Goal: Task Accomplishment & Management: Use online tool/utility

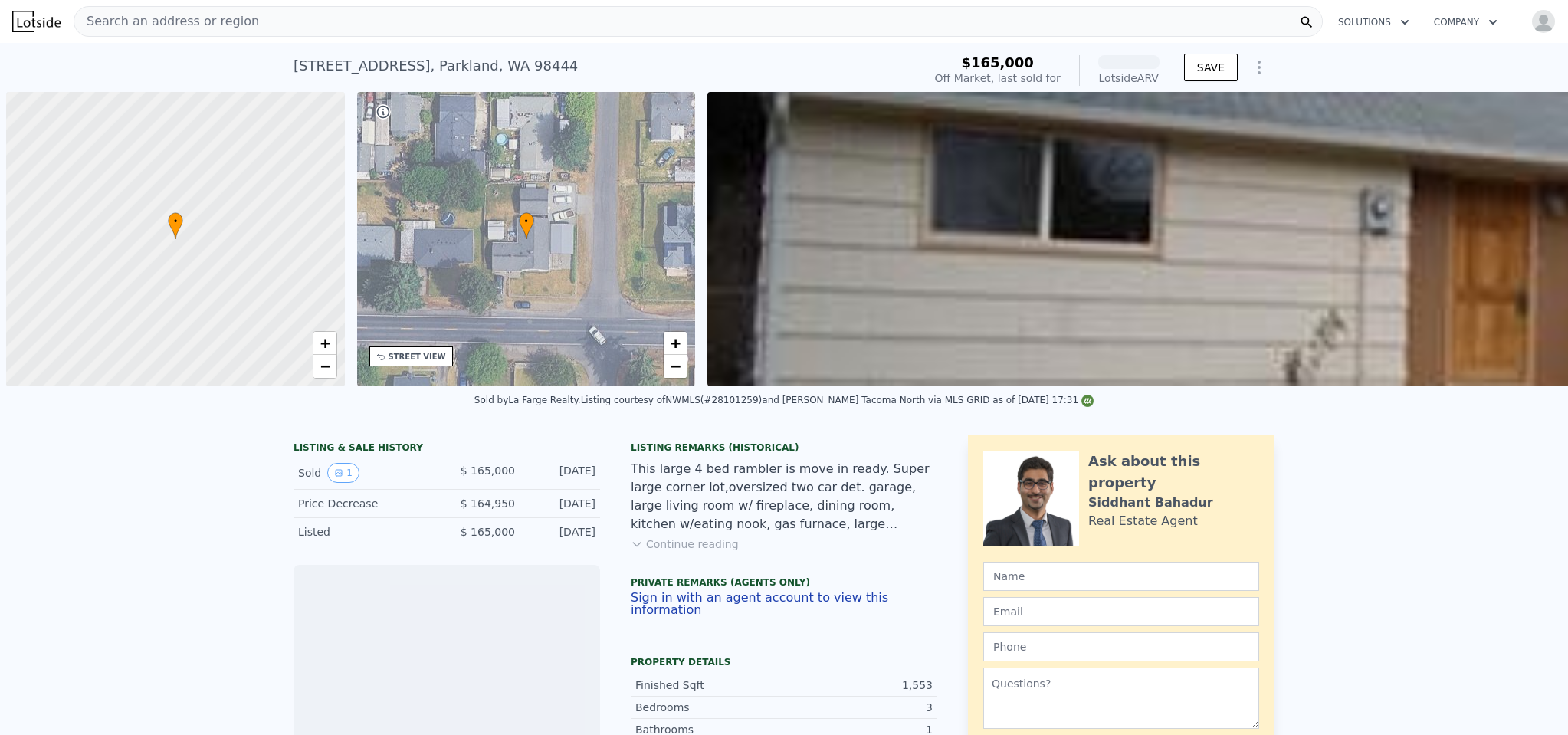
scroll to position [0, 6]
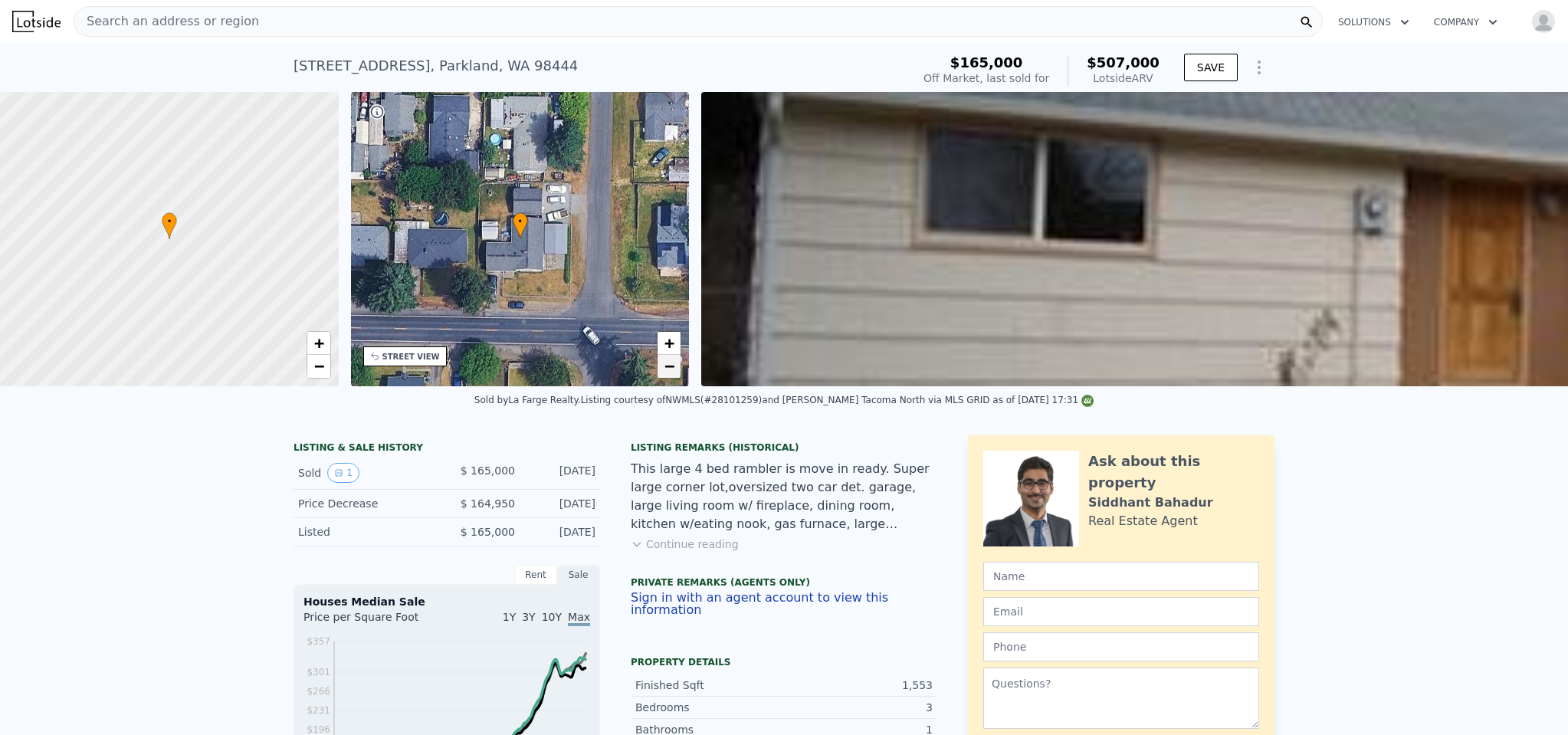
click at [666, 371] on span "−" at bounding box center [669, 366] width 10 height 19
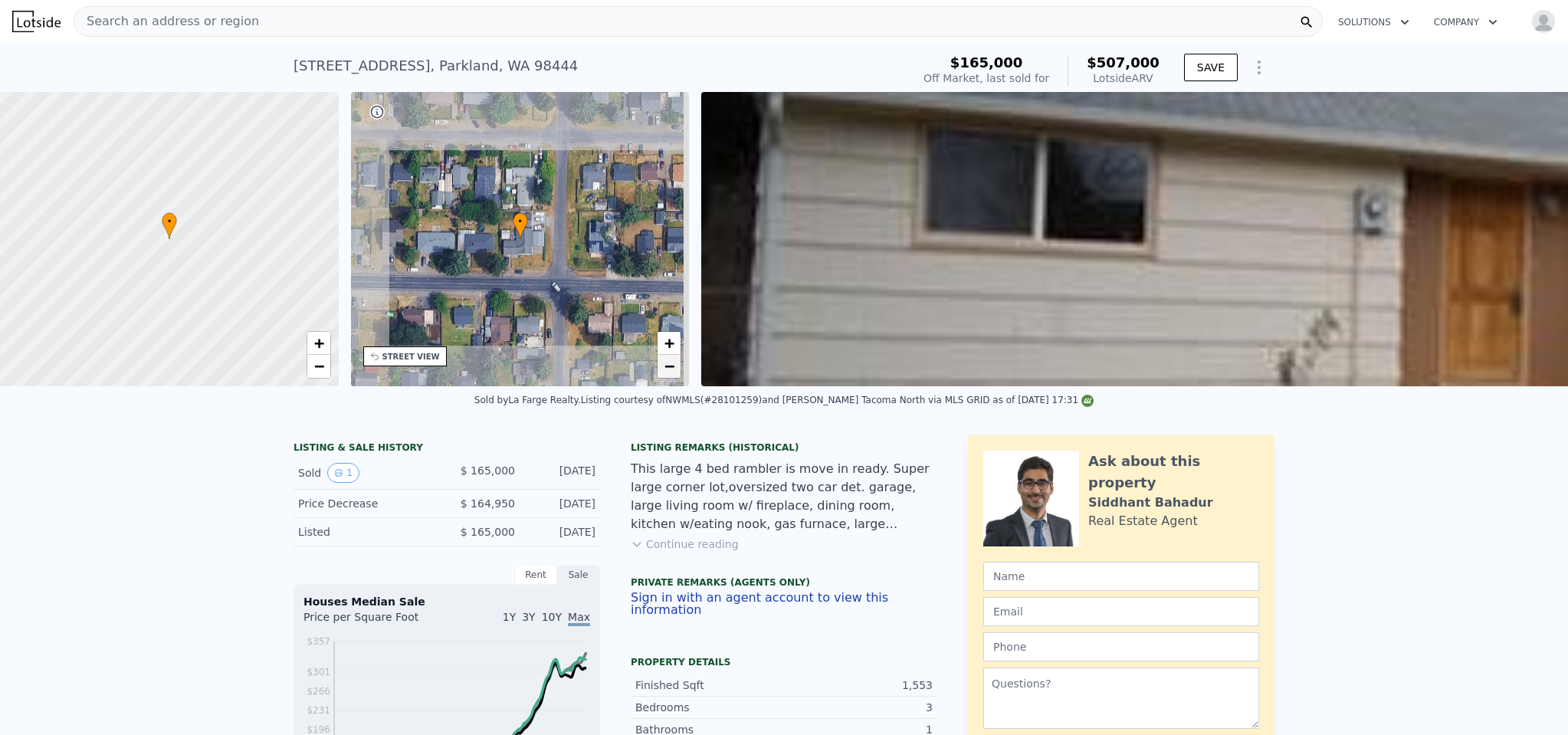
click at [666, 371] on span "−" at bounding box center [669, 366] width 10 height 19
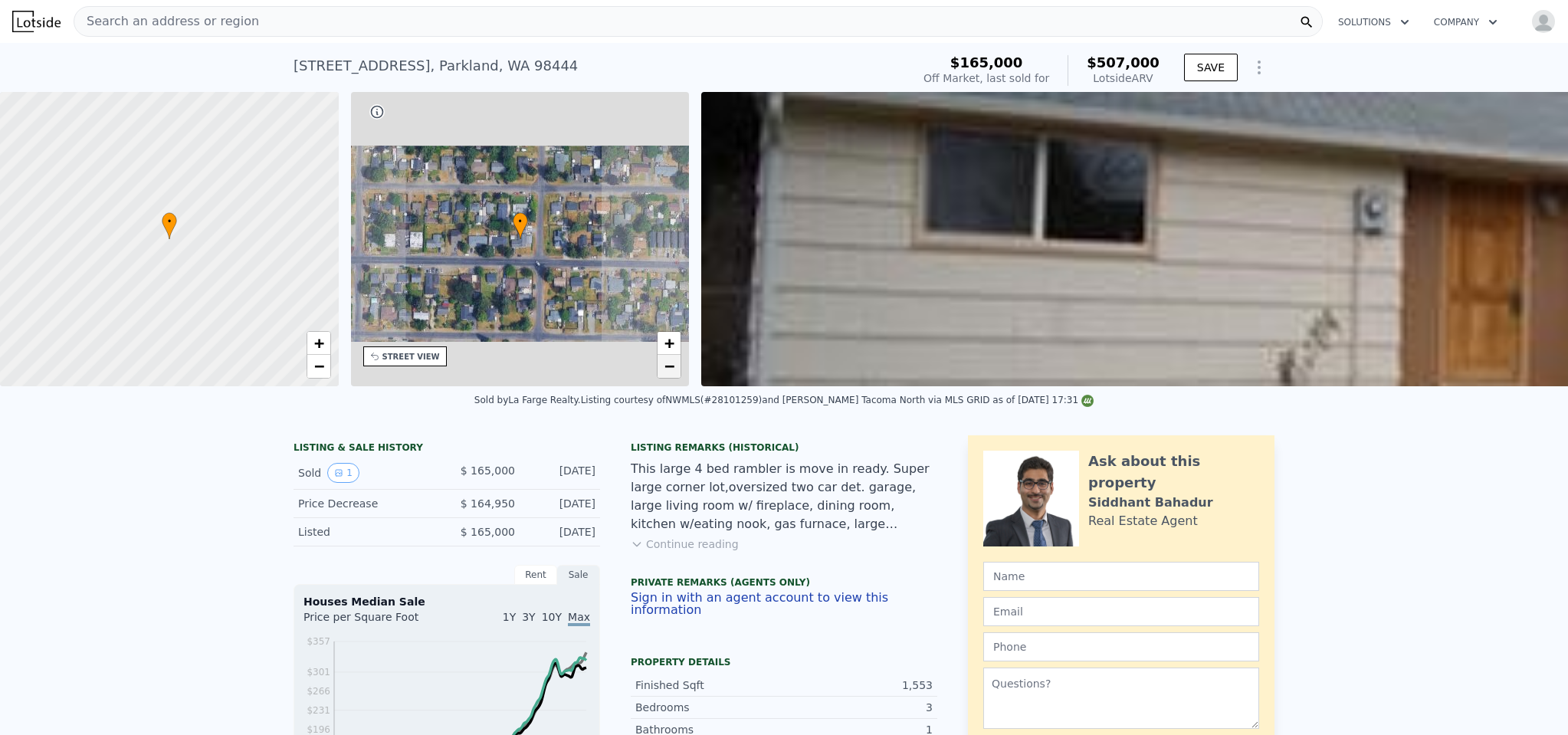
click at [666, 371] on span "−" at bounding box center [669, 366] width 10 height 19
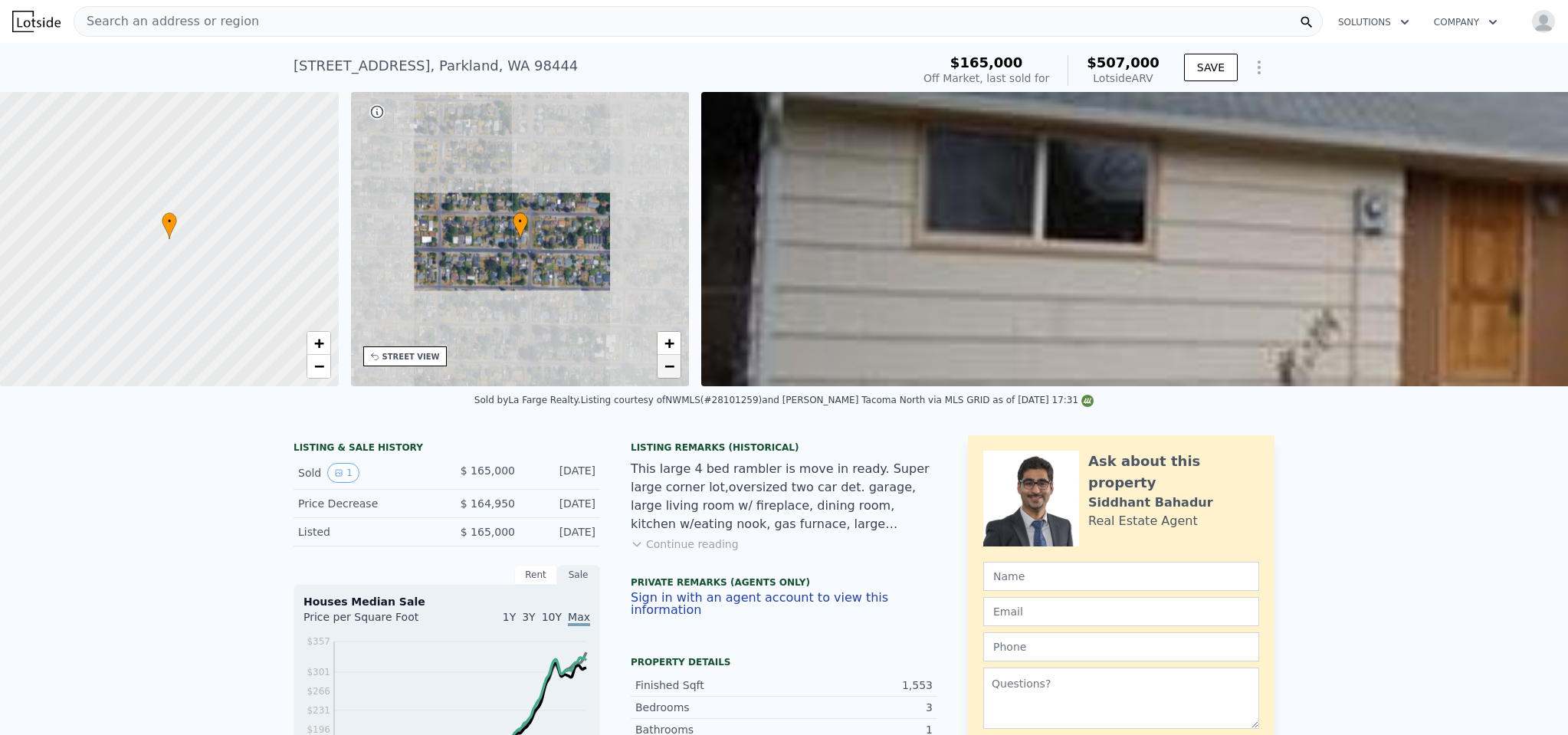
click at [666, 371] on span "−" at bounding box center [669, 366] width 10 height 19
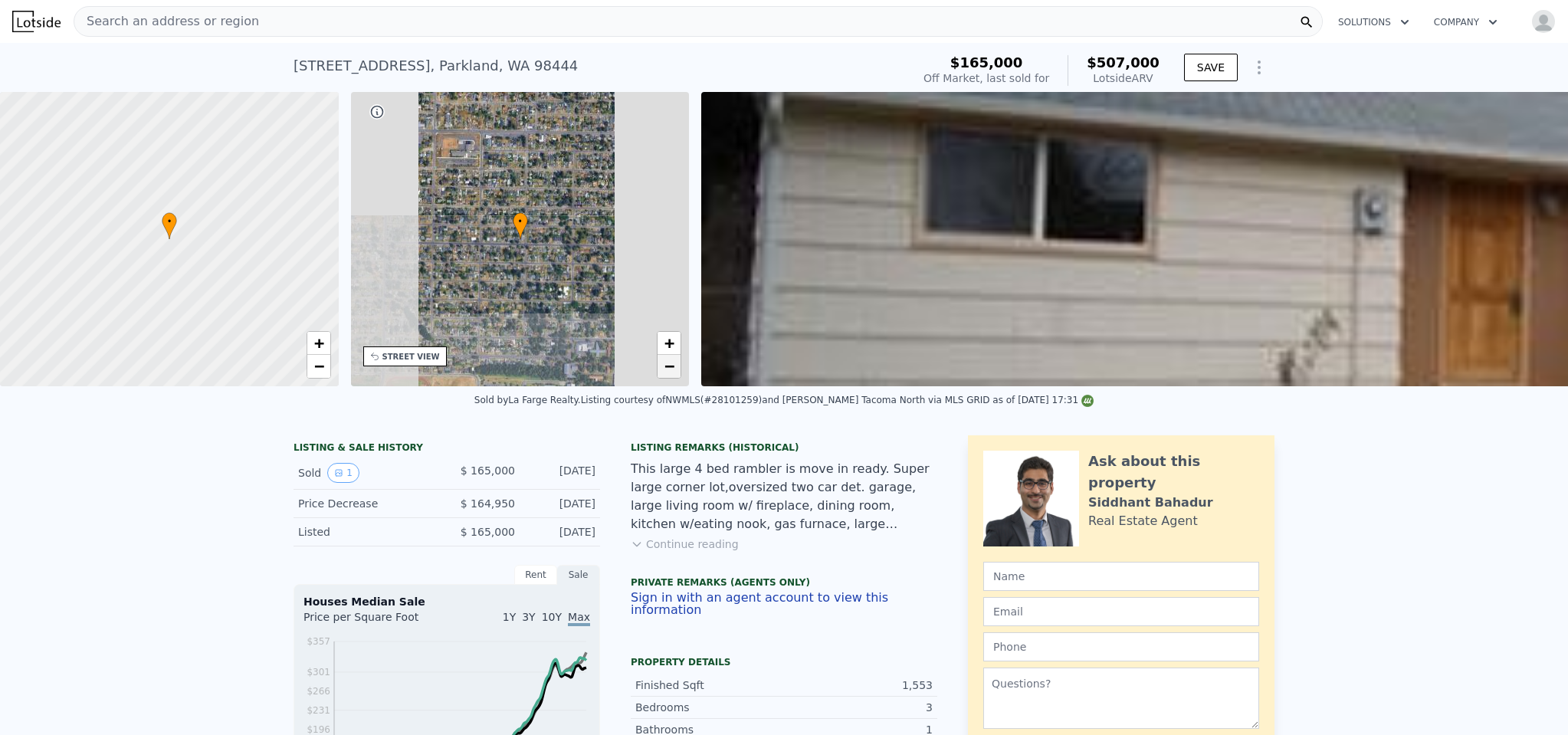
click at [666, 371] on span "−" at bounding box center [669, 366] width 10 height 19
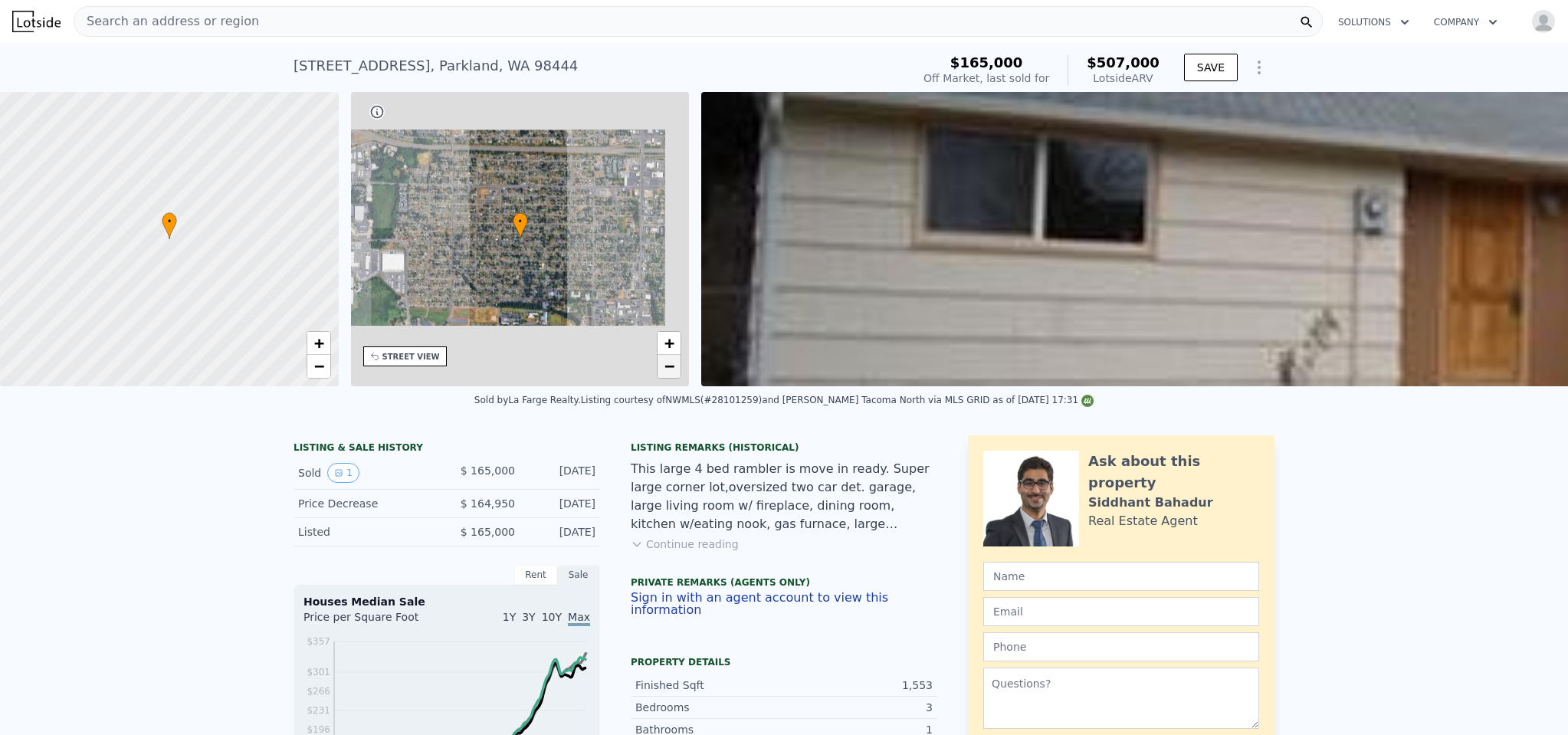
click at [666, 371] on span "−" at bounding box center [669, 366] width 10 height 19
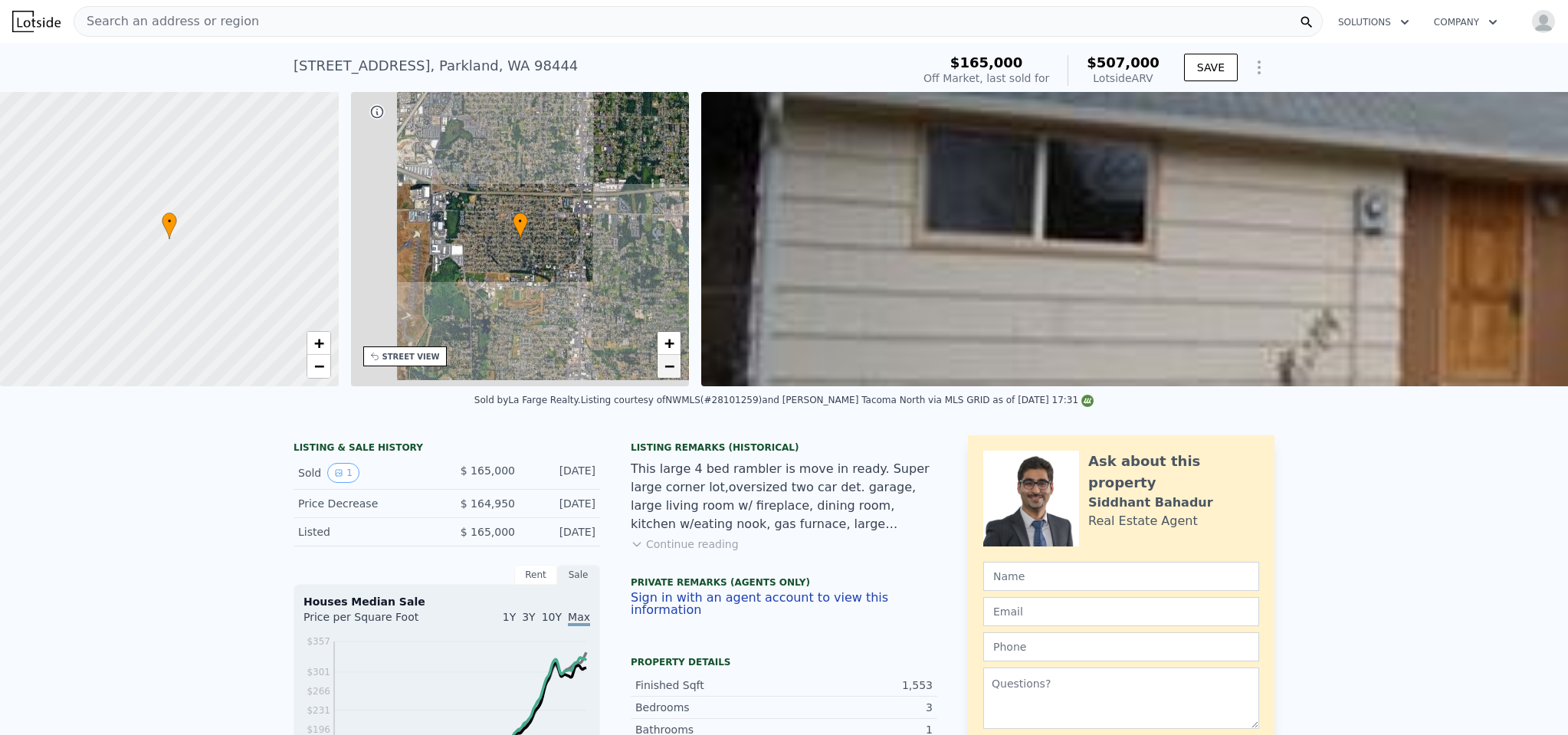
click at [666, 371] on span "−" at bounding box center [669, 366] width 10 height 19
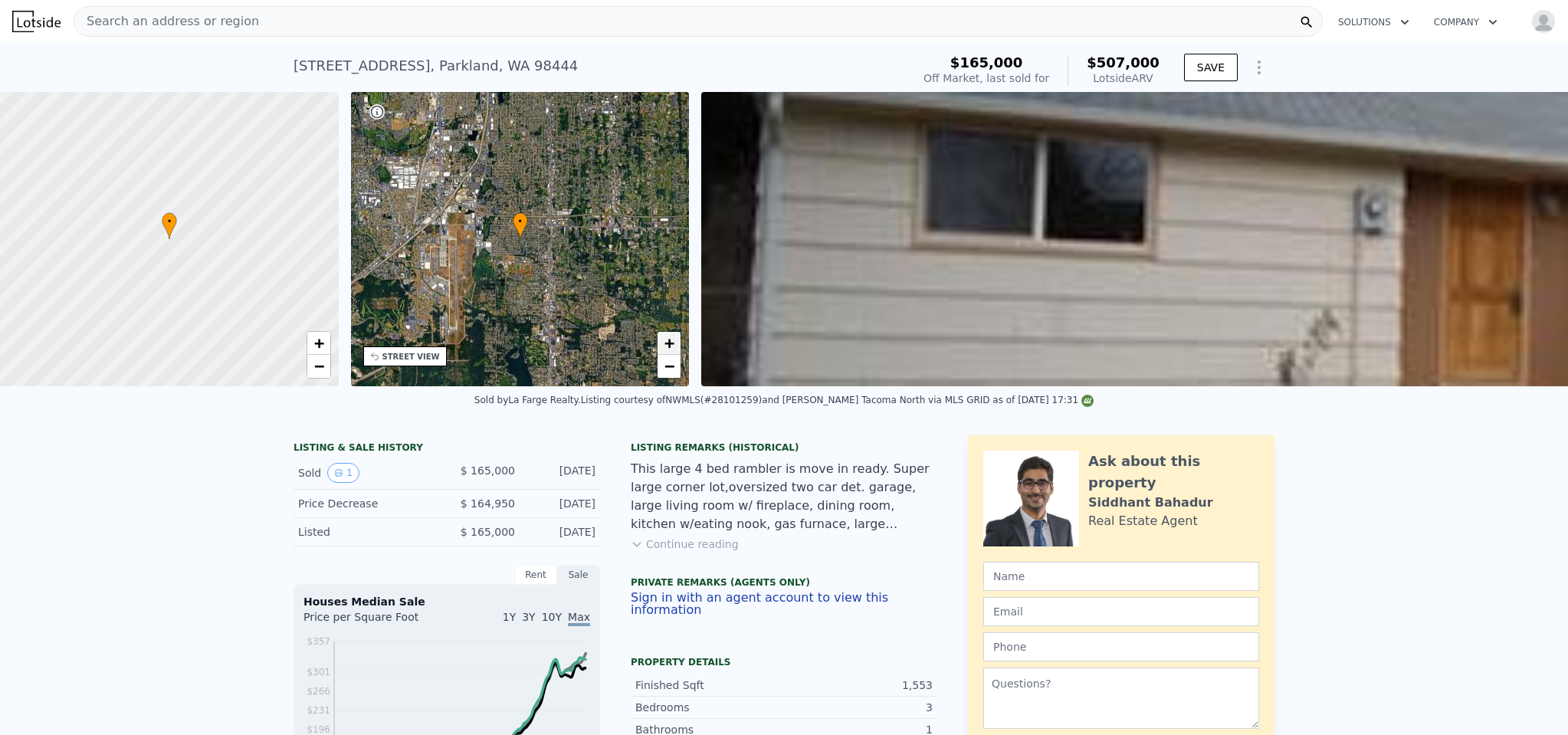
click at [670, 346] on span "+" at bounding box center [669, 342] width 10 height 19
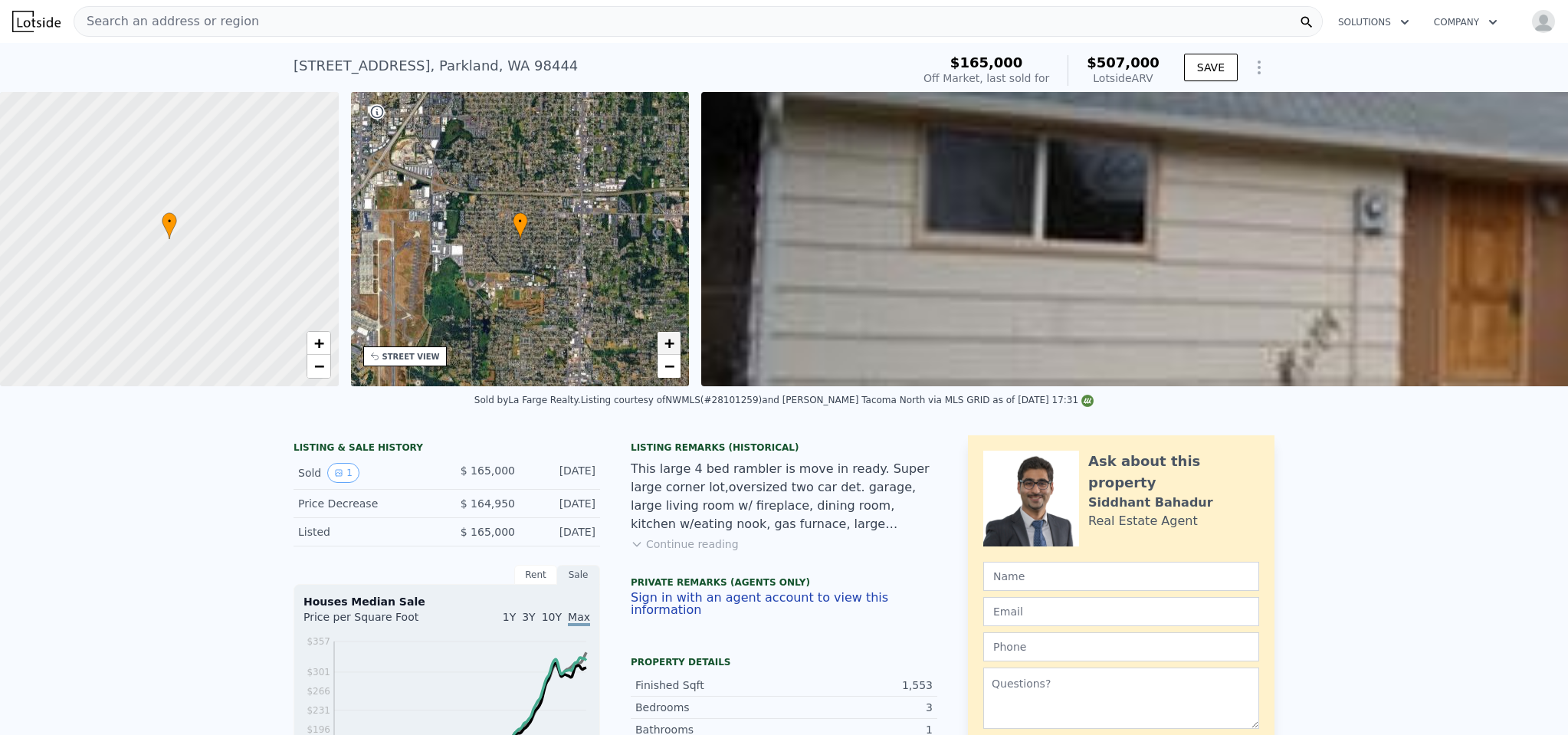
click at [670, 346] on span "+" at bounding box center [669, 342] width 10 height 19
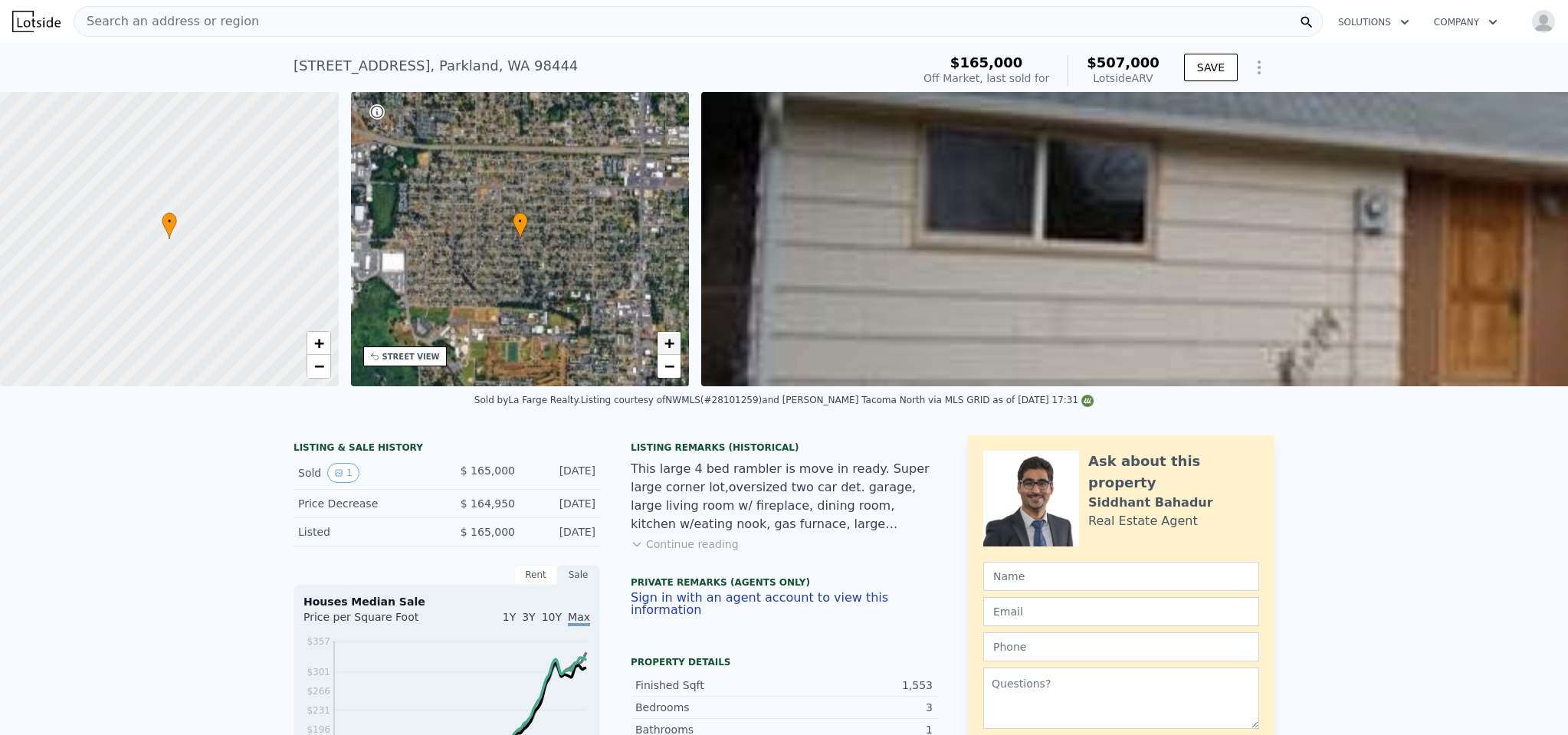
click at [670, 346] on span "+" at bounding box center [669, 342] width 10 height 19
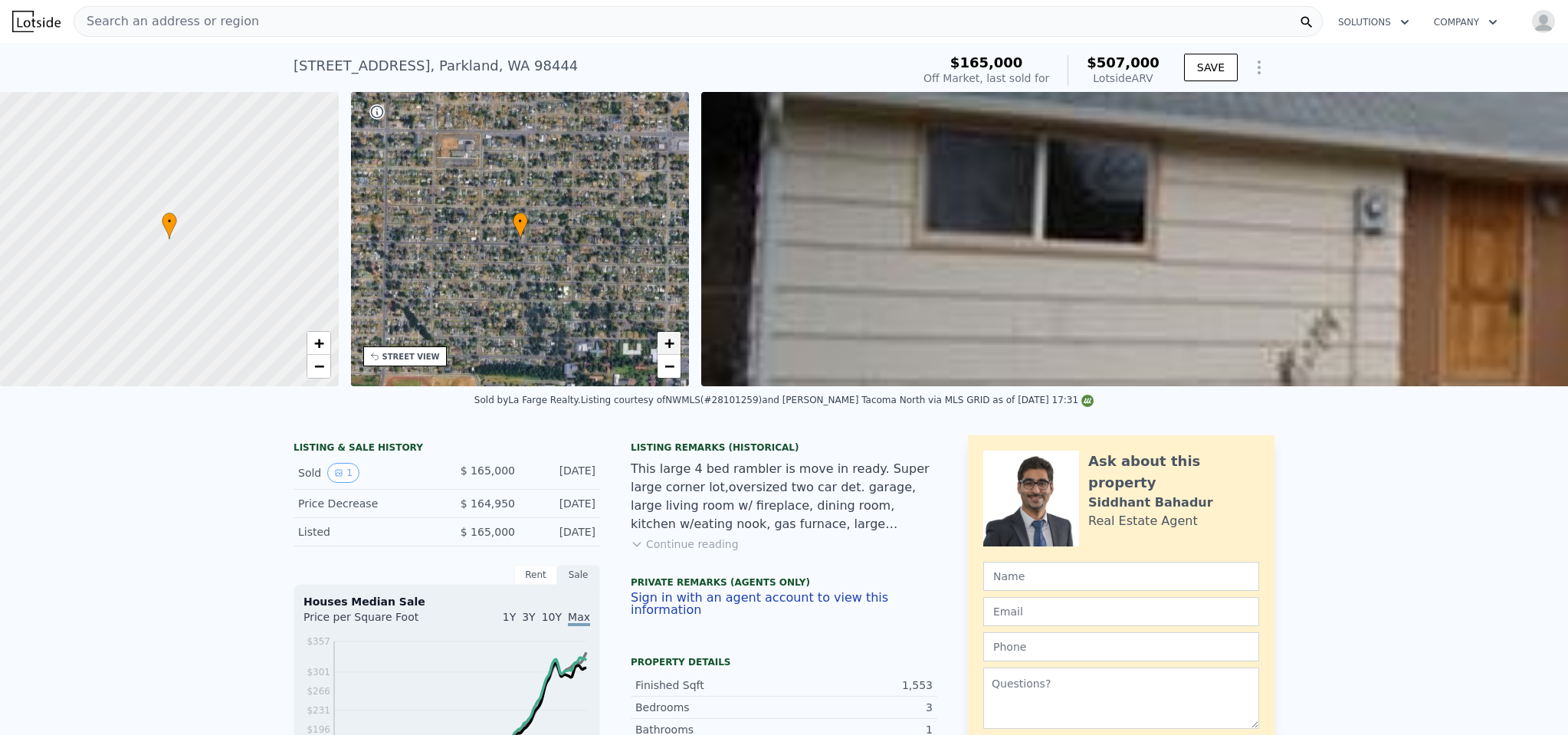
click at [670, 346] on span "+" at bounding box center [669, 342] width 10 height 19
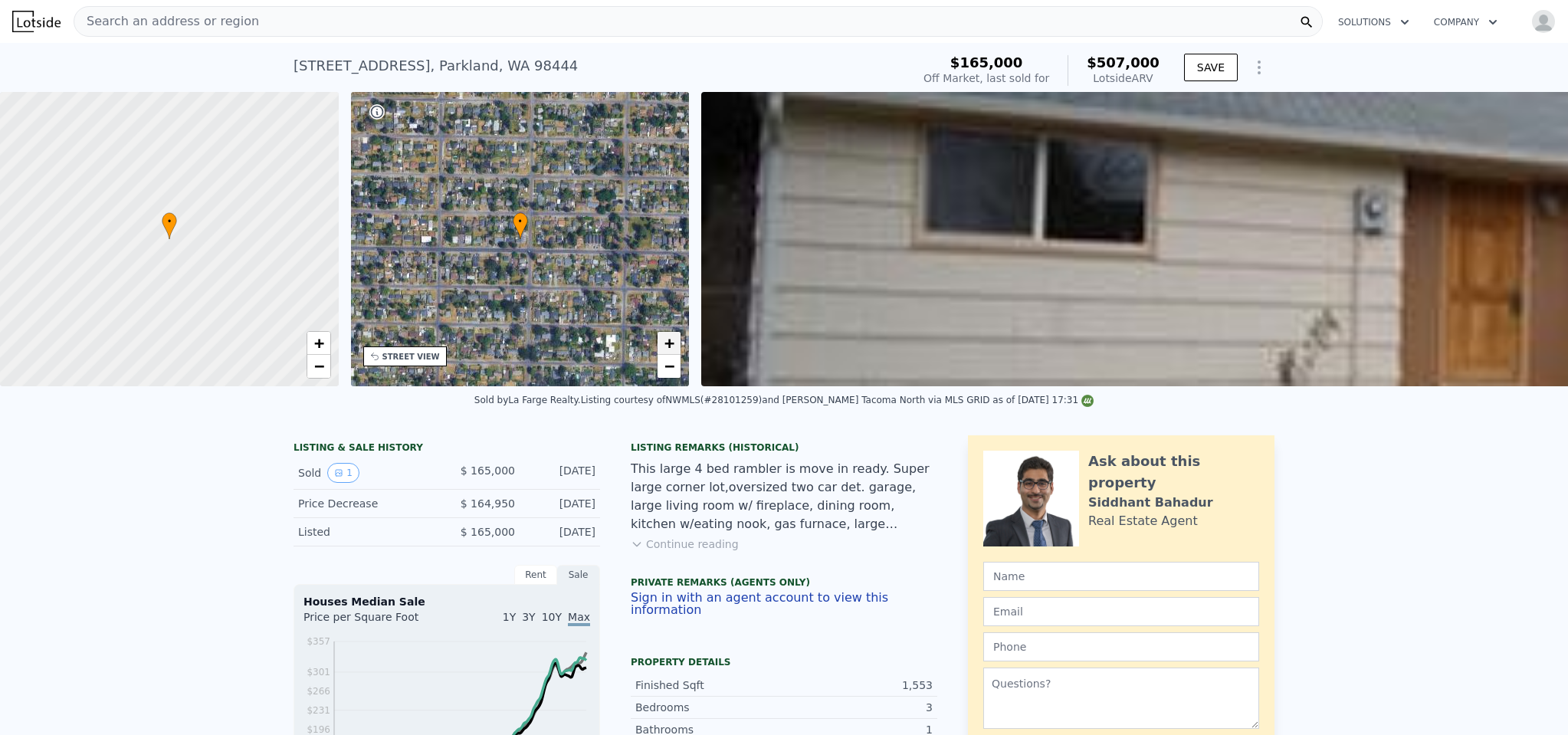
click at [670, 346] on span "+" at bounding box center [669, 342] width 10 height 19
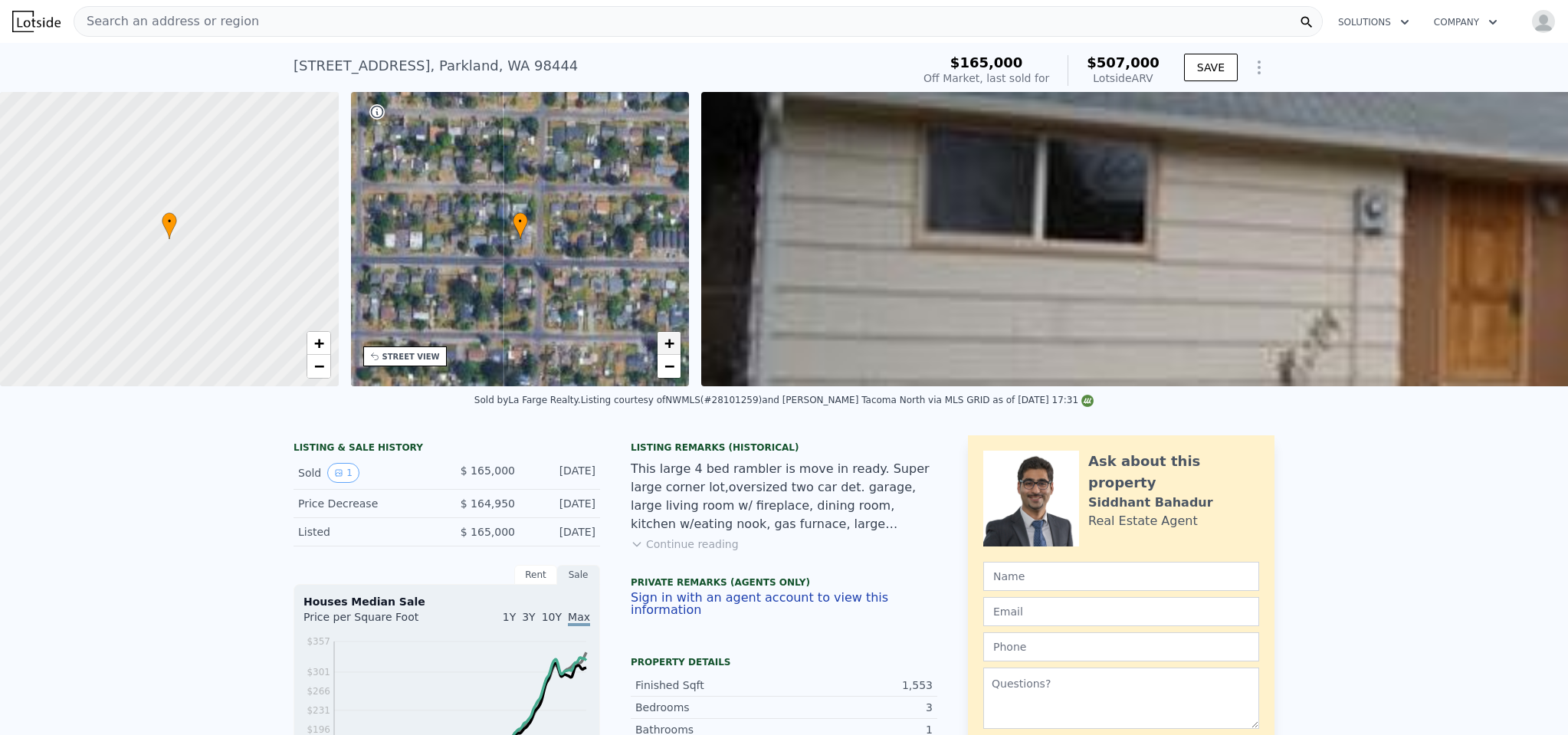
click at [670, 346] on span "+" at bounding box center [669, 342] width 10 height 19
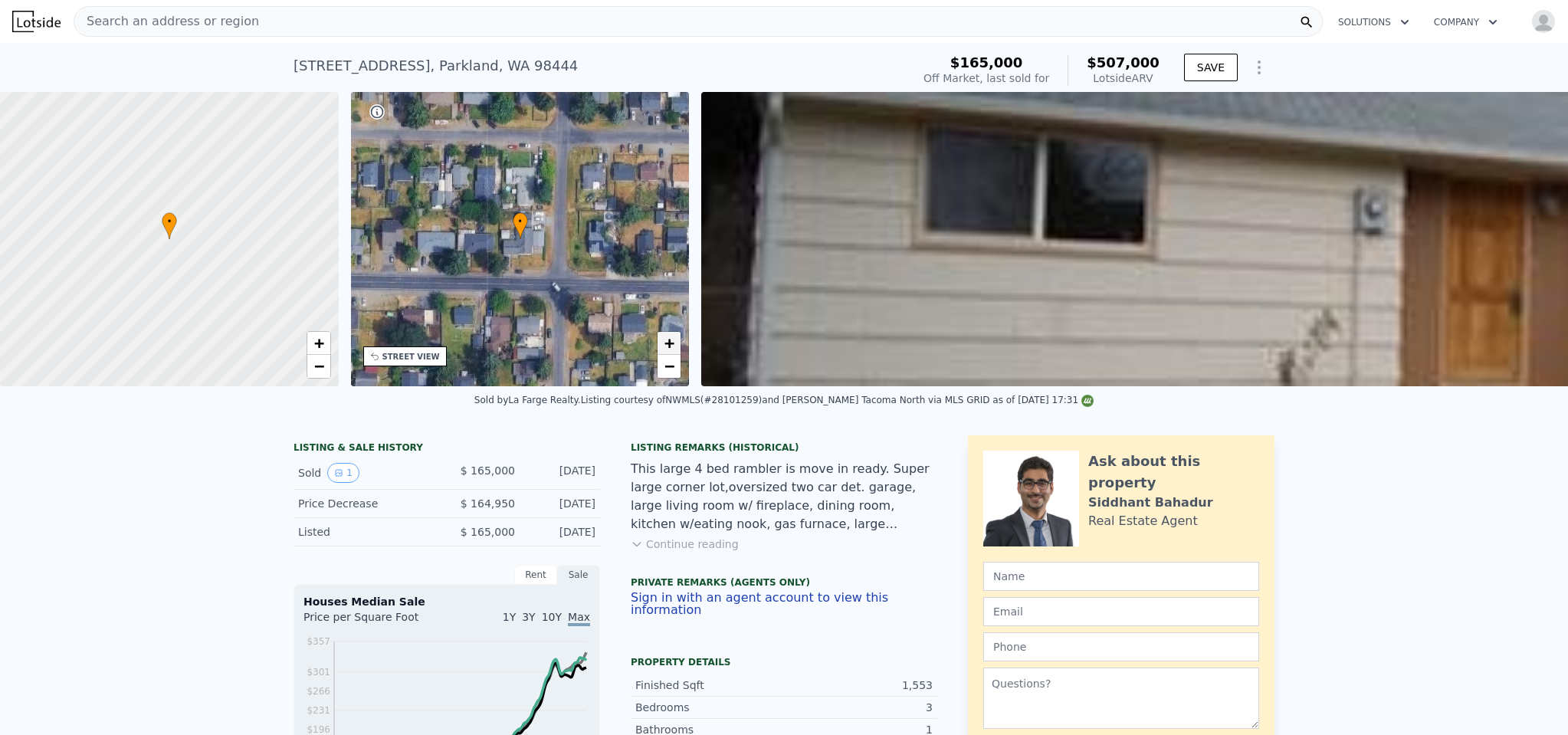
click at [670, 346] on span "+" at bounding box center [669, 342] width 10 height 19
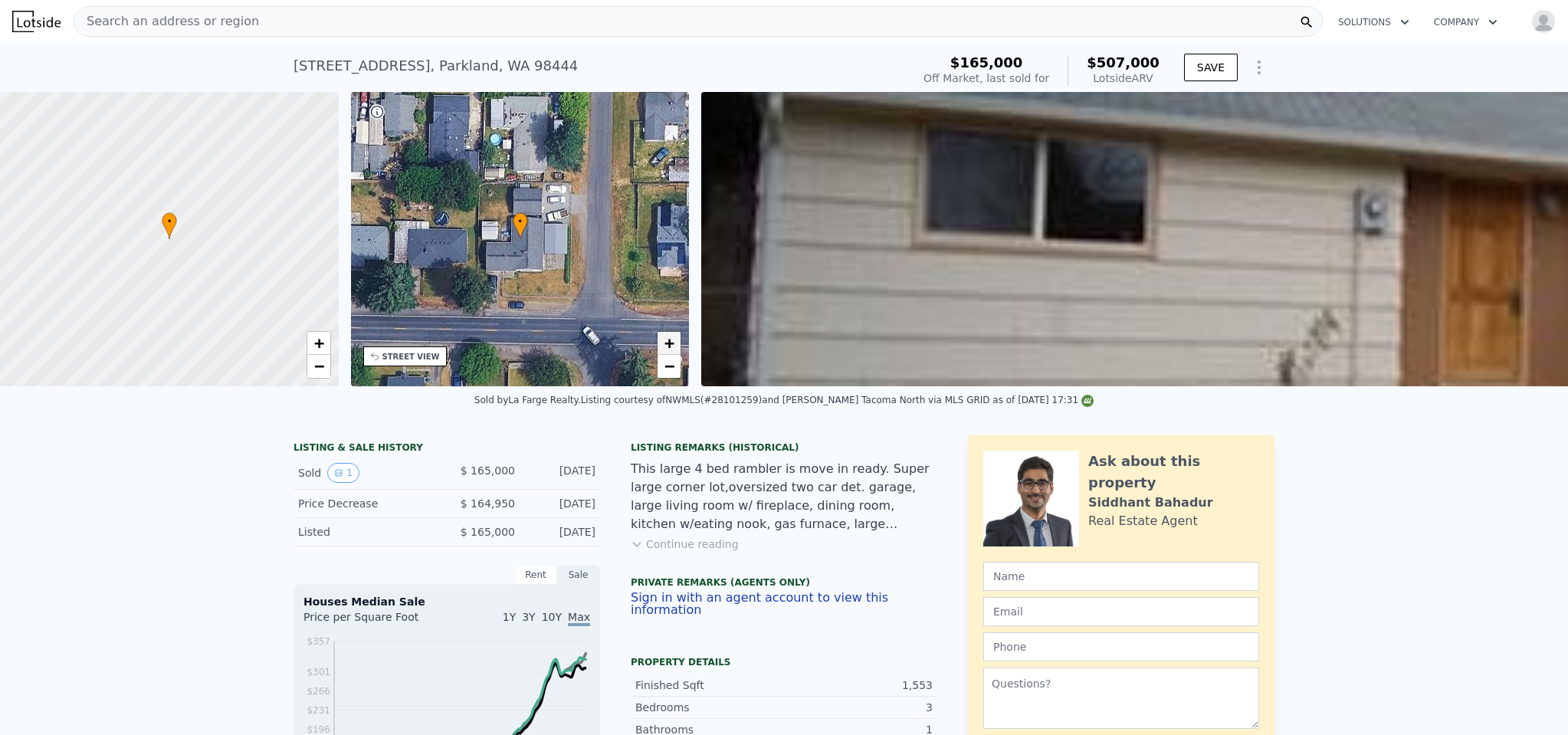
click at [670, 346] on span "+" at bounding box center [669, 342] width 10 height 19
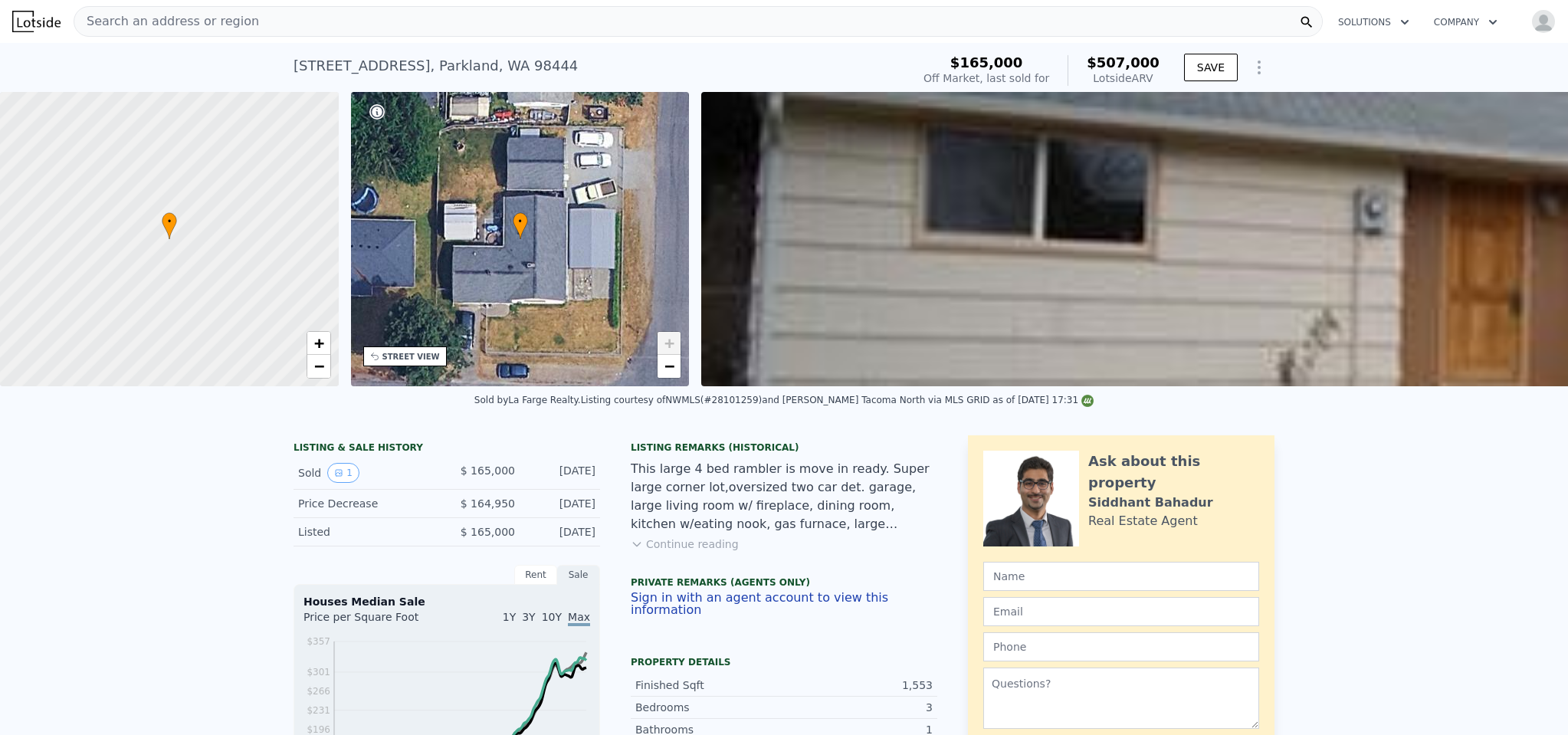
click at [433, 344] on div "• + −" at bounding box center [520, 238] width 338 height 294
click at [427, 350] on div "STREET VIEW" at bounding box center [405, 356] width 84 height 20
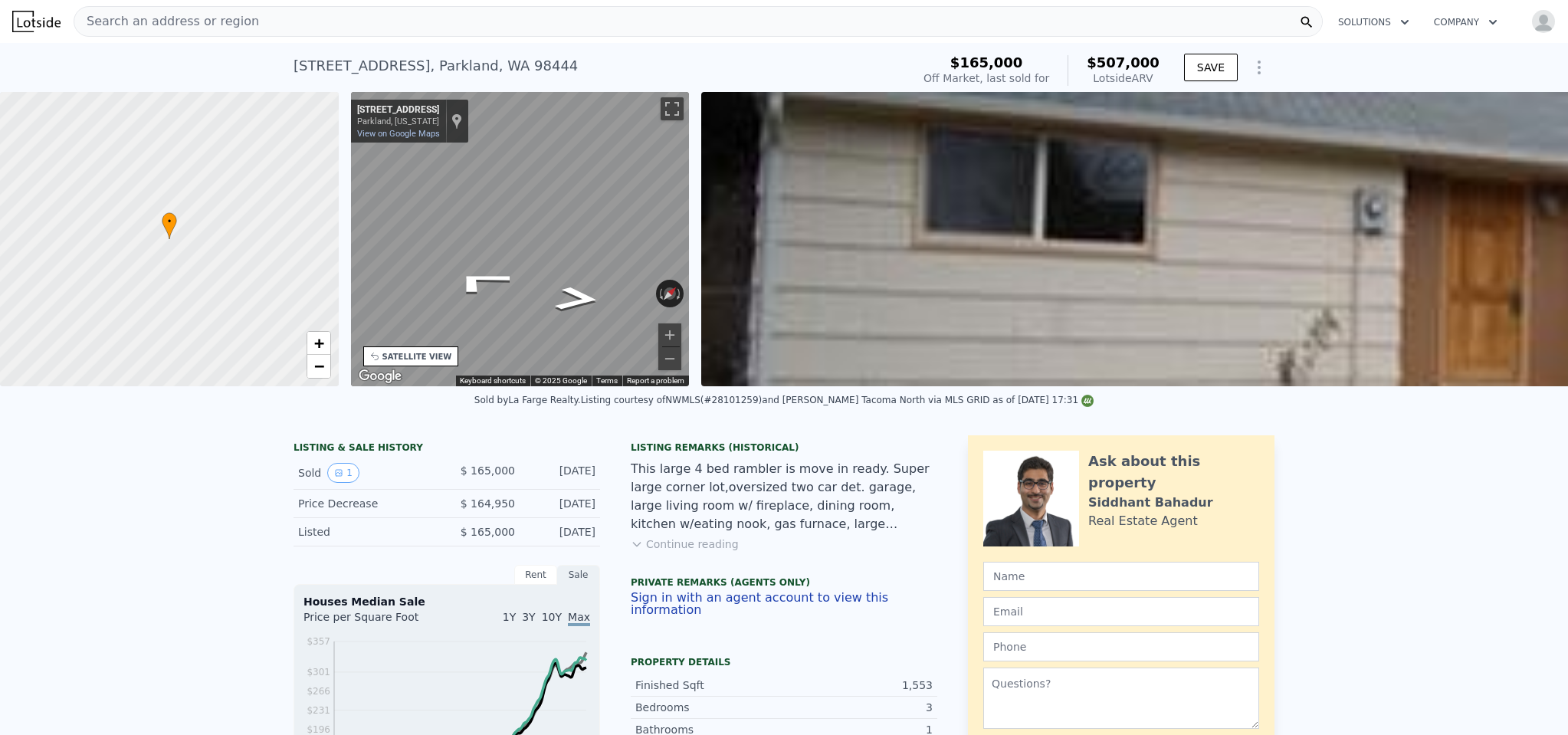
click at [242, 255] on div "• + − • + − STREET VIEW ← Move left → Move right ↑ Move up ↓ Move down + Zoom i…" at bounding box center [784, 238] width 1568 height 294
click at [279, 255] on div "• + − • + − STREET VIEW ← Move left → Move right ↑ Move up ↓ Move down + Zoom i…" at bounding box center [784, 238] width 1568 height 294
click at [674, 330] on button "Zoom in" at bounding box center [670, 335] width 23 height 23
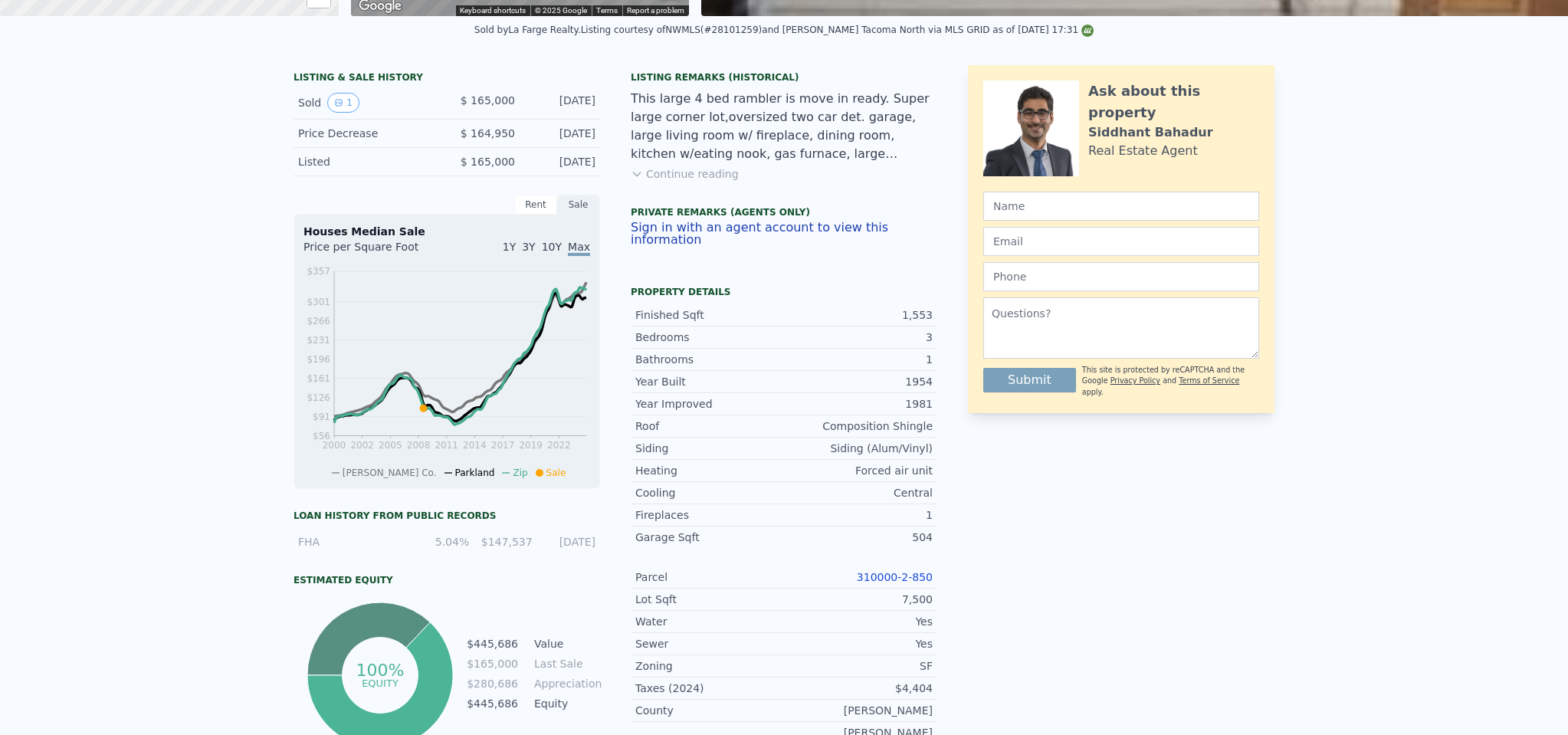
scroll to position [0, 0]
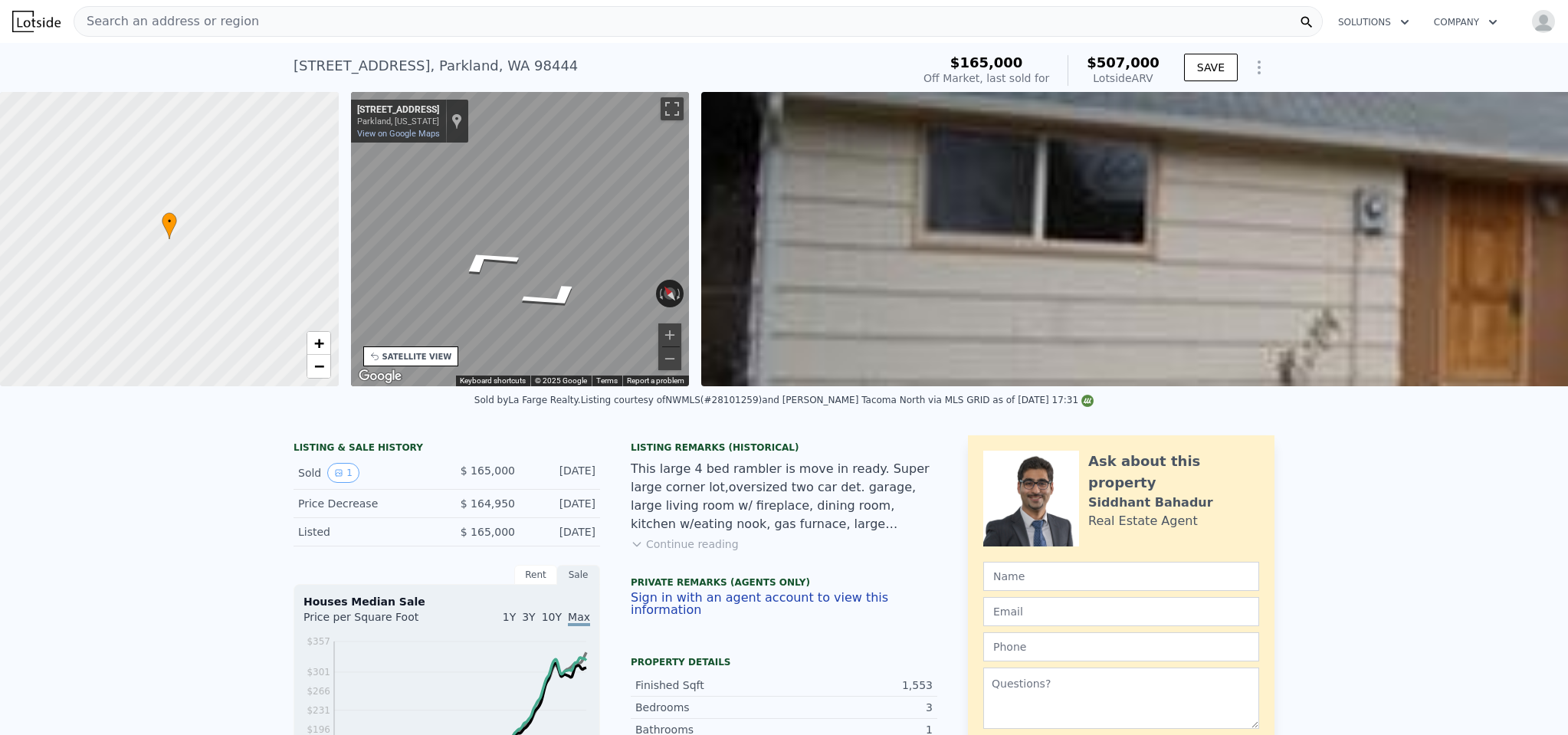
click at [773, 189] on div "• + − • + − STREET VIEW ← Move left → Move right ↑ Move up ↓ Move down + Zoom i…" at bounding box center [784, 238] width 1568 height 294
click at [704, 200] on div "• + − • + − STREET VIEW ← Move left → Move right ↑ Move up ↓ Move down + Zoom i…" at bounding box center [784, 238] width 1568 height 294
click at [701, 223] on div "• + − • + − STREET VIEW ← Move left → Move right ↑ Move up ↓ Move down + Zoom i…" at bounding box center [784, 238] width 1568 height 294
click at [441, 354] on div "SATELLITE VIEW" at bounding box center [418, 356] width 70 height 12
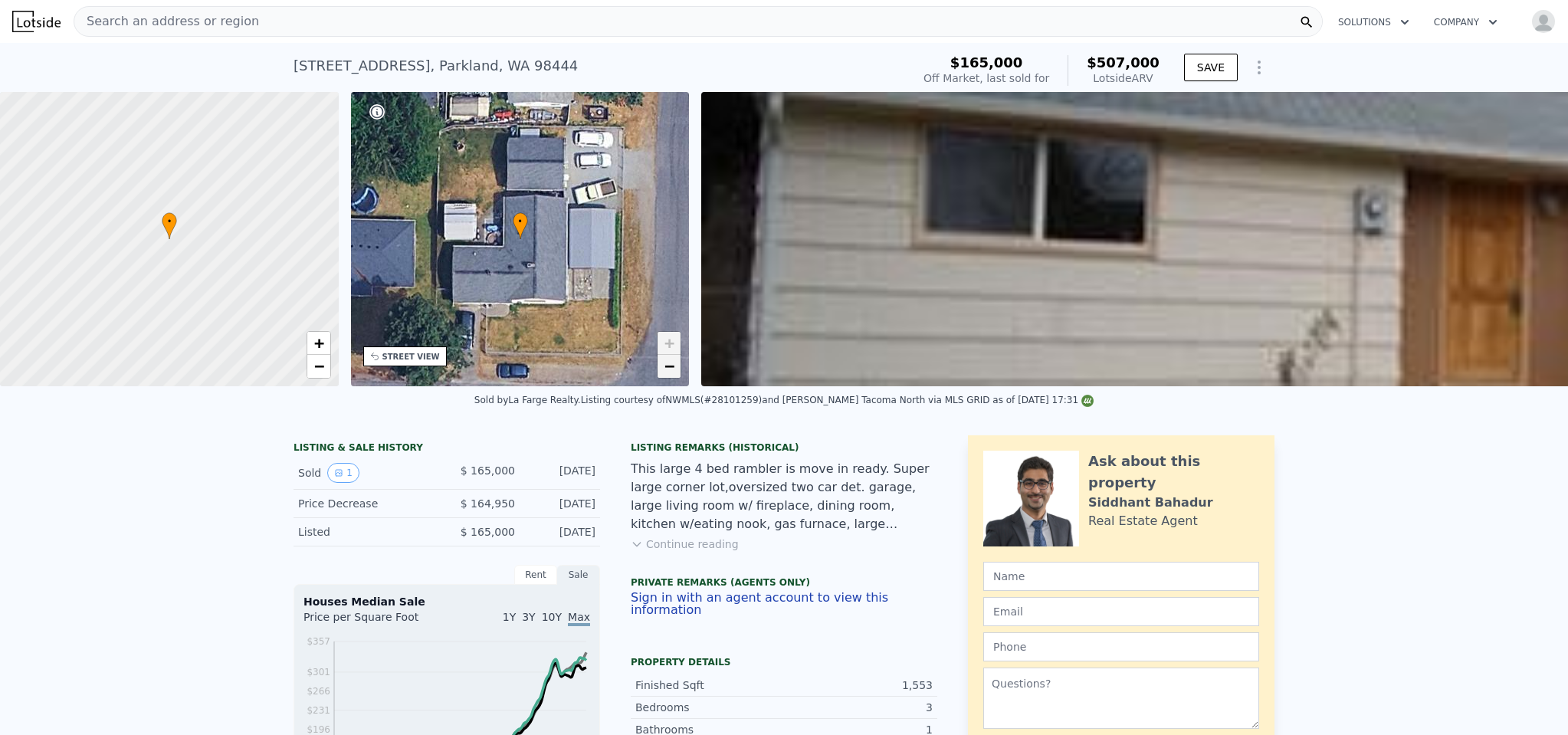
click at [673, 361] on span "−" at bounding box center [669, 366] width 10 height 19
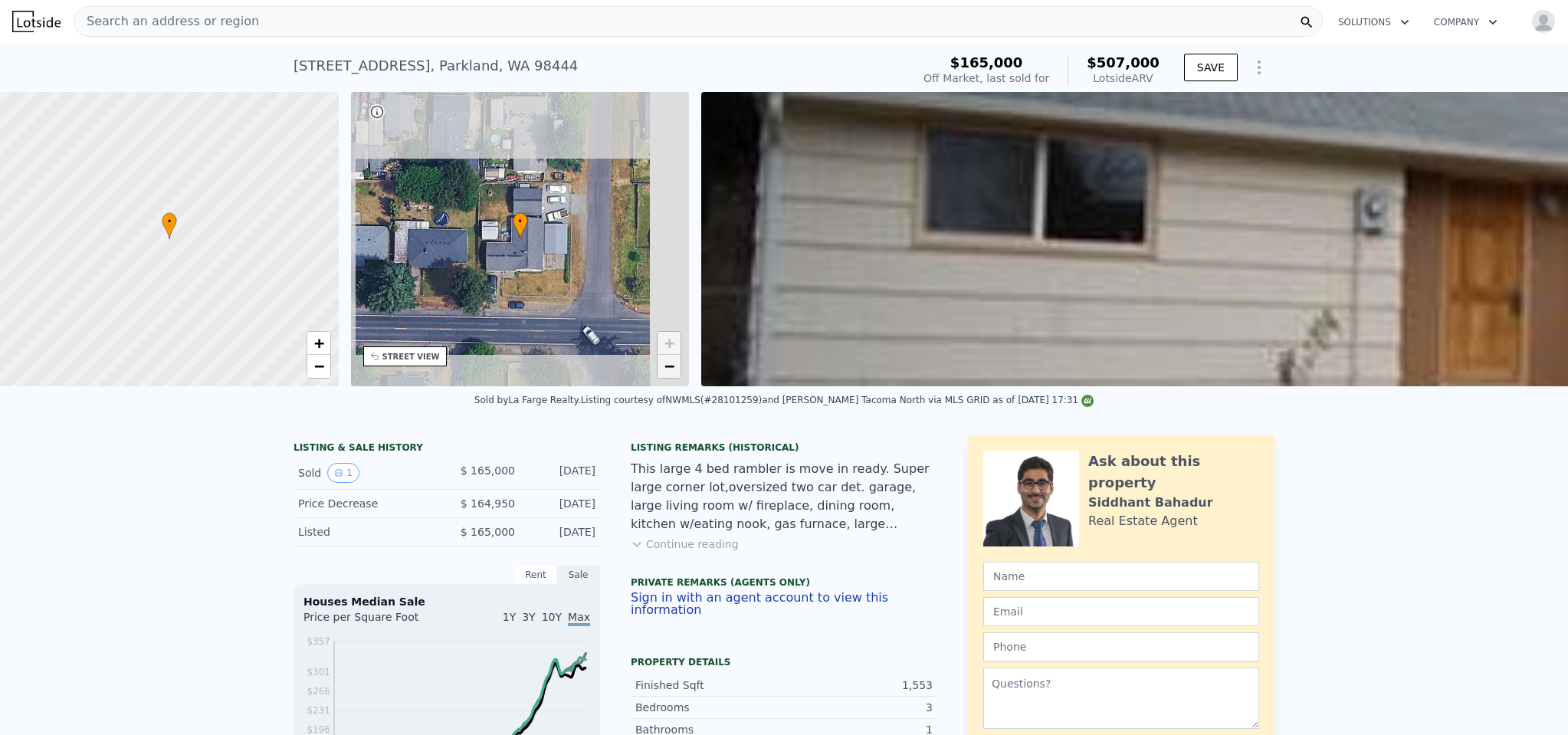
click at [673, 361] on span "−" at bounding box center [669, 366] width 10 height 19
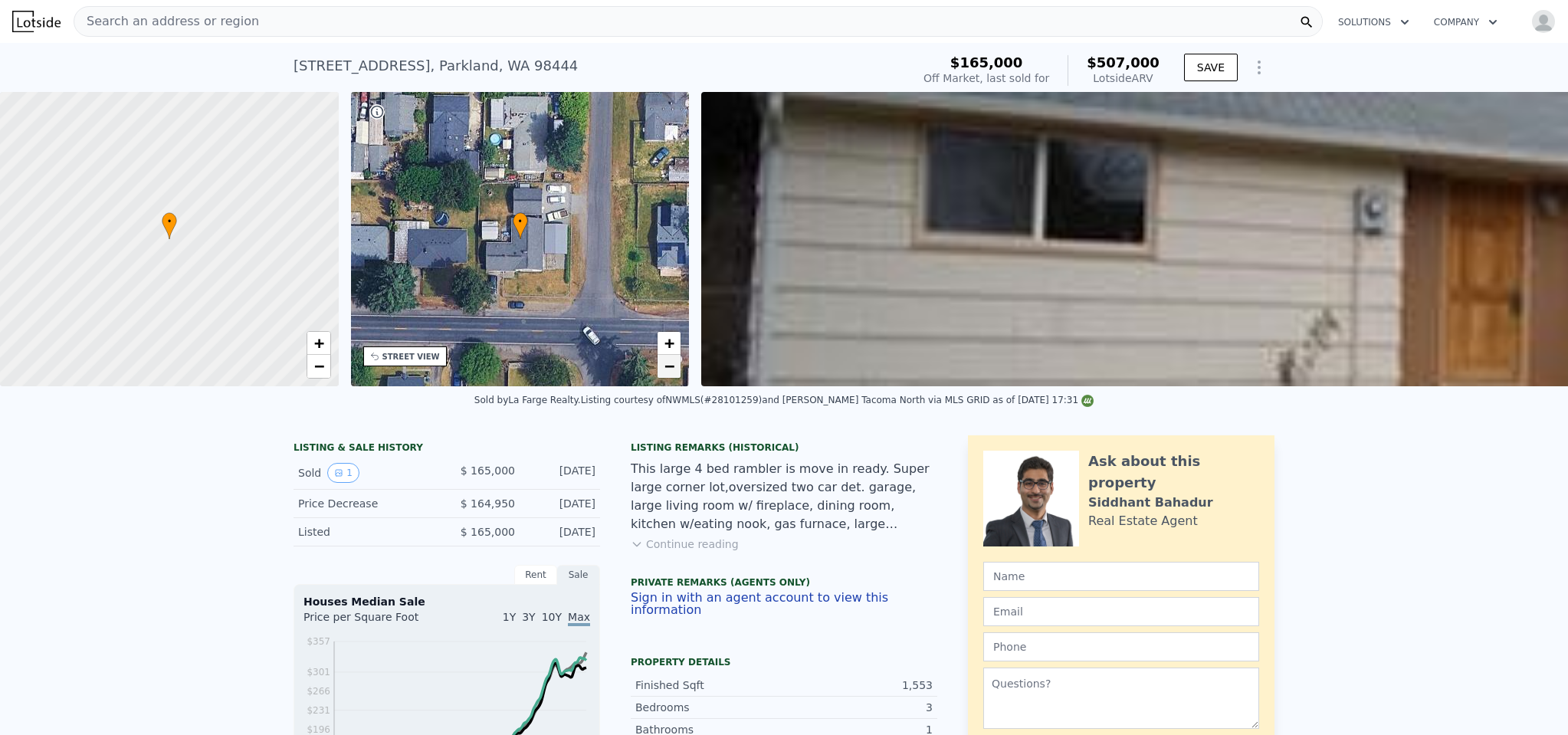
click at [672, 361] on span "−" at bounding box center [669, 366] width 10 height 19
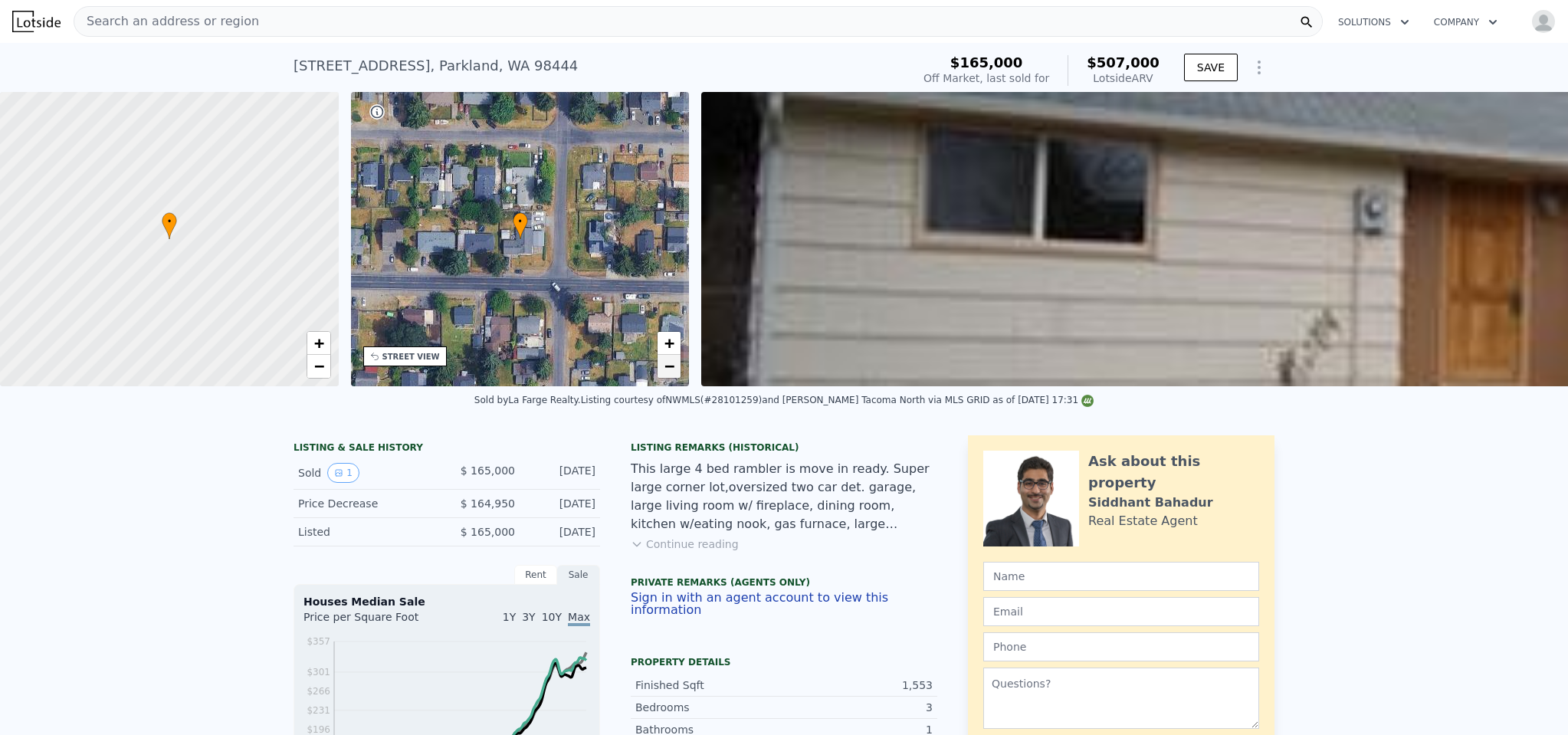
click at [671, 362] on span "−" at bounding box center [669, 366] width 10 height 19
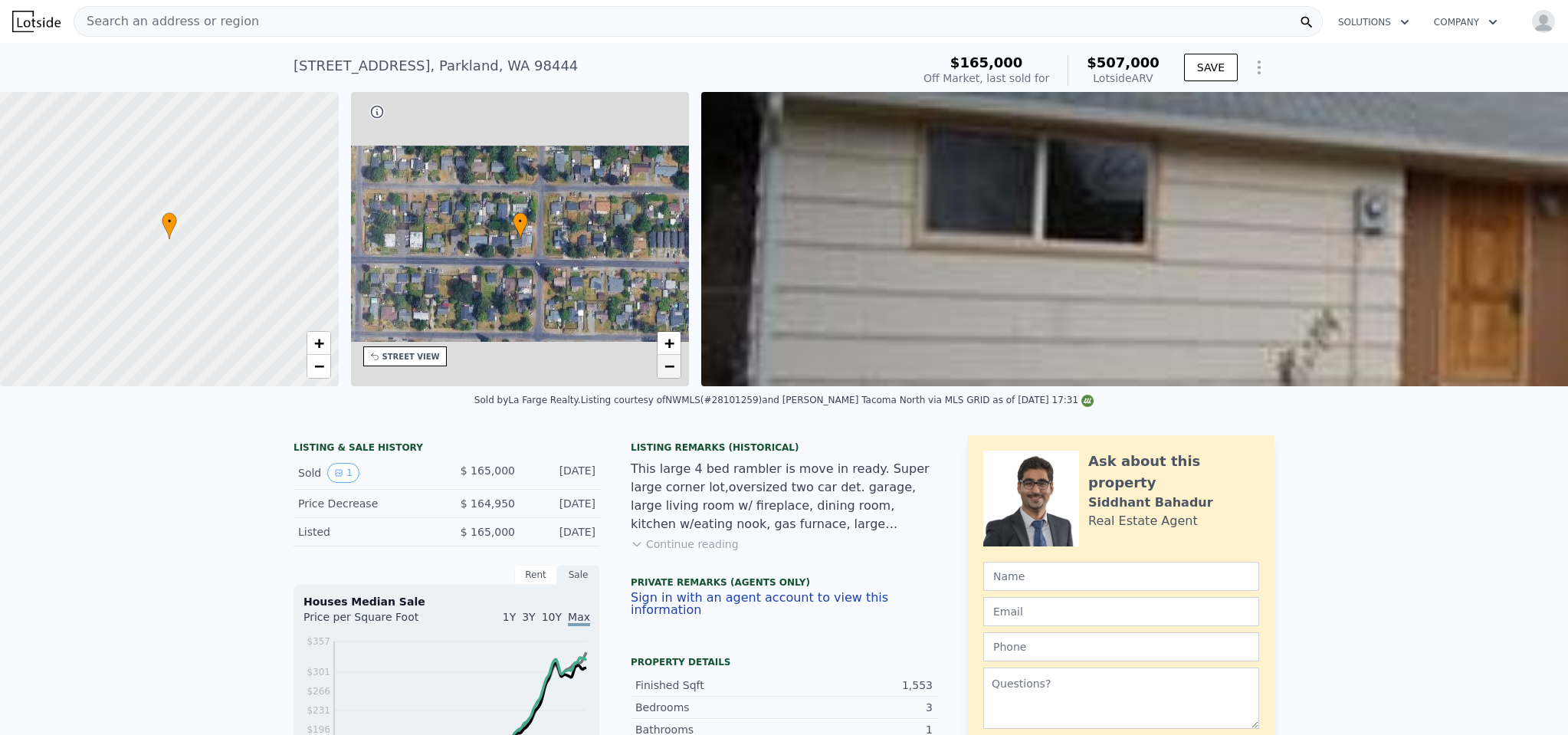
click at [671, 362] on span "−" at bounding box center [669, 366] width 10 height 19
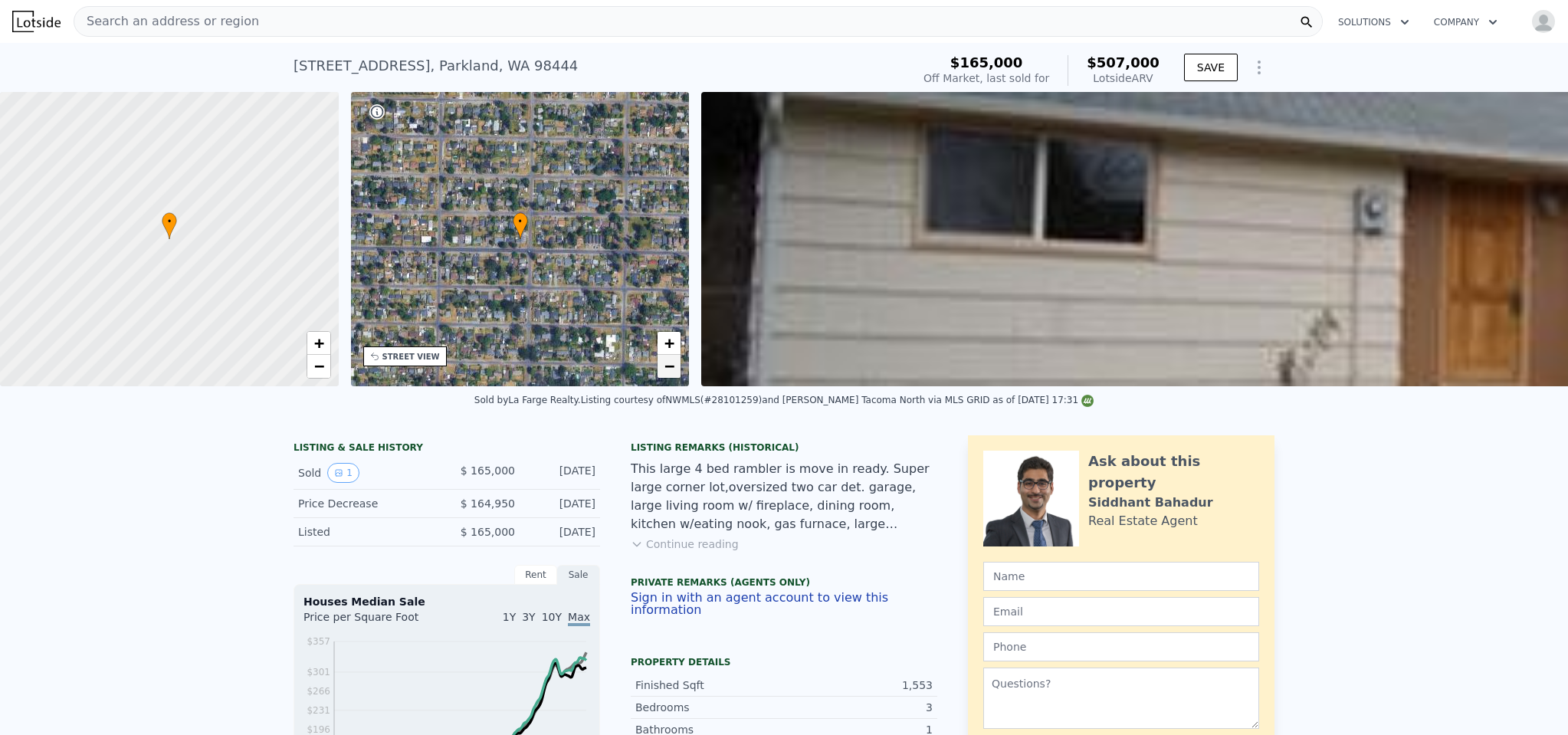
click at [671, 362] on span "−" at bounding box center [669, 366] width 10 height 19
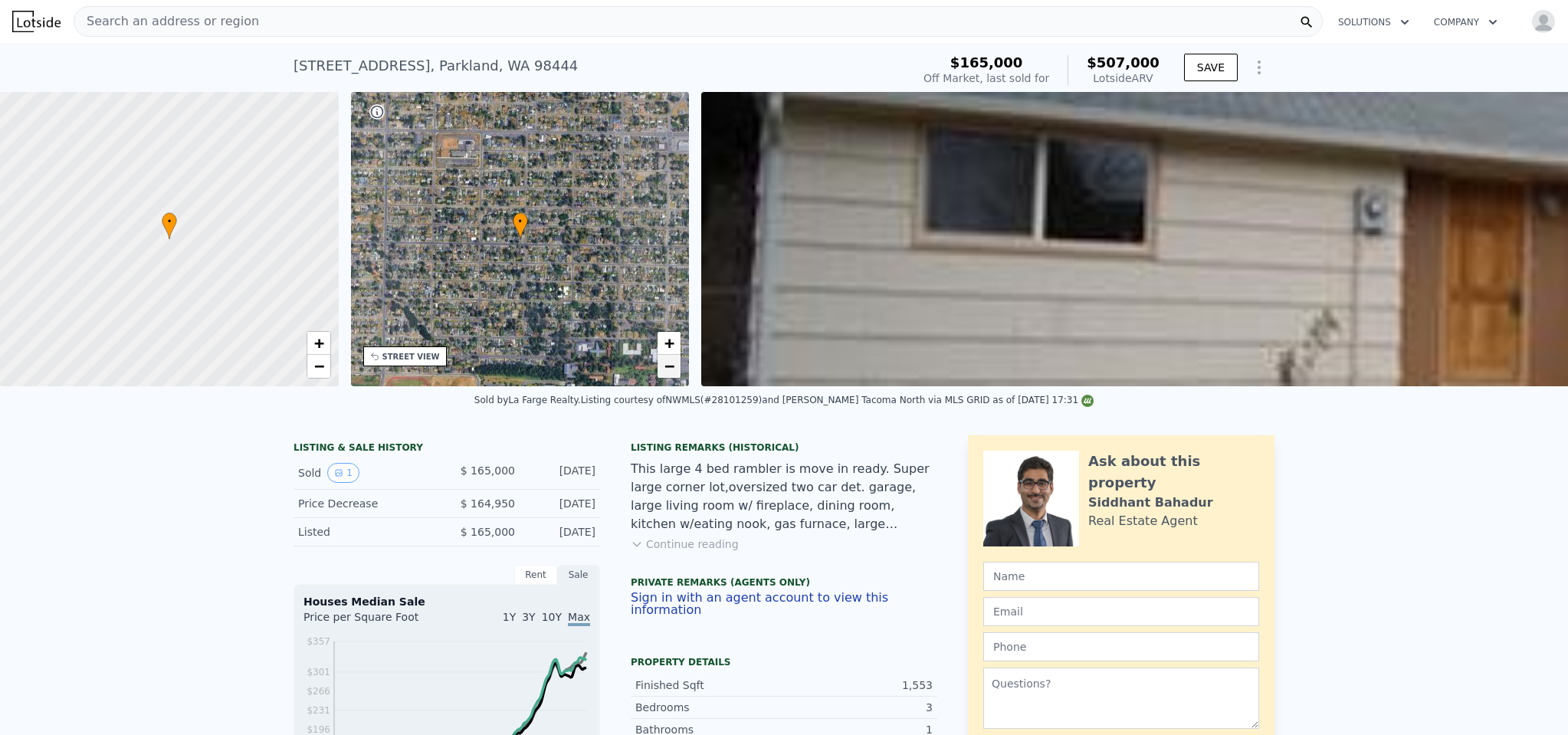
click at [671, 362] on span "−" at bounding box center [669, 366] width 10 height 19
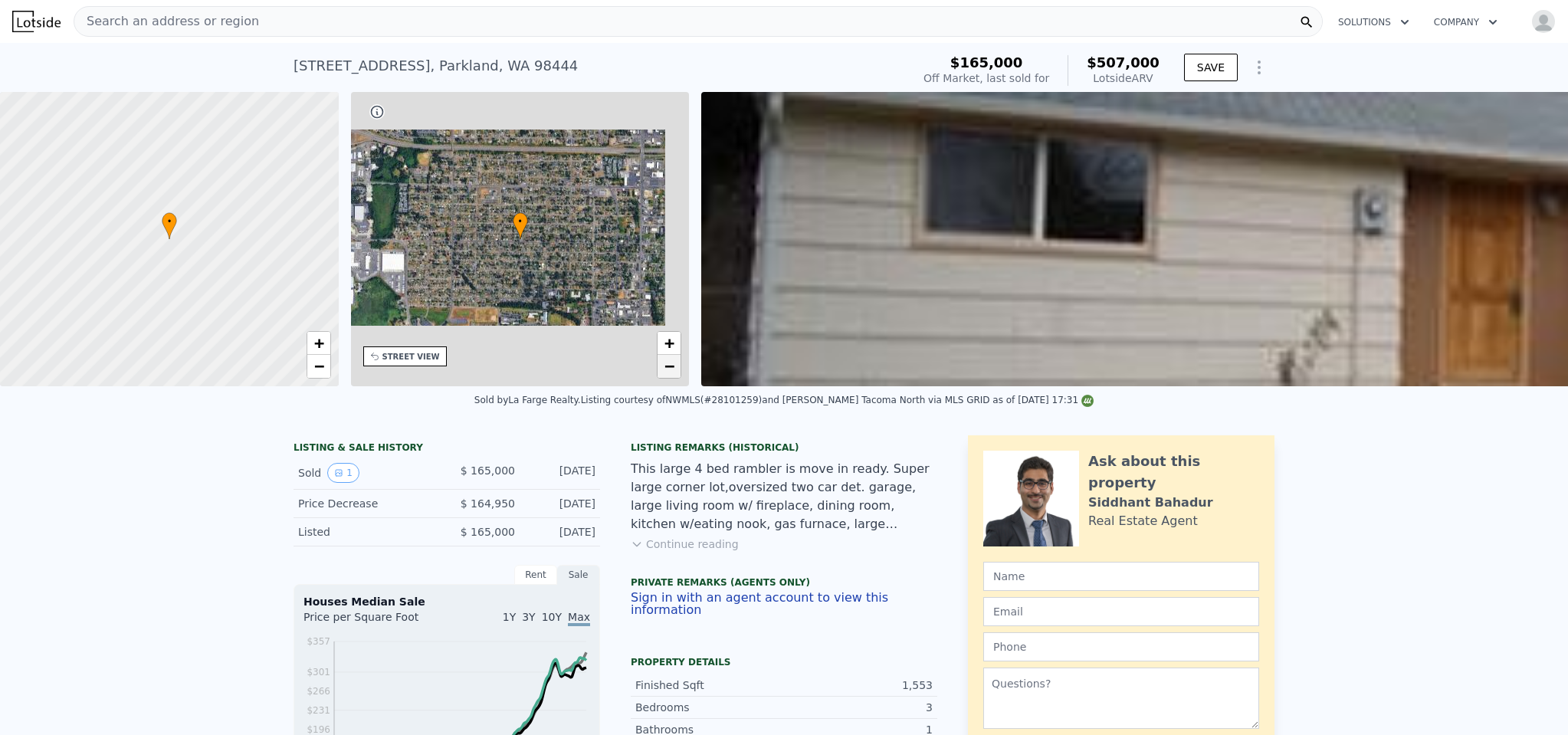
click at [671, 362] on span "−" at bounding box center [669, 366] width 10 height 19
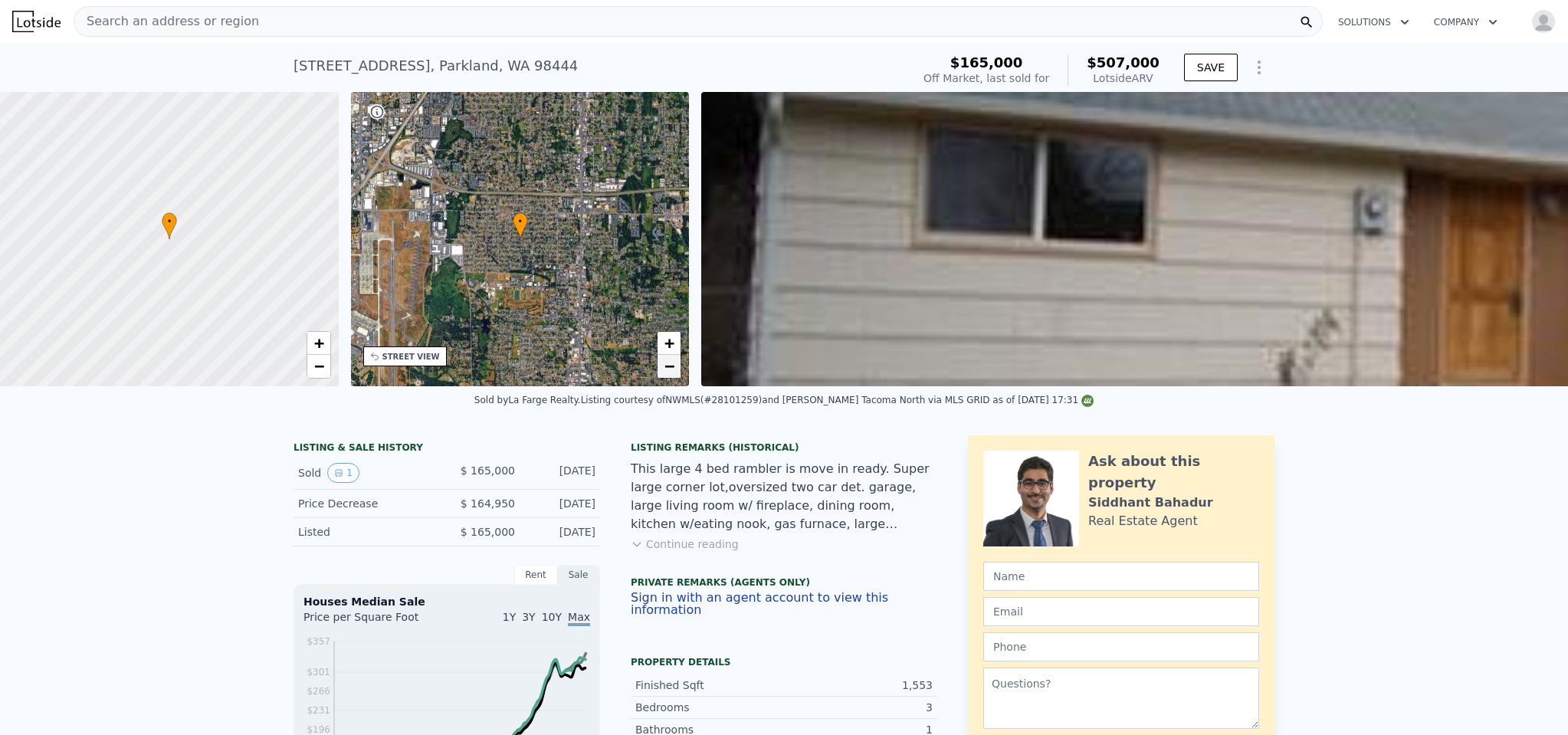
click at [671, 362] on span "−" at bounding box center [669, 366] width 10 height 19
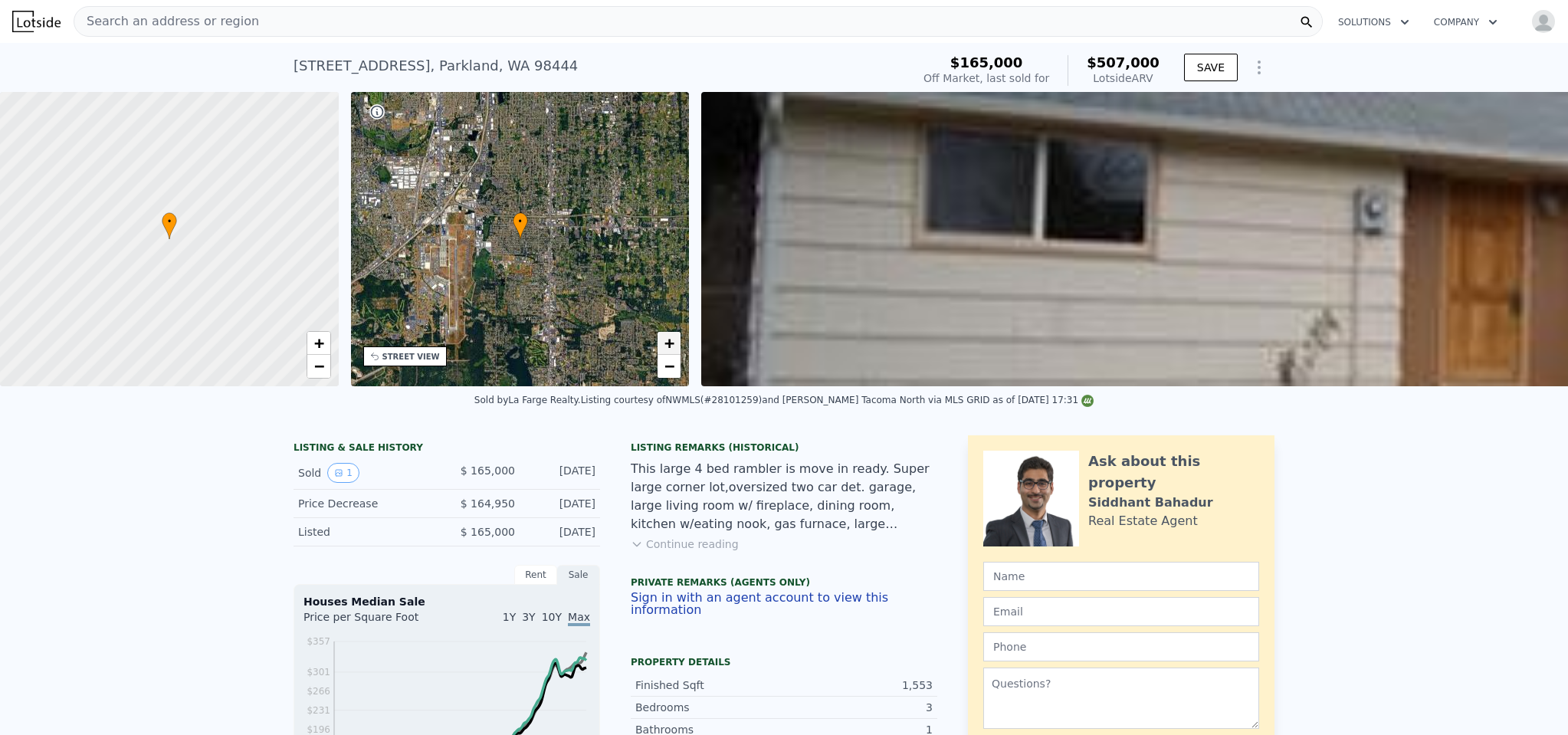
click at [673, 339] on span "+" at bounding box center [669, 342] width 10 height 19
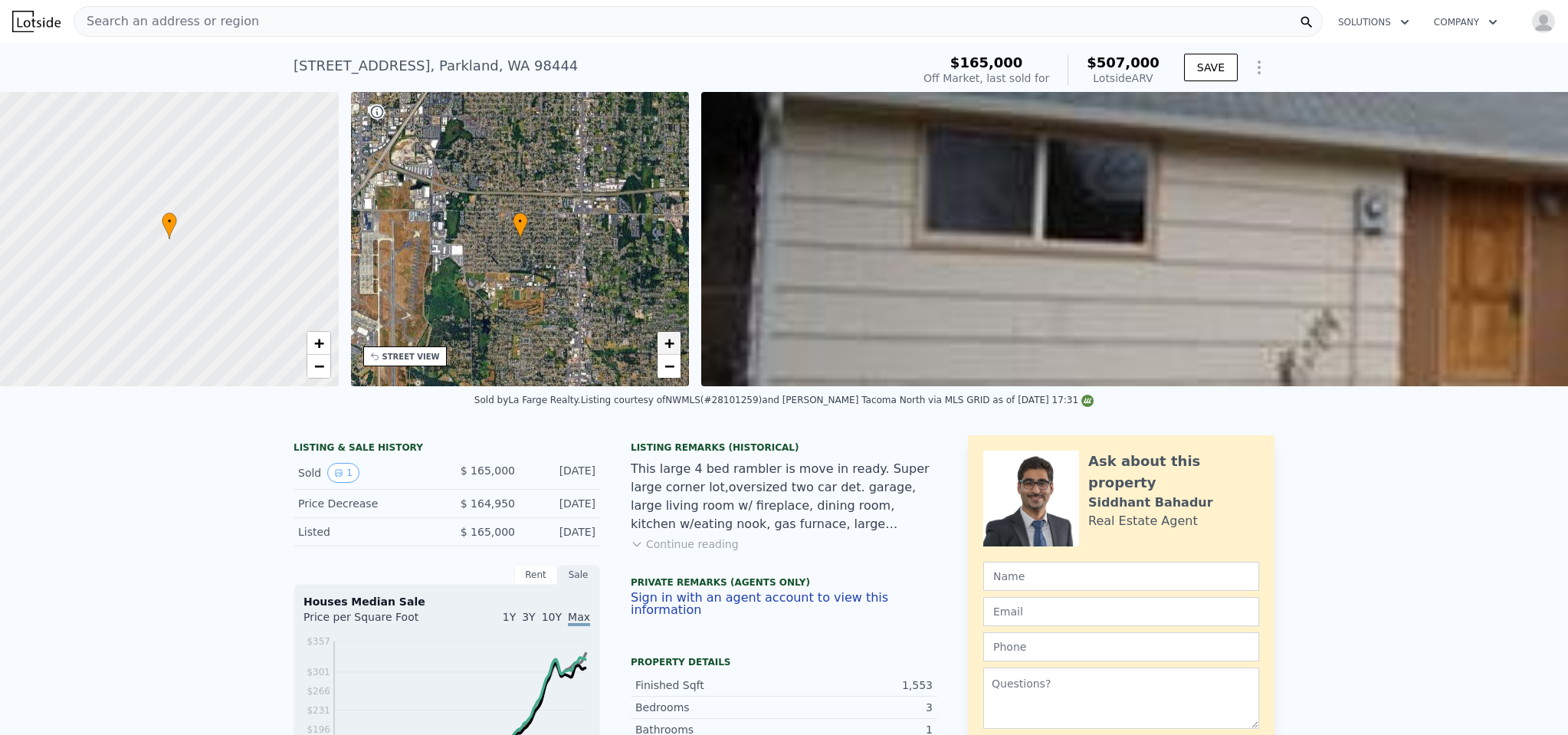
click at [673, 339] on span "+" at bounding box center [669, 342] width 10 height 19
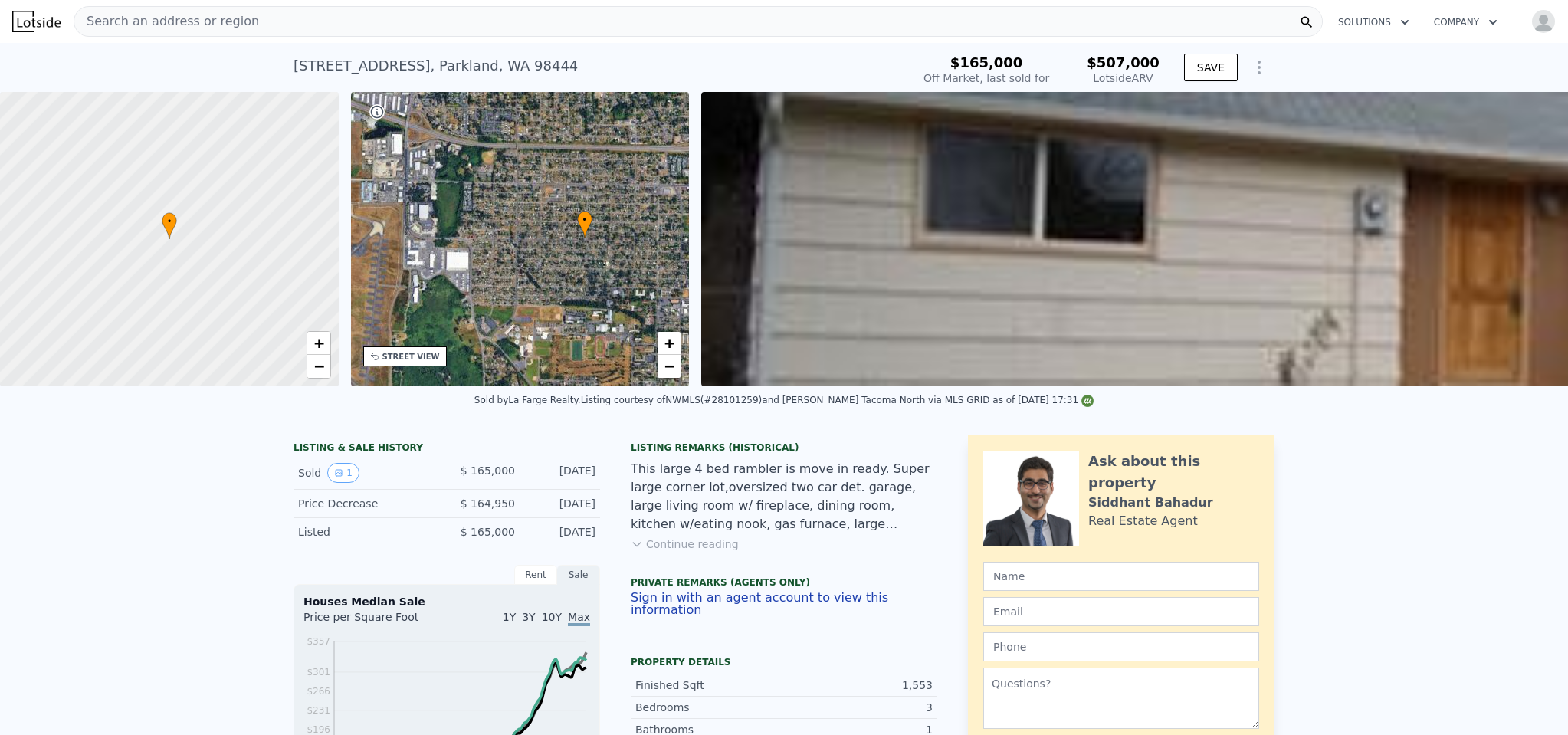
drag, startPoint x: 497, startPoint y: 272, endPoint x: 558, endPoint y: 270, distance: 61.0
click at [558, 270] on div "• + −" at bounding box center [520, 238] width 338 height 294
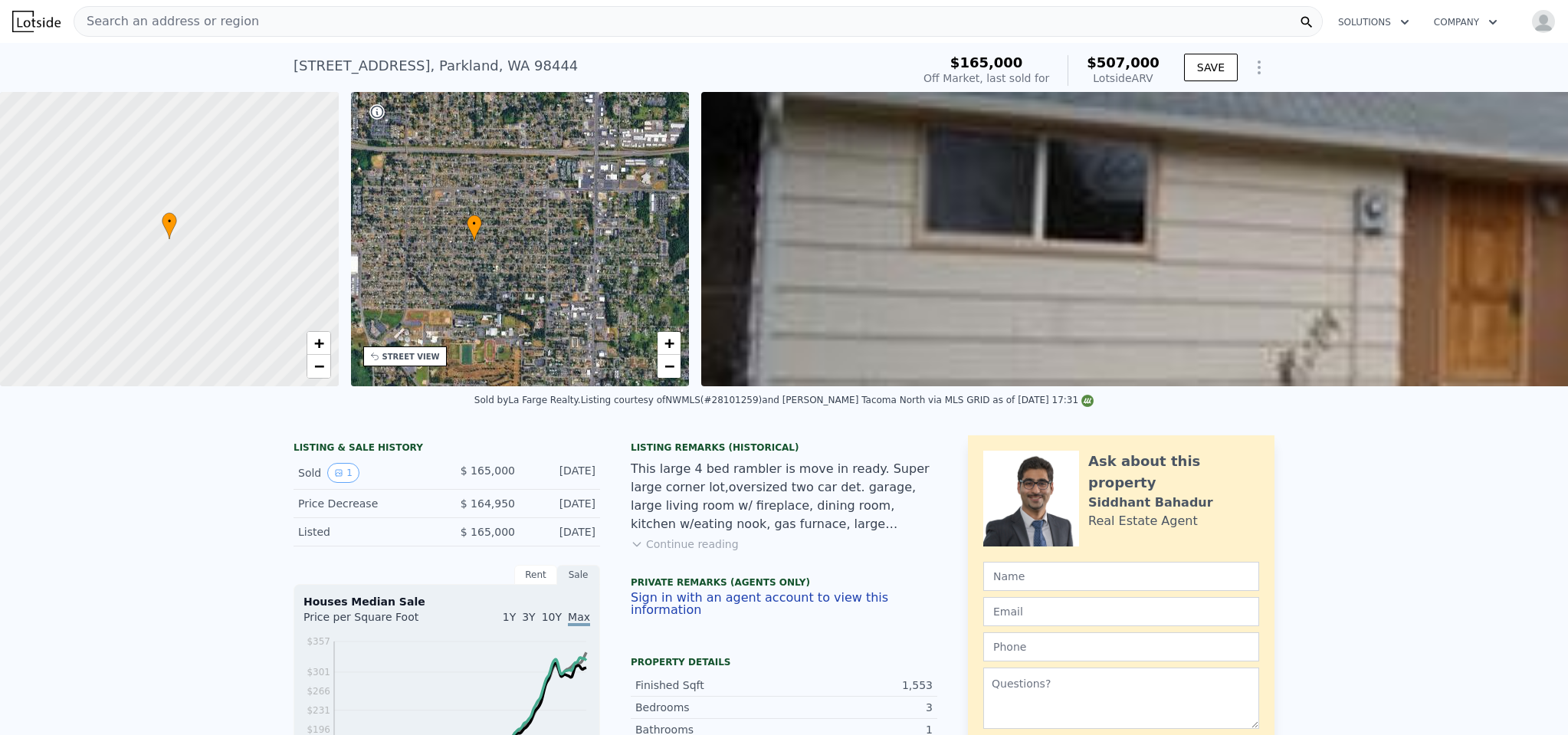
drag, startPoint x: 556, startPoint y: 283, endPoint x: 489, endPoint y: 213, distance: 96.9
click at [479, 281] on div "• + −" at bounding box center [520, 238] width 338 height 294
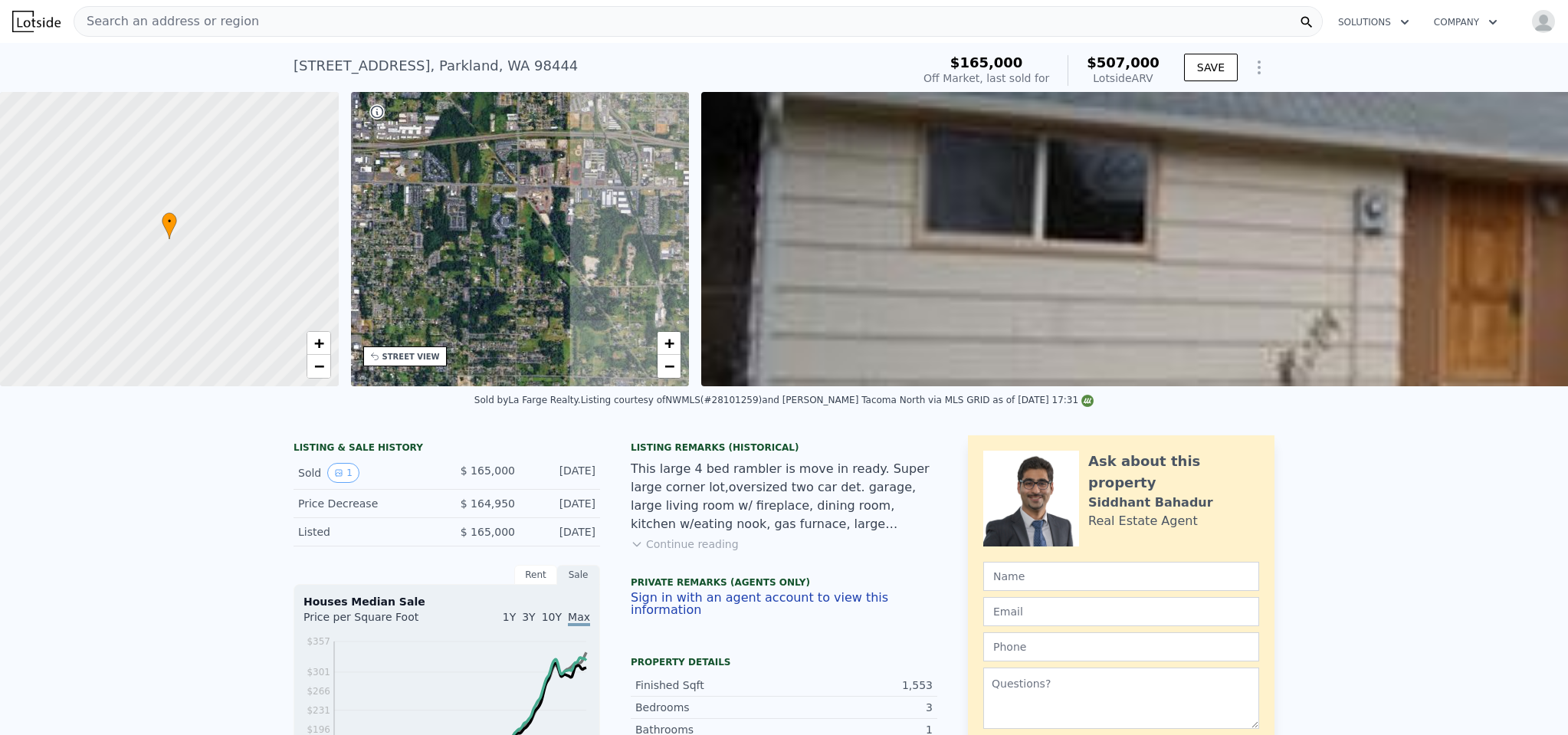
drag, startPoint x: 582, startPoint y: 259, endPoint x: 363, endPoint y: 244, distance: 219.5
click at [361, 245] on div "• + −" at bounding box center [520, 238] width 338 height 294
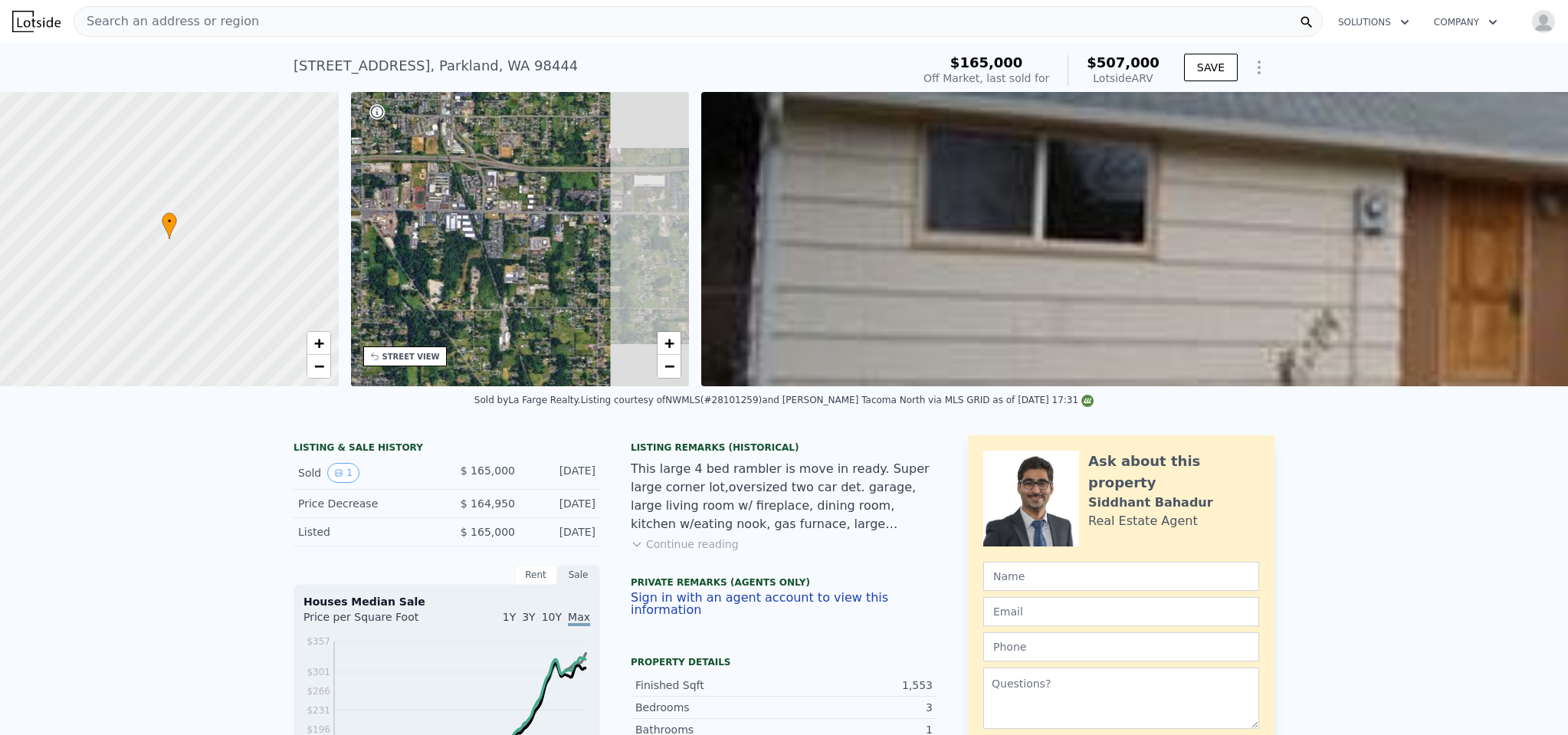
drag, startPoint x: 567, startPoint y: 234, endPoint x: 354, endPoint y: 258, distance: 214.3
click at [349, 261] on div "• + − • + − STREET VIEW ← Move left → Move right ↑ Move up ↓ Move down + Zoom i…" at bounding box center [784, 238] width 1568 height 294
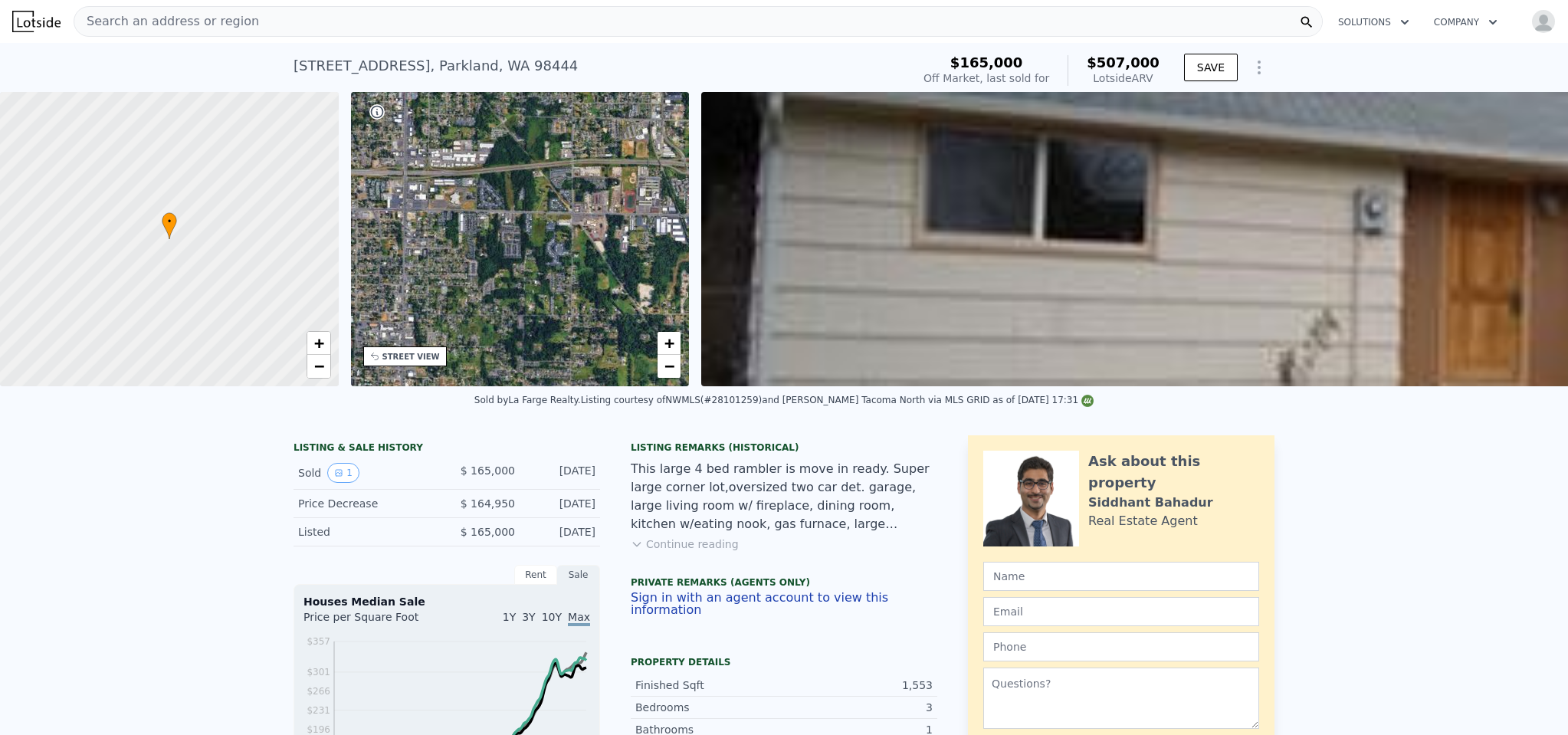
drag, startPoint x: 590, startPoint y: 264, endPoint x: 737, endPoint y: 264, distance: 147.0
click at [737, 264] on div "• + − • + − STREET VIEW ← Move left → Move right ↑ Move up ↓ Move down + Zoom i…" at bounding box center [784, 238] width 1568 height 294
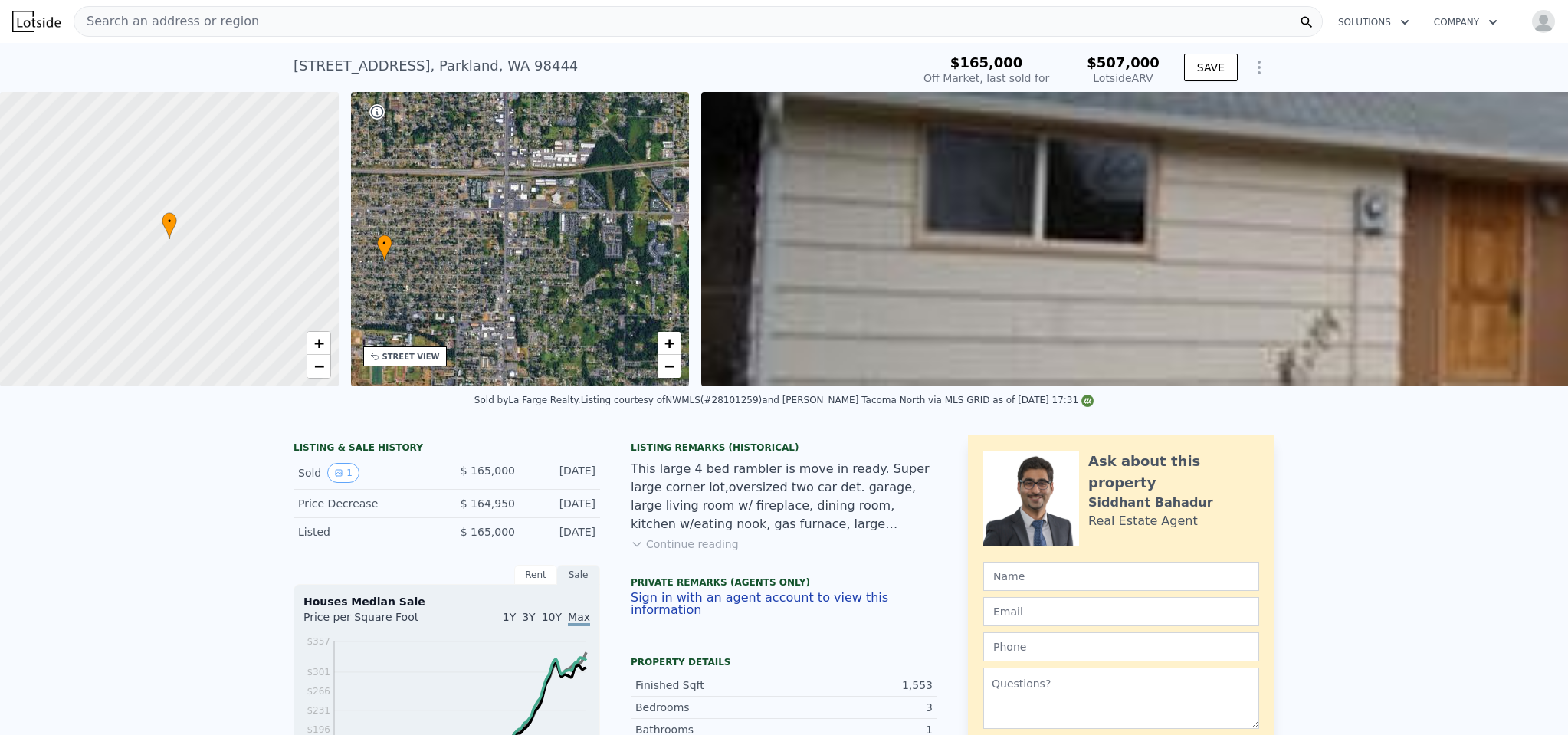
drag, startPoint x: 578, startPoint y: 244, endPoint x: 679, endPoint y: 244, distance: 101.0
click at [679, 244] on div "• + −" at bounding box center [520, 238] width 338 height 294
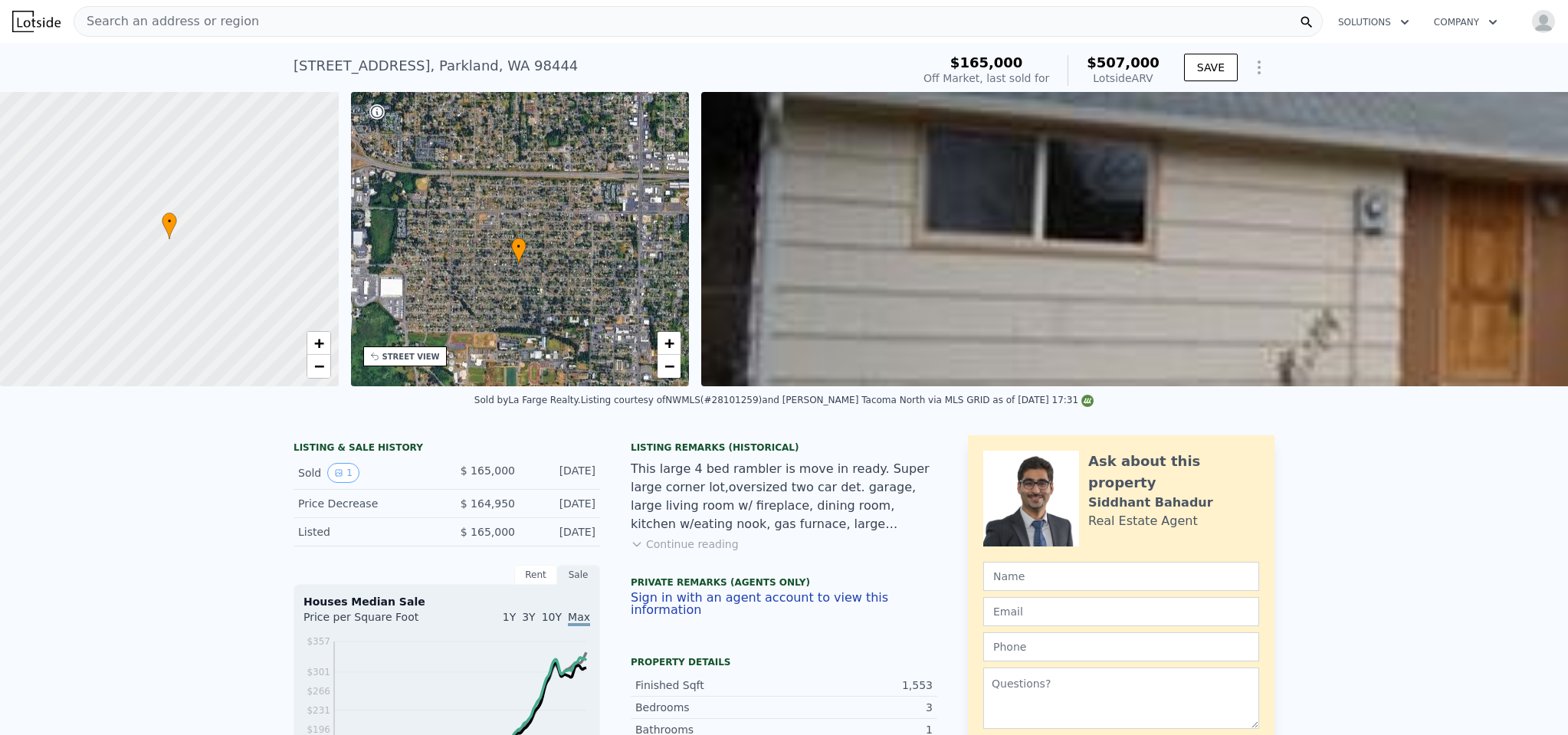
drag, startPoint x: 544, startPoint y: 234, endPoint x: 549, endPoint y: 262, distance: 28.4
click at [679, 237] on div "• + −" at bounding box center [520, 238] width 338 height 294
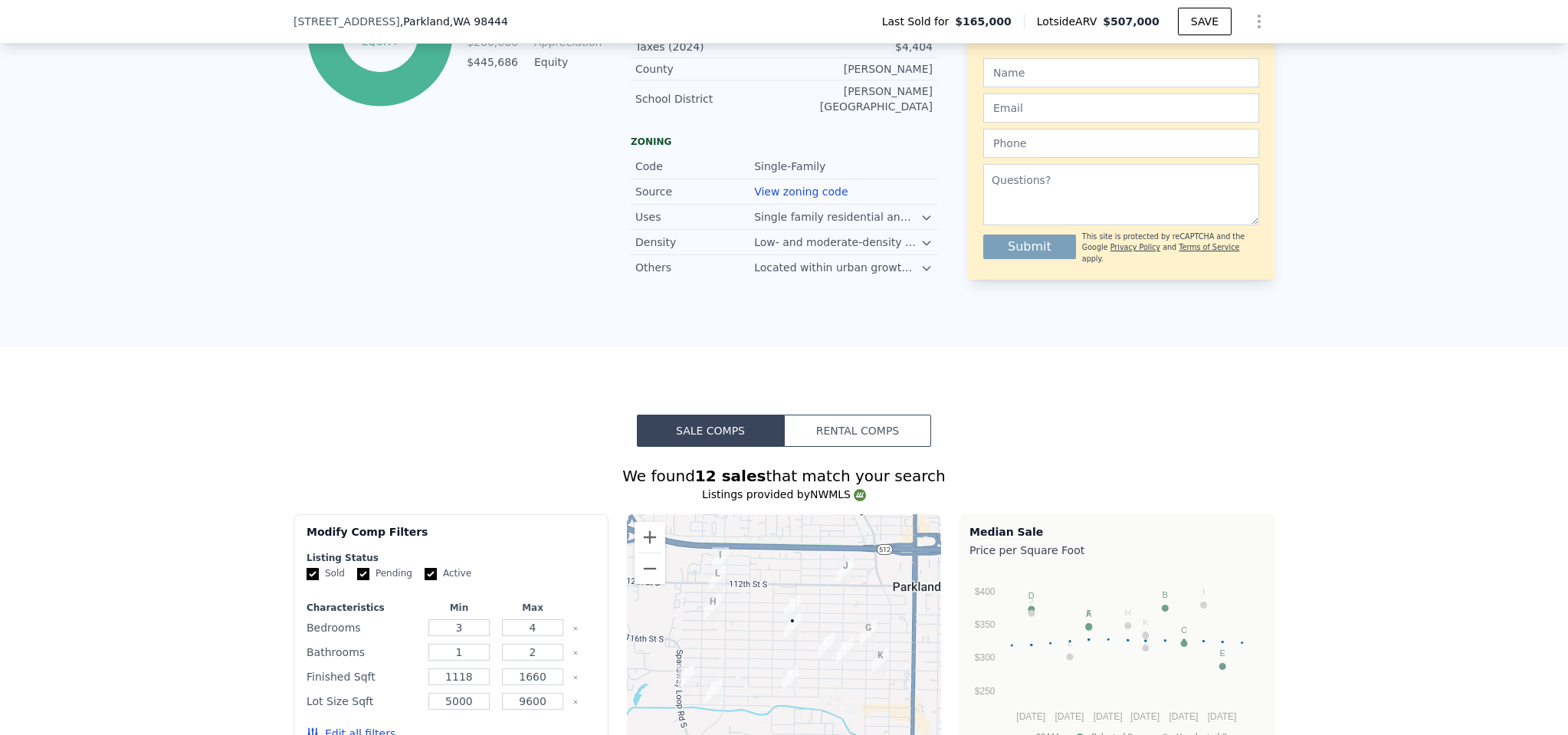
scroll to position [1169, 0]
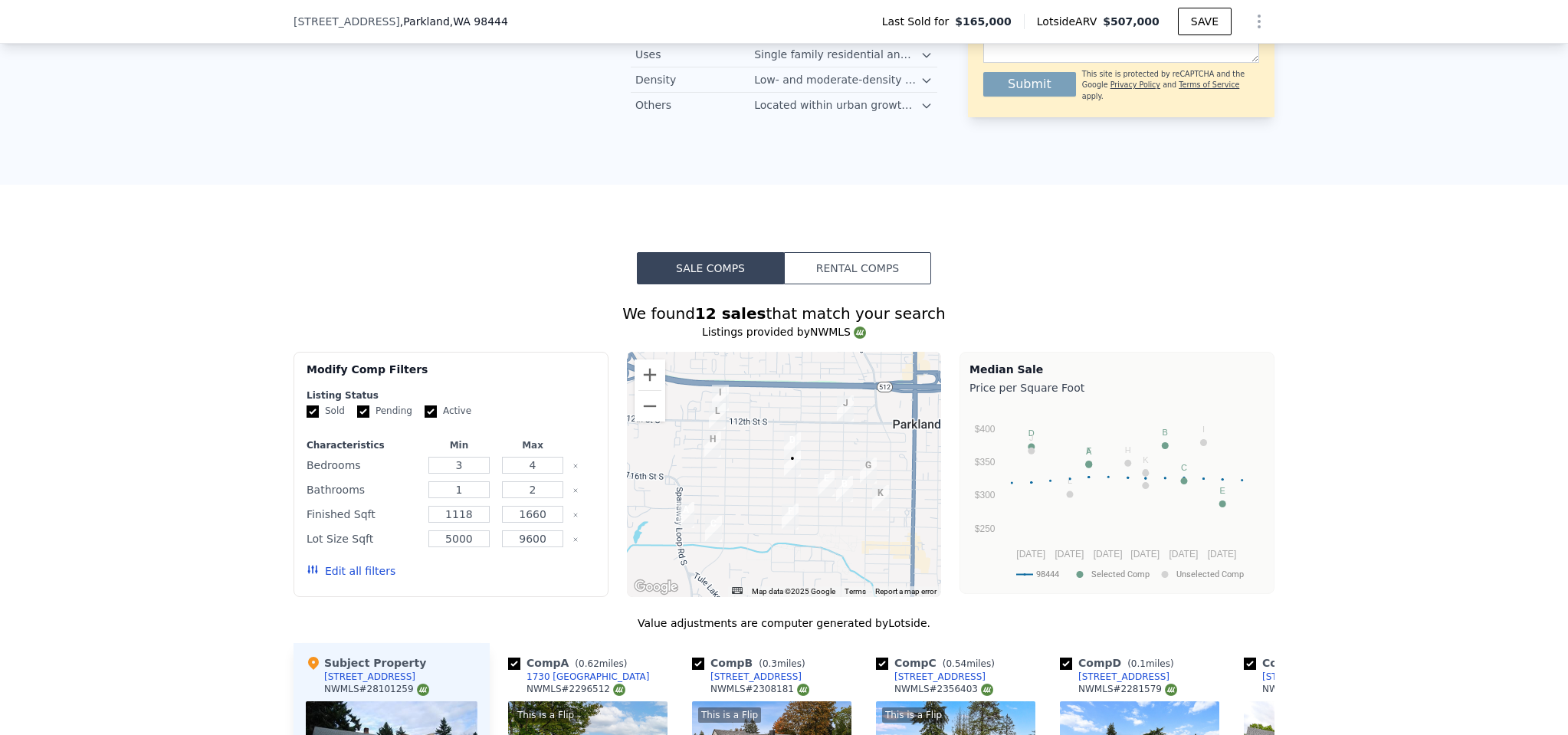
click at [342, 563] on button "Edit all filters" at bounding box center [351, 571] width 89 height 16
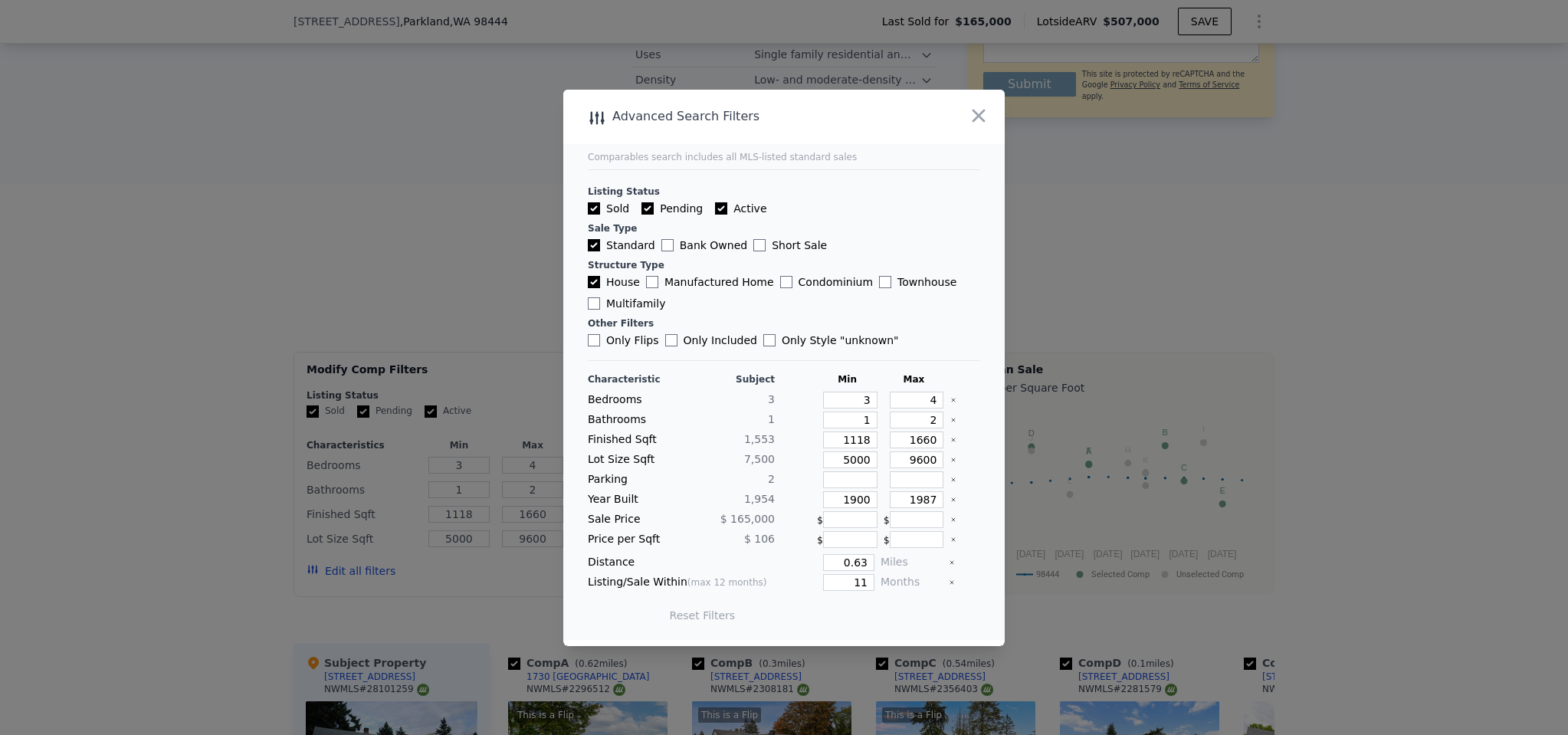
click at [715, 207] on input "Active" at bounding box center [721, 209] width 12 height 12
checkbox input "false"
drag, startPoint x: 862, startPoint y: 585, endPoint x: 841, endPoint y: 577, distance: 22.5
click at [842, 578] on input "11" at bounding box center [848, 582] width 51 height 17
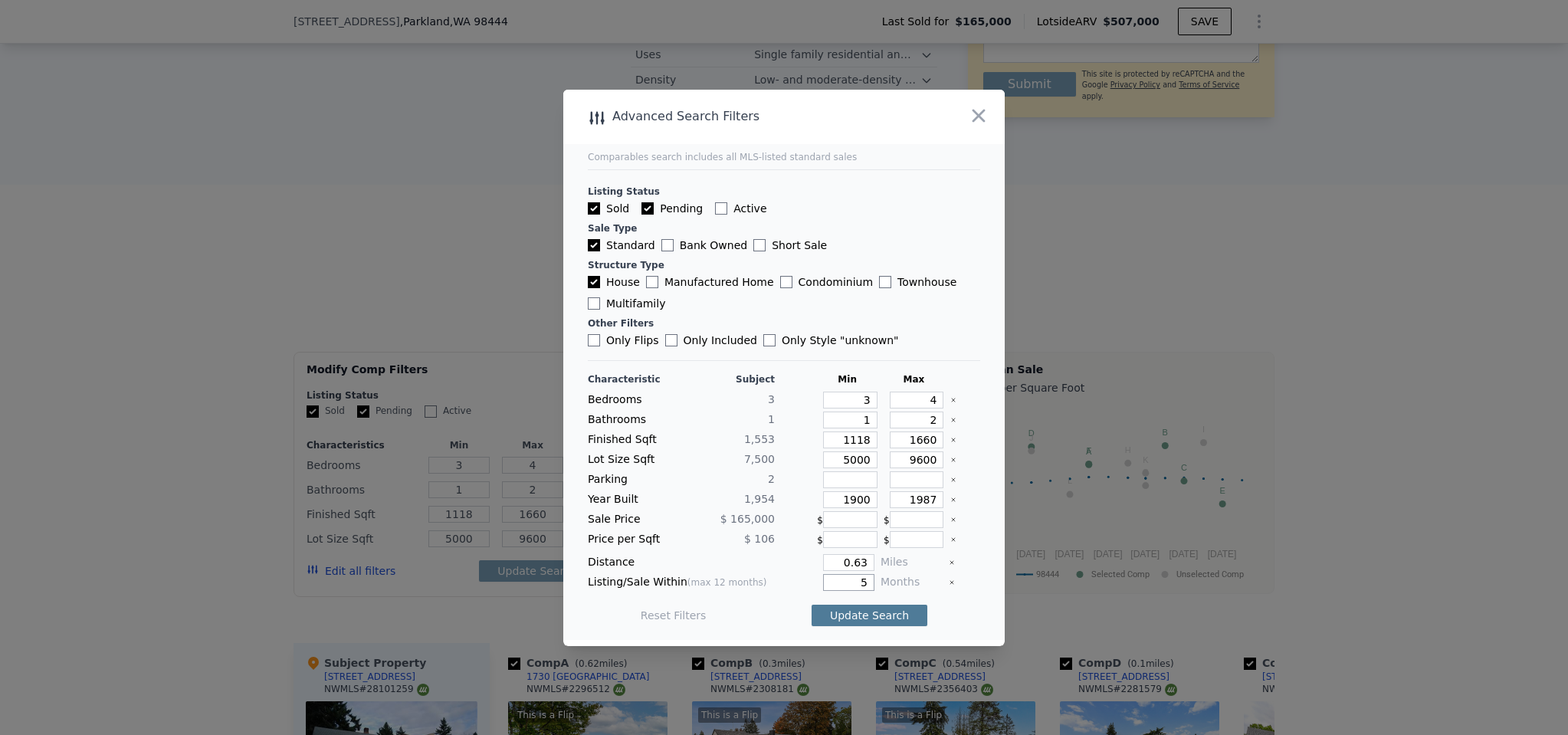
type input "5"
click at [867, 615] on button "Update Search" at bounding box center [869, 615] width 116 height 22
checkbox input "false"
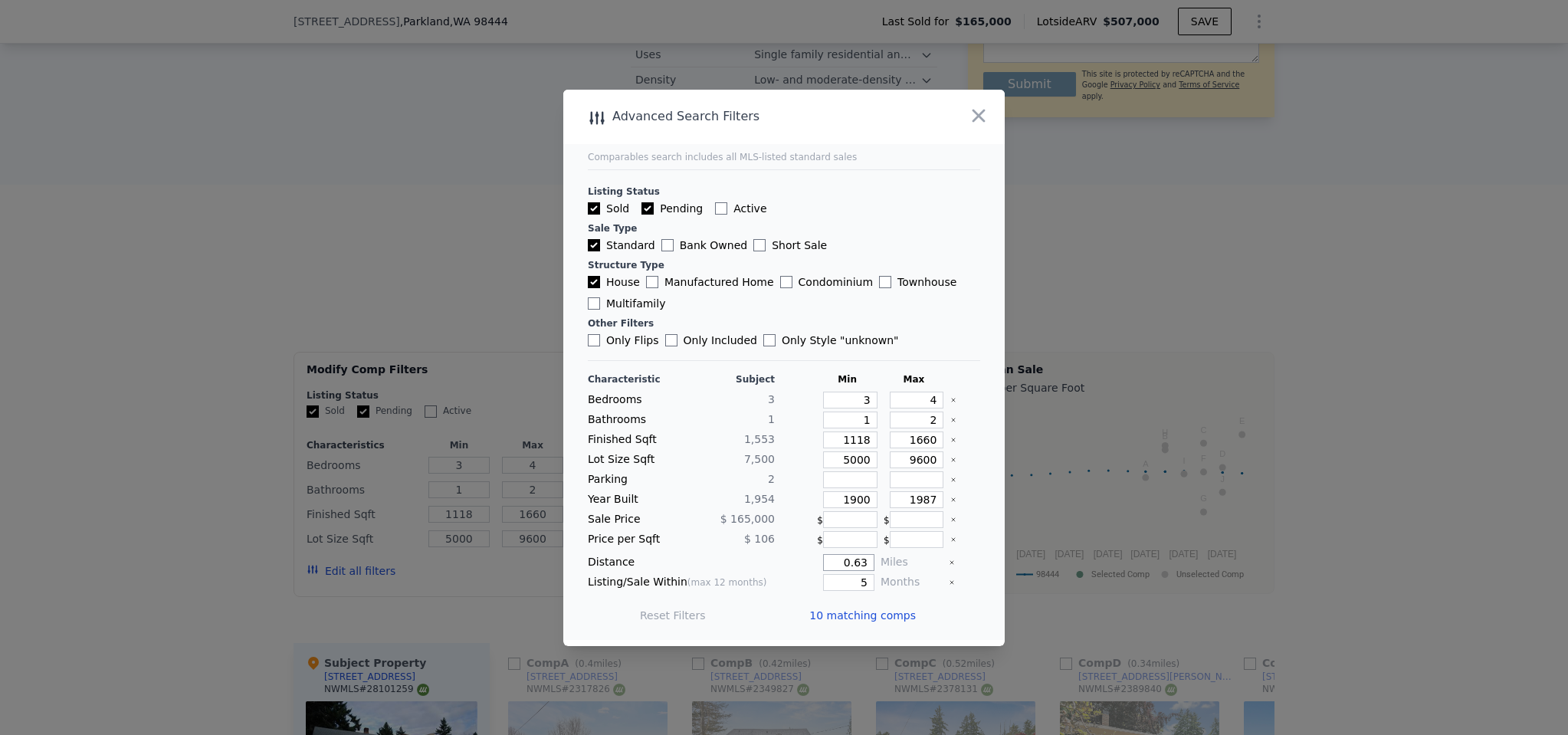
click at [852, 564] on input "0.63" at bounding box center [848, 563] width 51 height 17
type input "2"
type input "0.25"
click at [819, 613] on button "Update Search" at bounding box center [869, 615] width 116 height 22
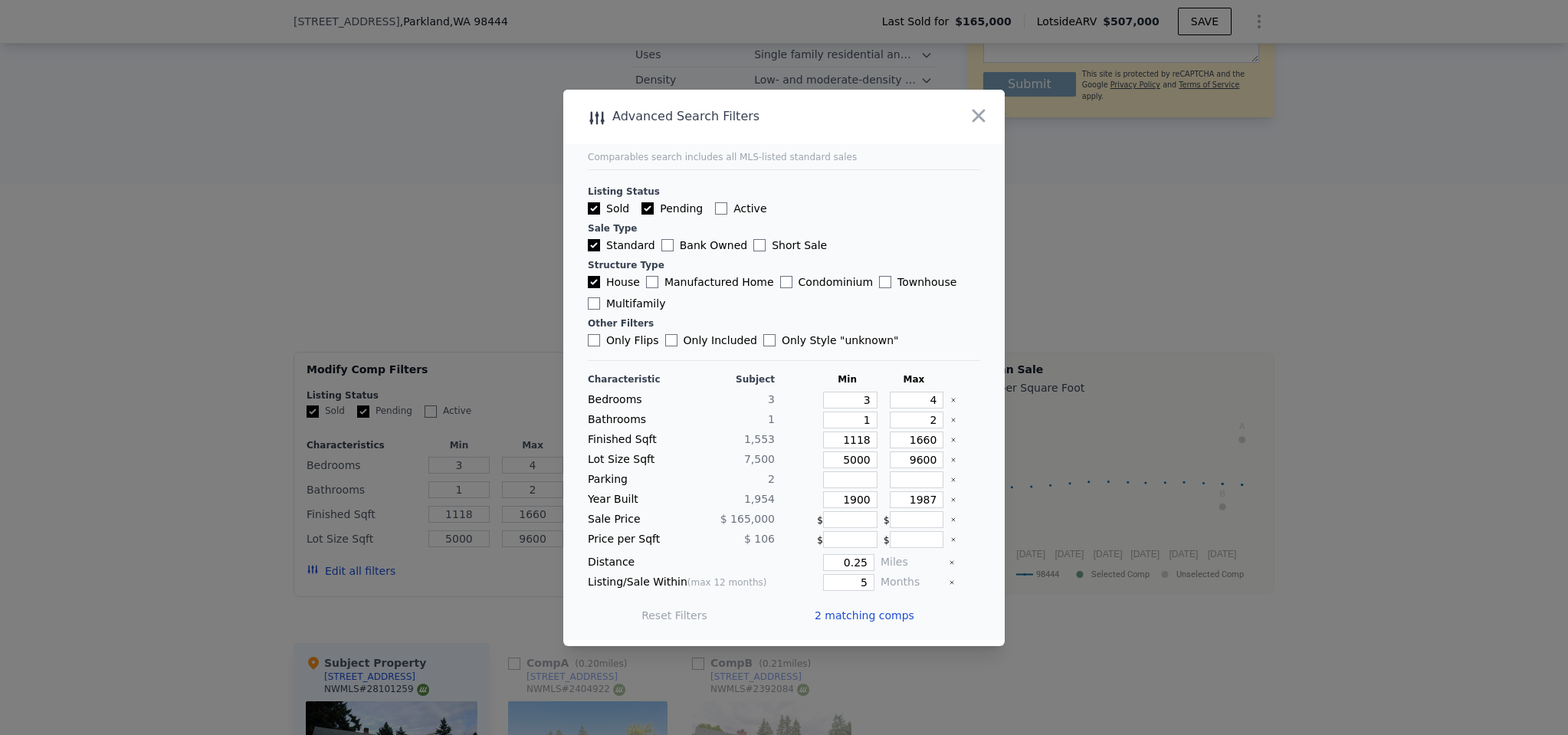
click at [830, 618] on span "2 matching comps" at bounding box center [864, 615] width 99 height 16
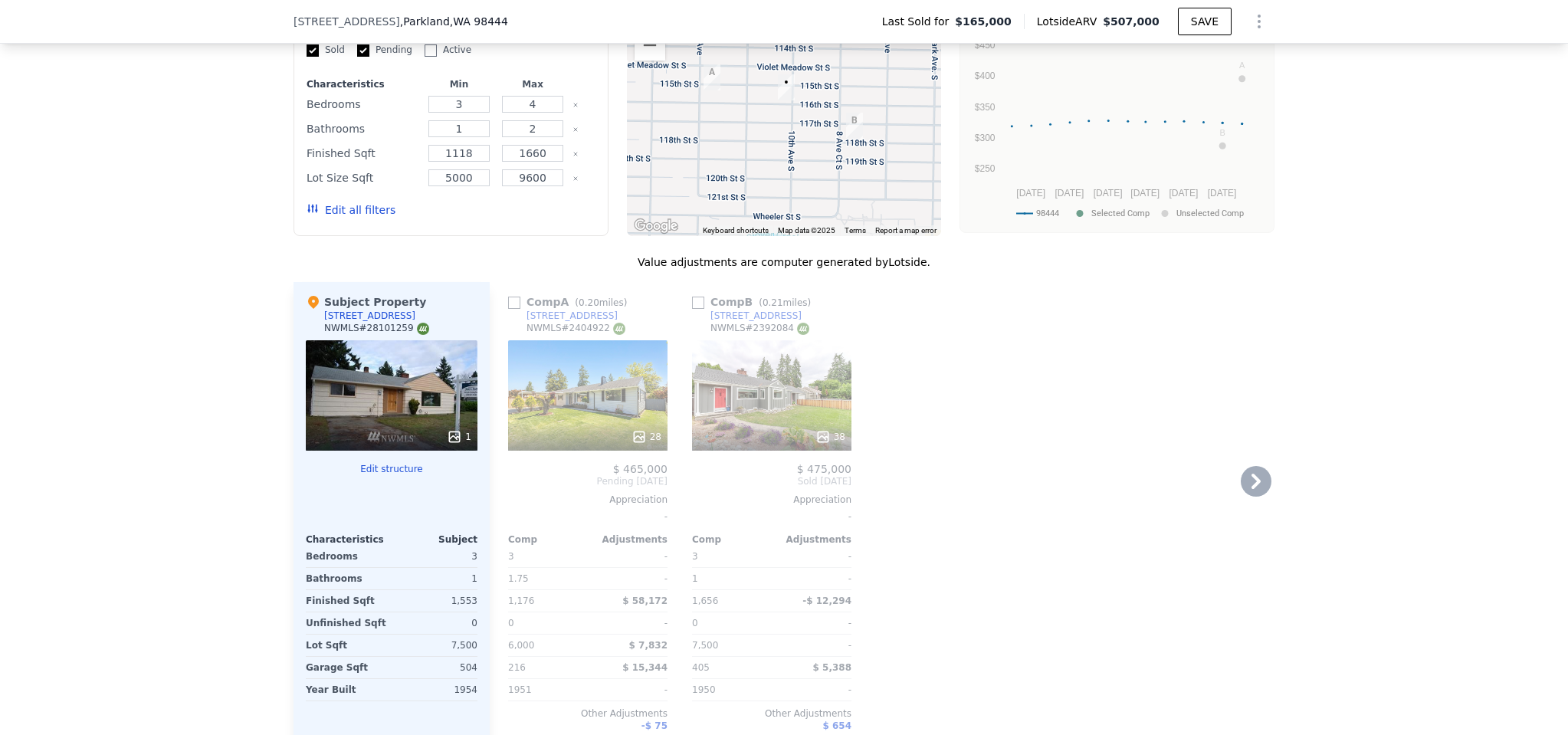
scroll to position [1717, 0]
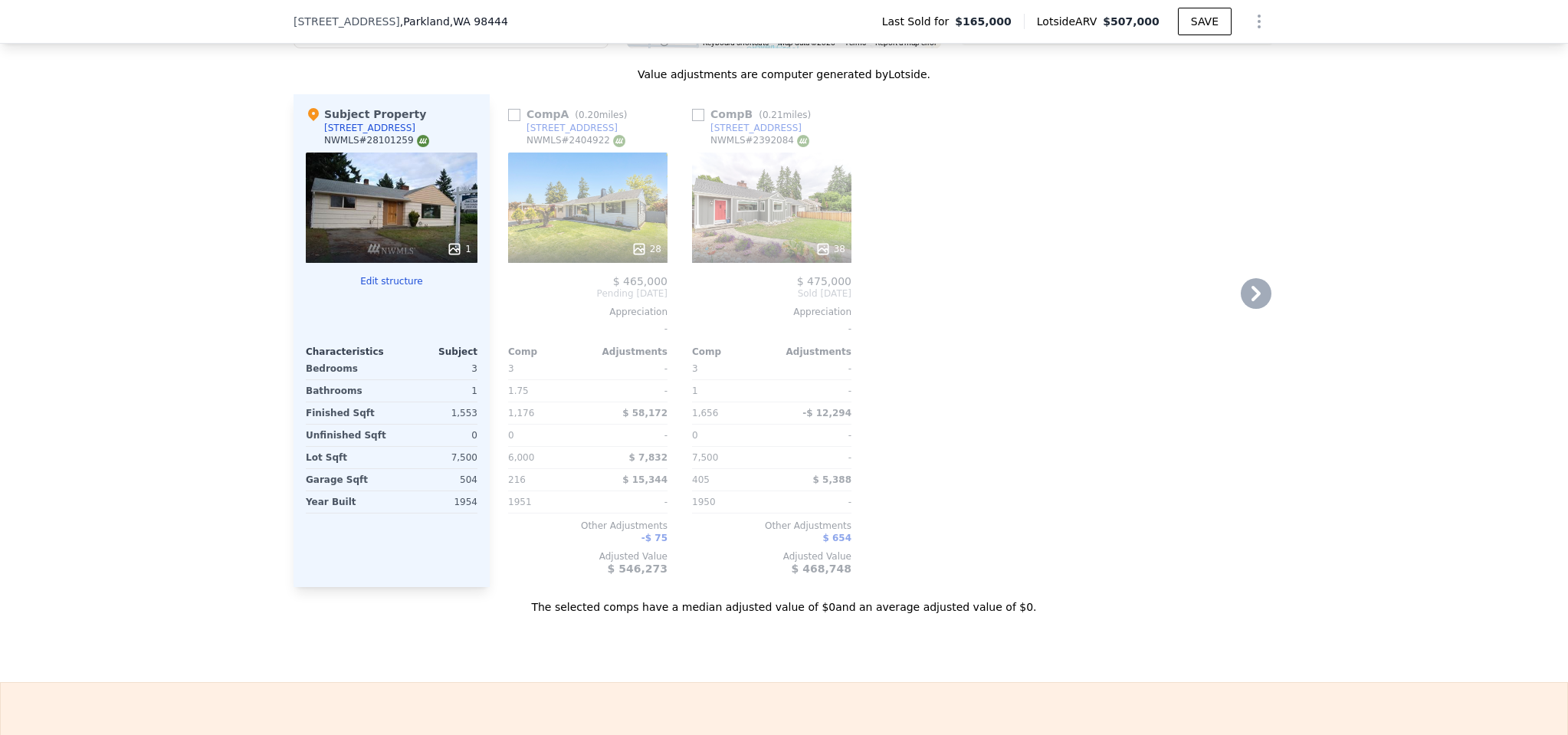
click at [511, 109] on input "checkbox" at bounding box center [515, 115] width 12 height 12
checkbox input "true"
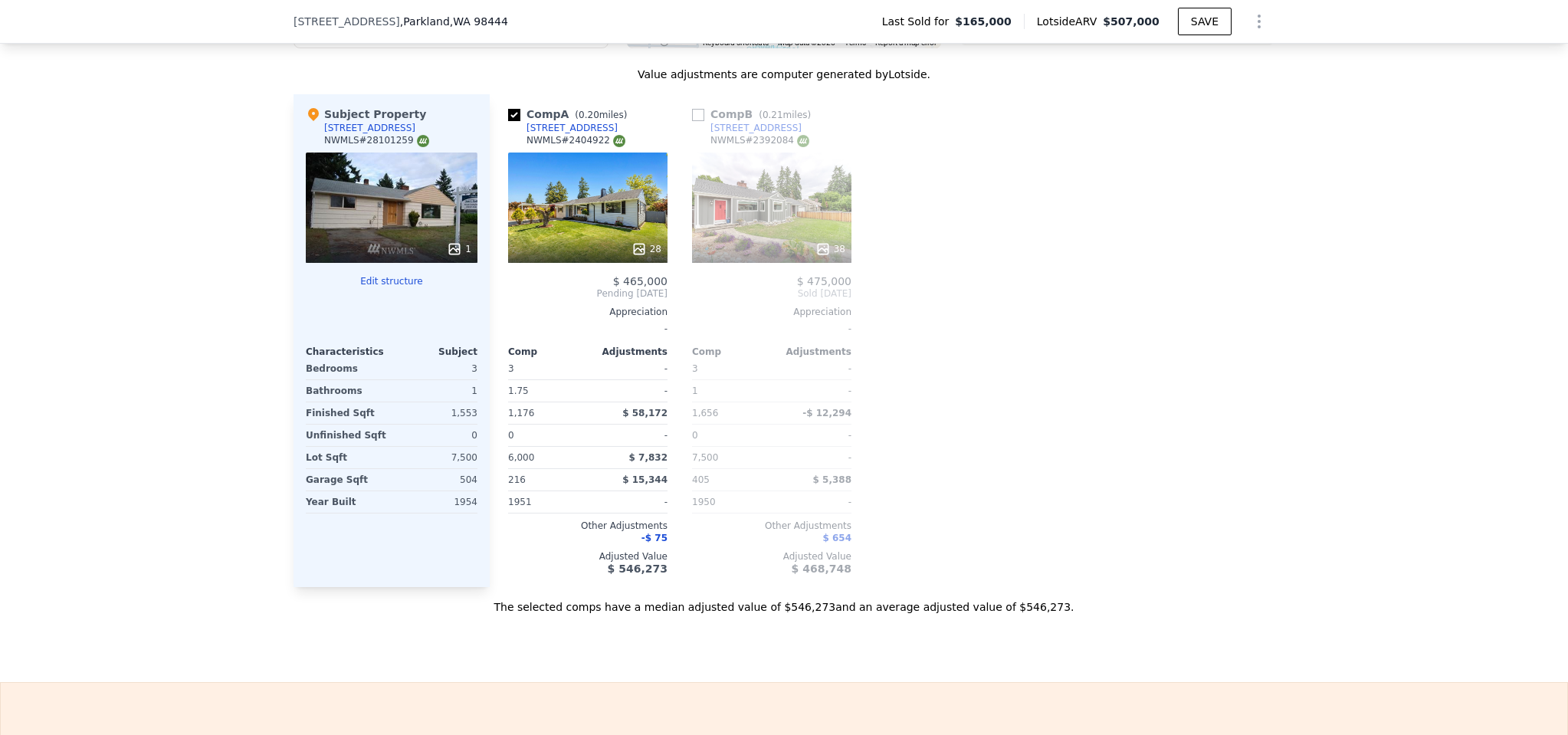
click at [692, 109] on input "checkbox" at bounding box center [699, 115] width 12 height 12
checkbox input "true"
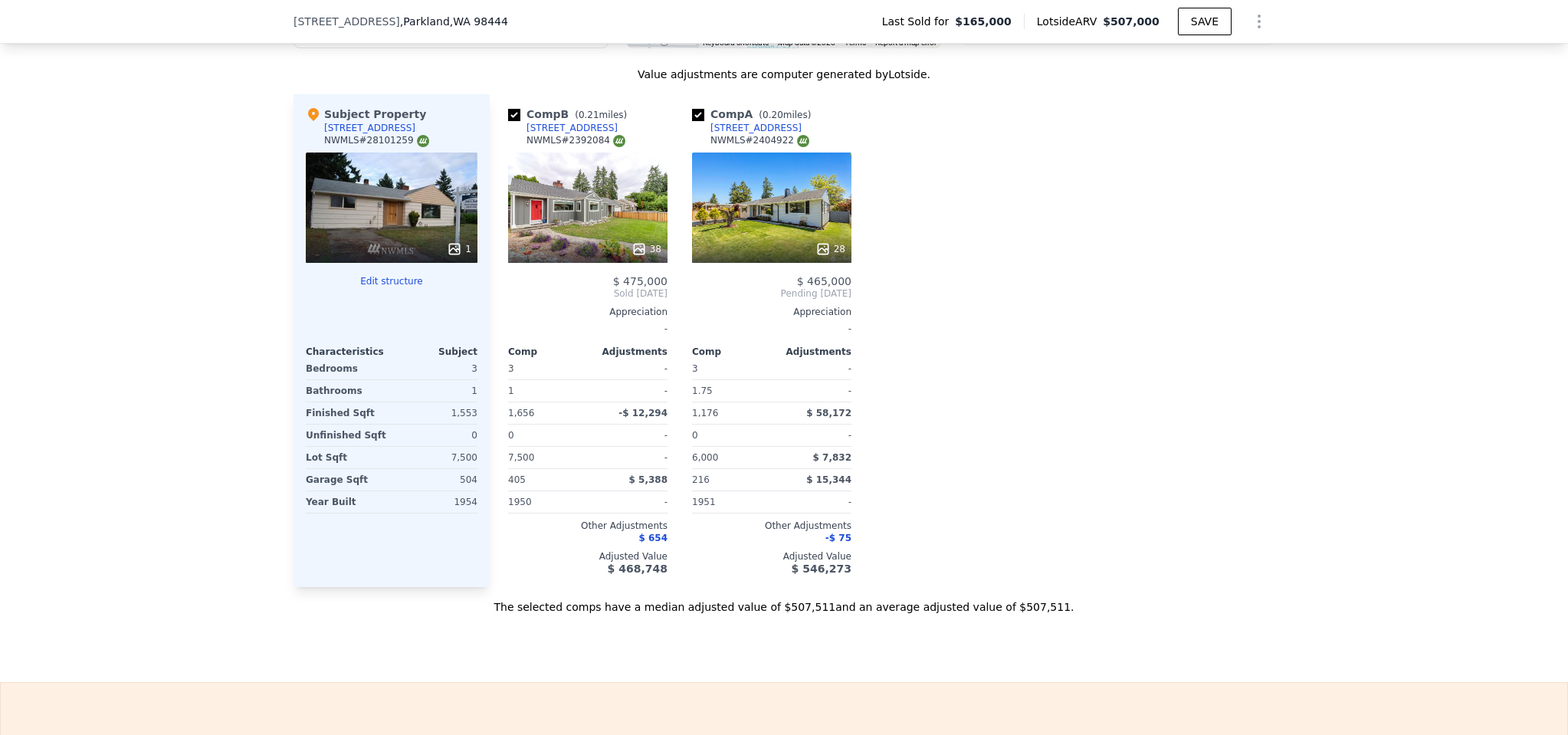
scroll to position [1537, 0]
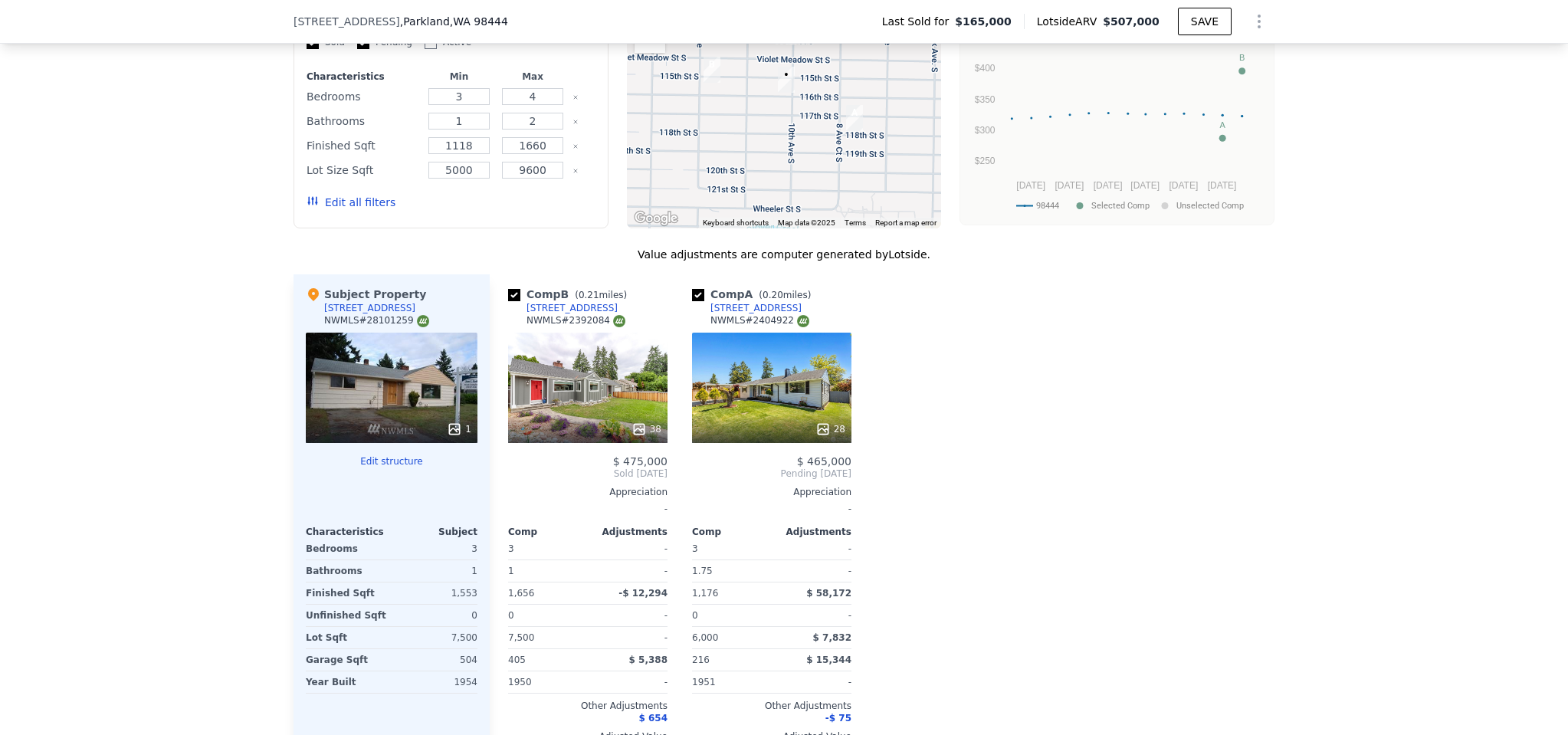
click at [341, 195] on button "Edit all filters" at bounding box center [351, 203] width 89 height 16
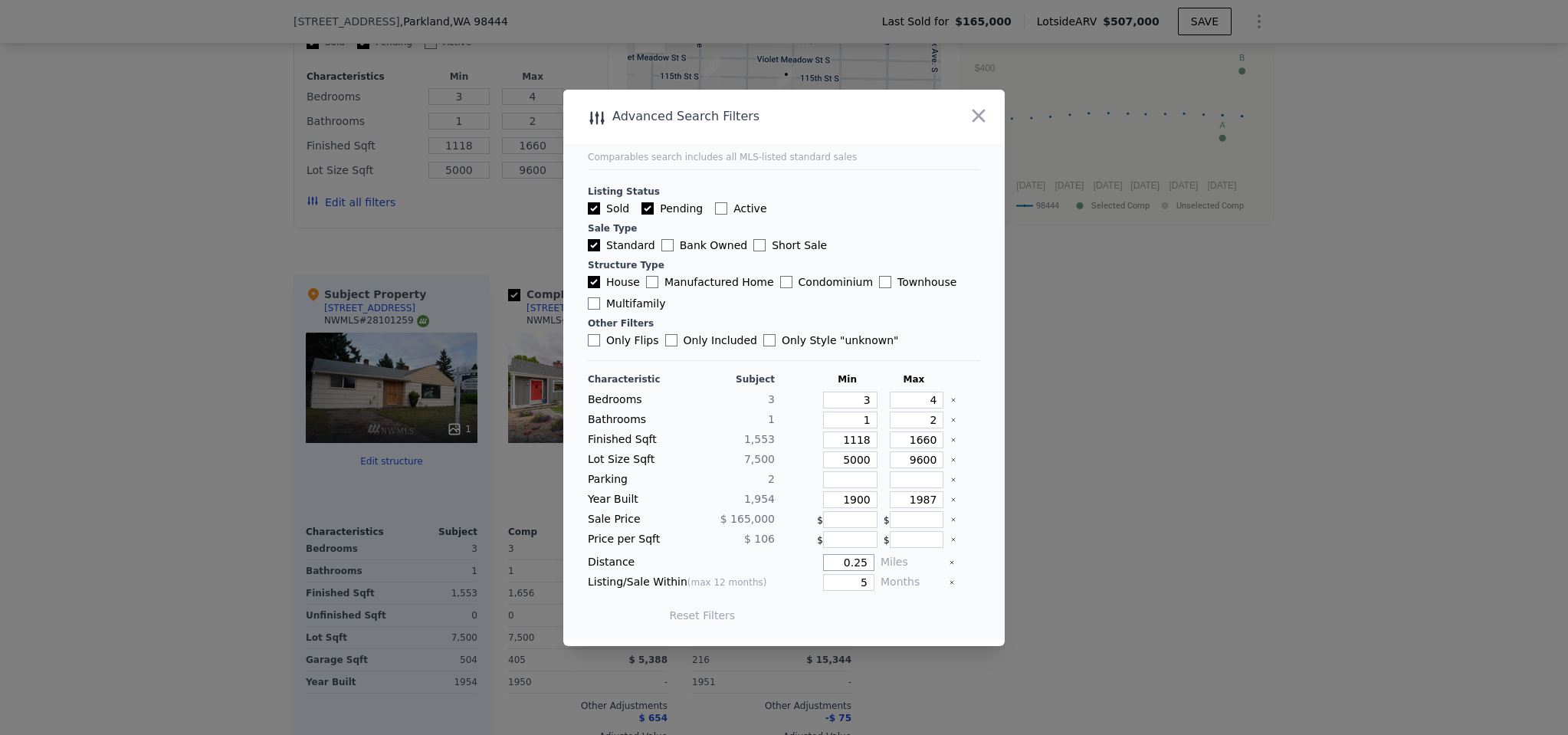
click at [859, 563] on input "0.25" at bounding box center [848, 563] width 51 height 17
type input "4"
type input "0.4"
click at [857, 611] on button "Update Search" at bounding box center [869, 615] width 116 height 22
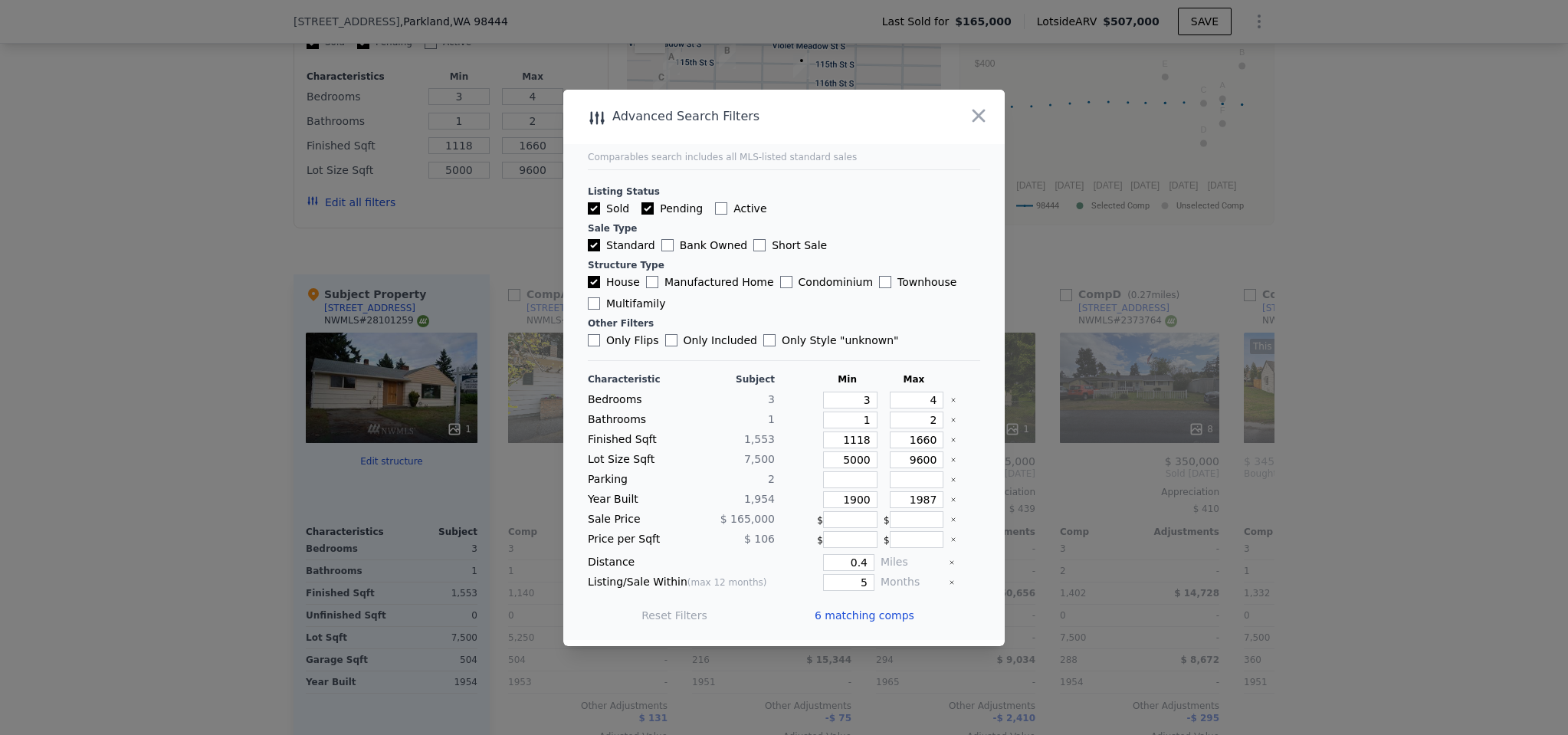
click at [885, 618] on span "6 matching comps" at bounding box center [864, 615] width 99 height 16
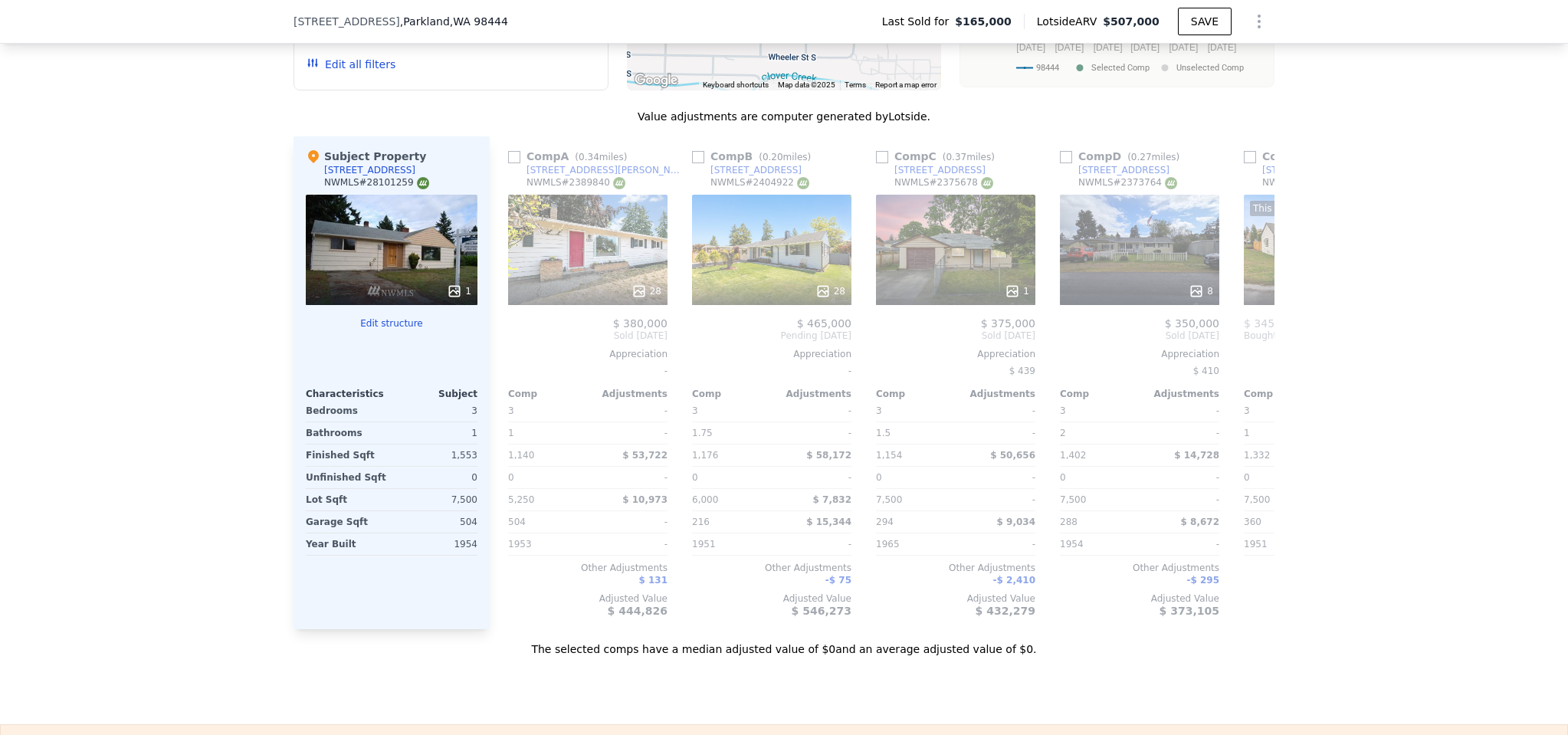
scroll to position [1648, 0]
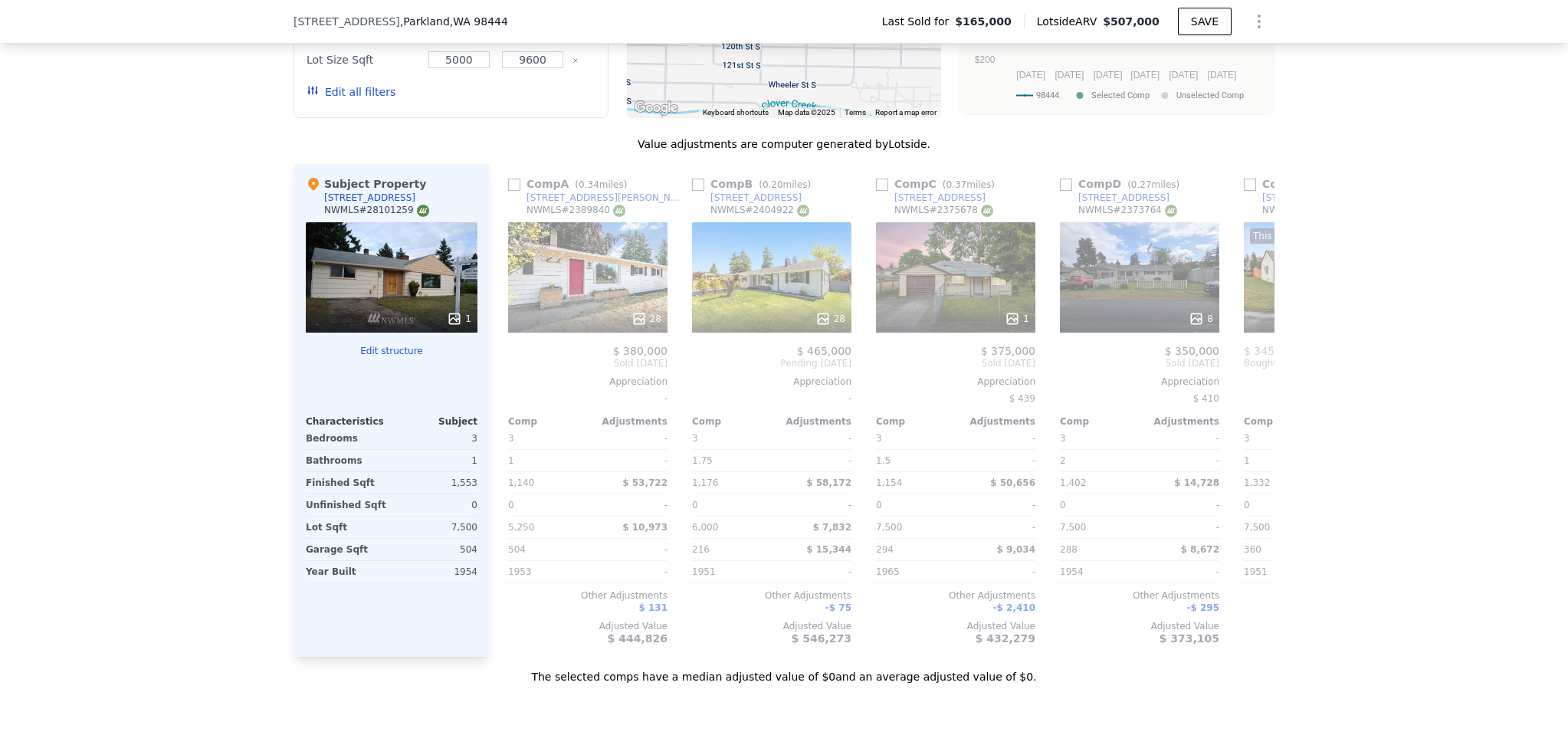
click at [692, 179] on input "checkbox" at bounding box center [699, 185] width 12 height 12
checkbox input "true"
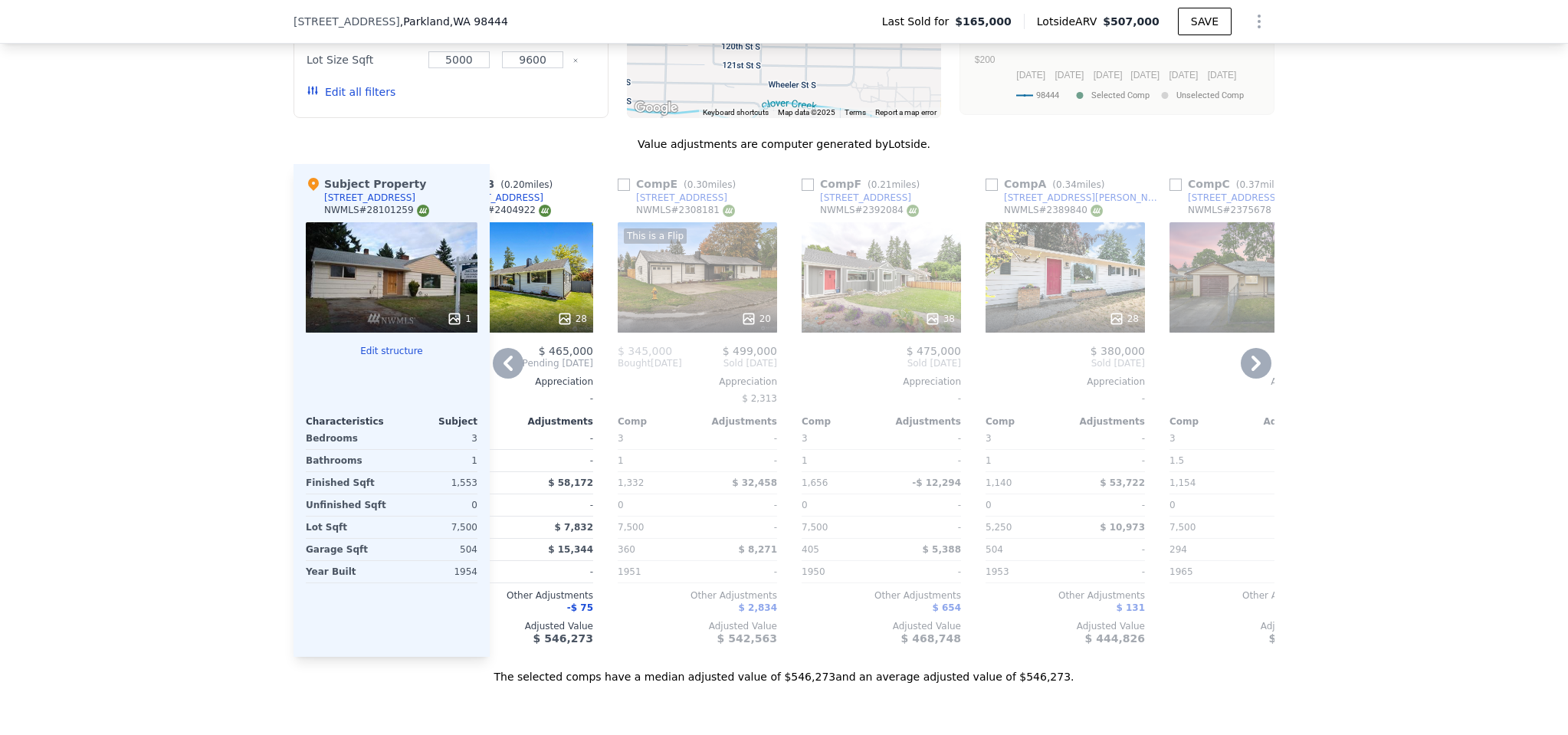
scroll to position [0, 79]
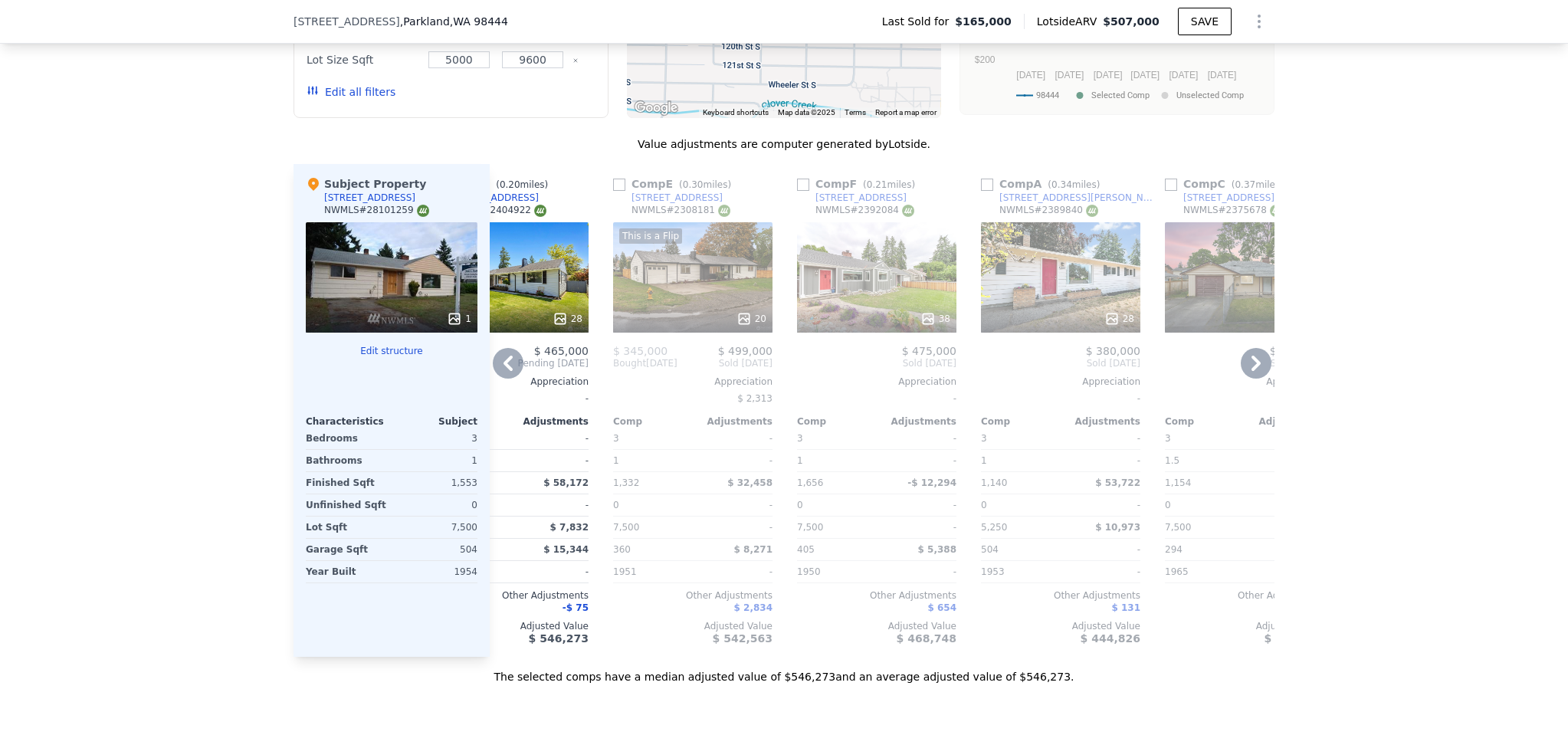
click at [615, 179] on input "checkbox" at bounding box center [619, 185] width 12 height 12
checkbox input "true"
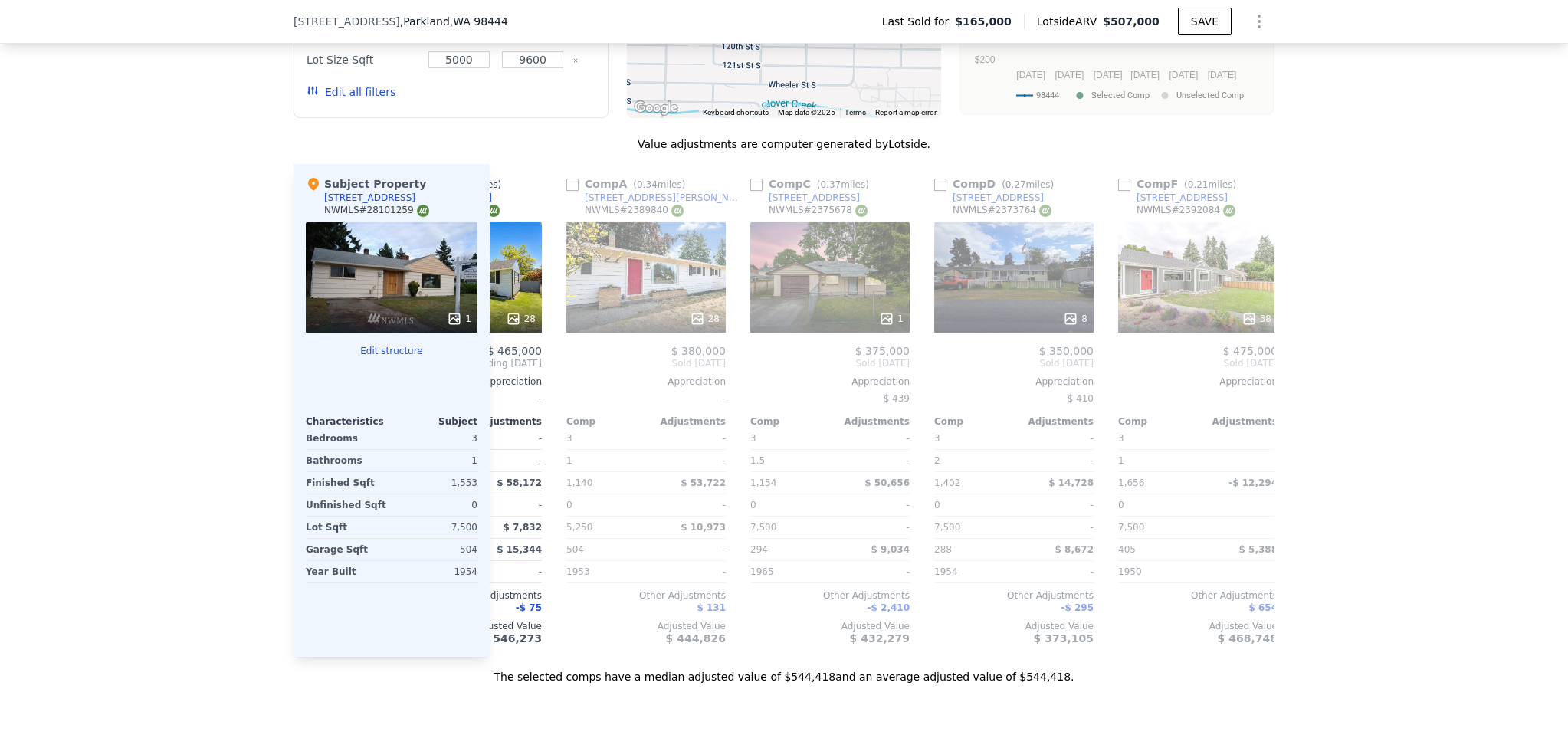
scroll to position [0, 356]
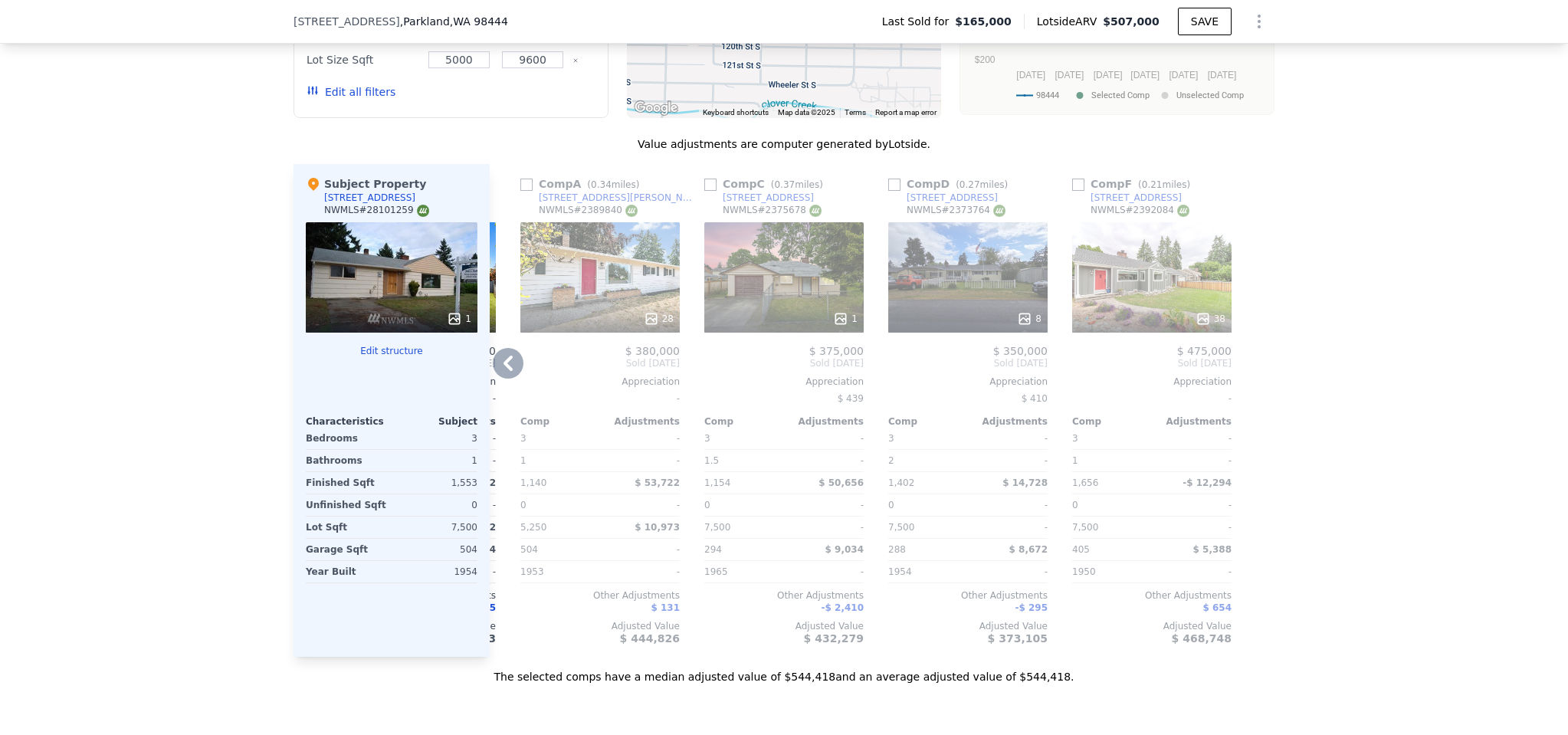
click at [1073, 179] on input "checkbox" at bounding box center [1078, 185] width 12 height 12
checkbox input "true"
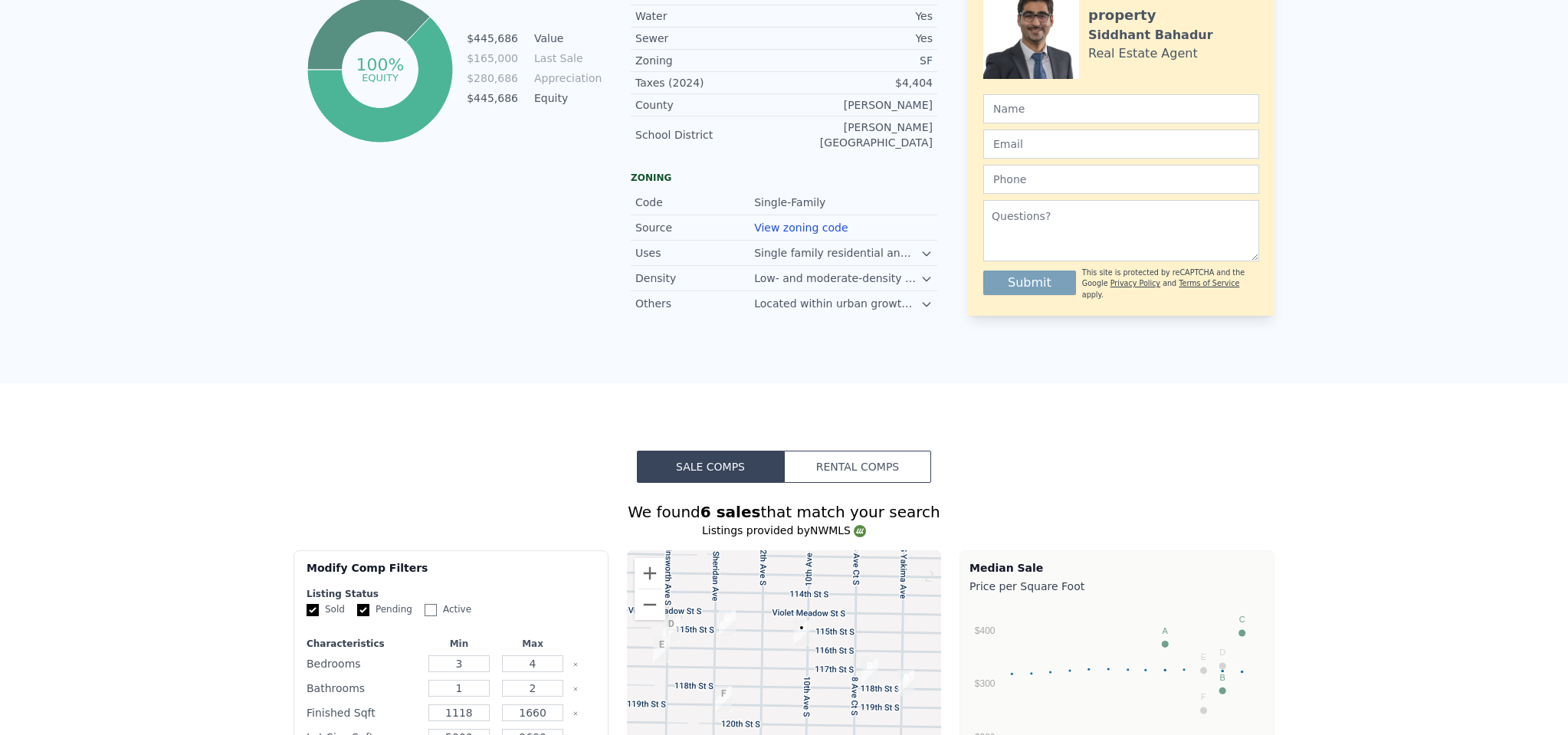
scroll to position [0, 0]
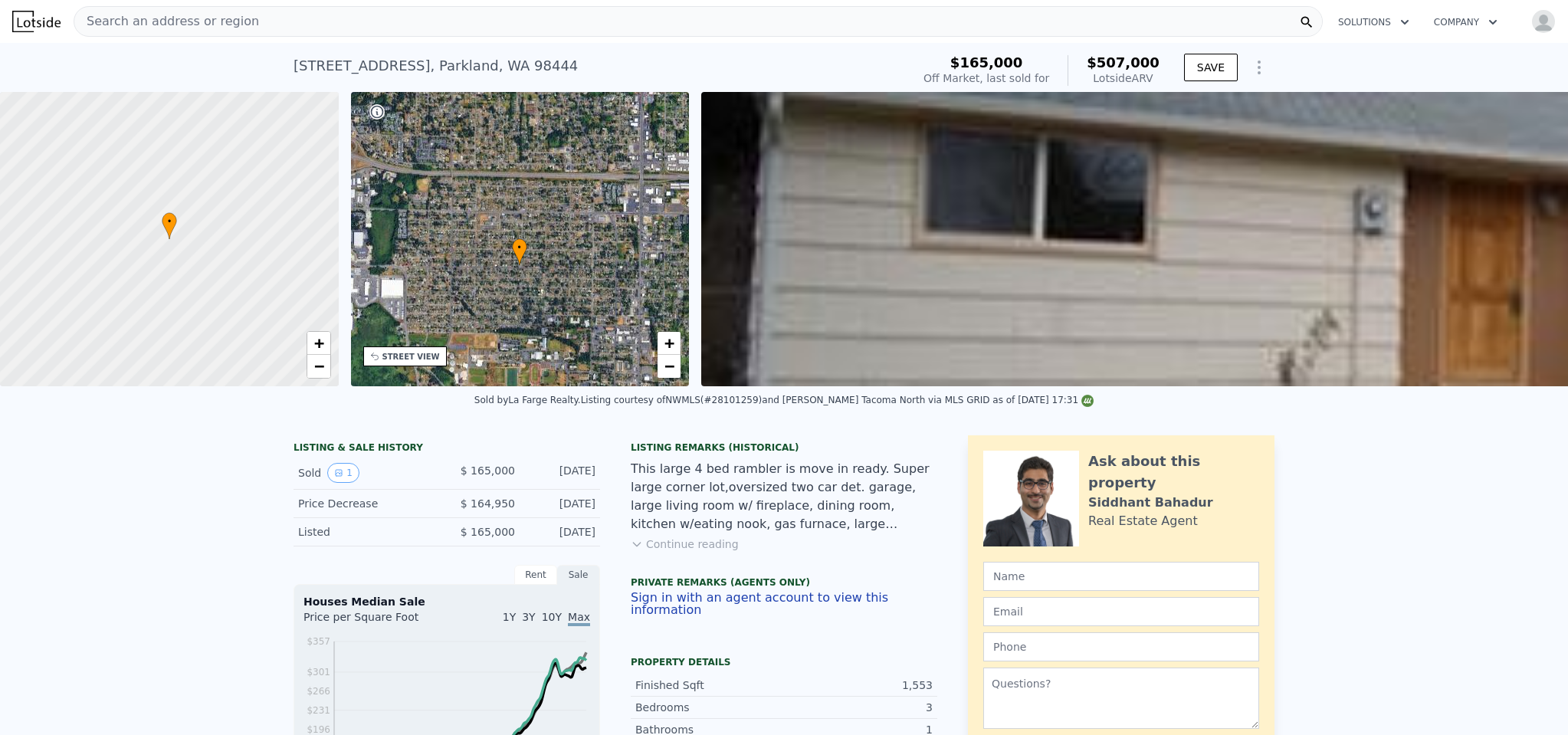
click at [692, 552] on button "Continue reading" at bounding box center [685, 544] width 108 height 16
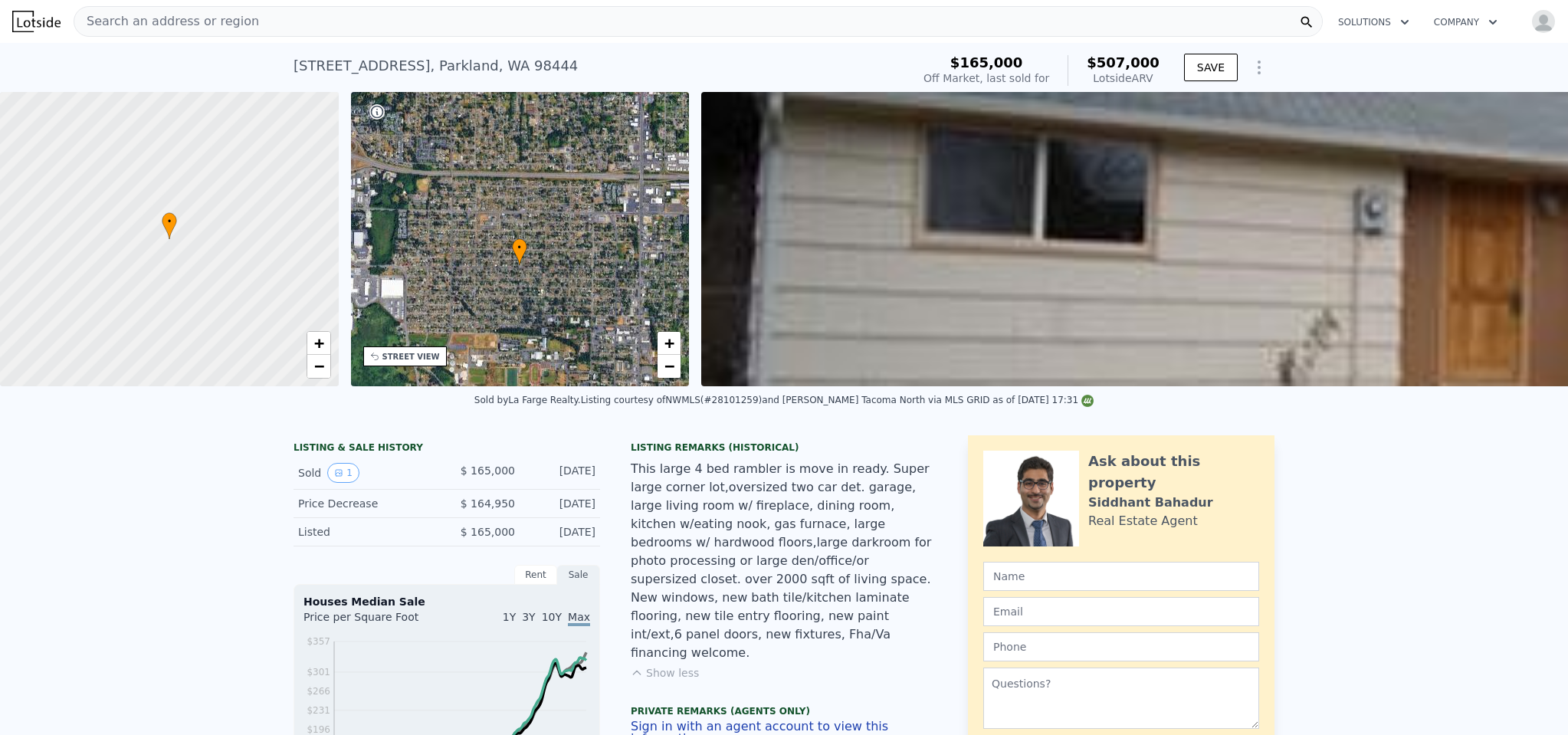
checkbox input "true"
drag, startPoint x: 287, startPoint y: 64, endPoint x: 525, endPoint y: 59, distance: 238.1
click at [525, 59] on div "[STREET_ADDRESS] Sold [DATE] for $165k (~ARV $507k )" at bounding box center [599, 70] width 612 height 43
copy div "[STREET_ADDRESS]"
click at [407, 359] on div "STREET VIEW" at bounding box center [411, 356] width 57 height 12
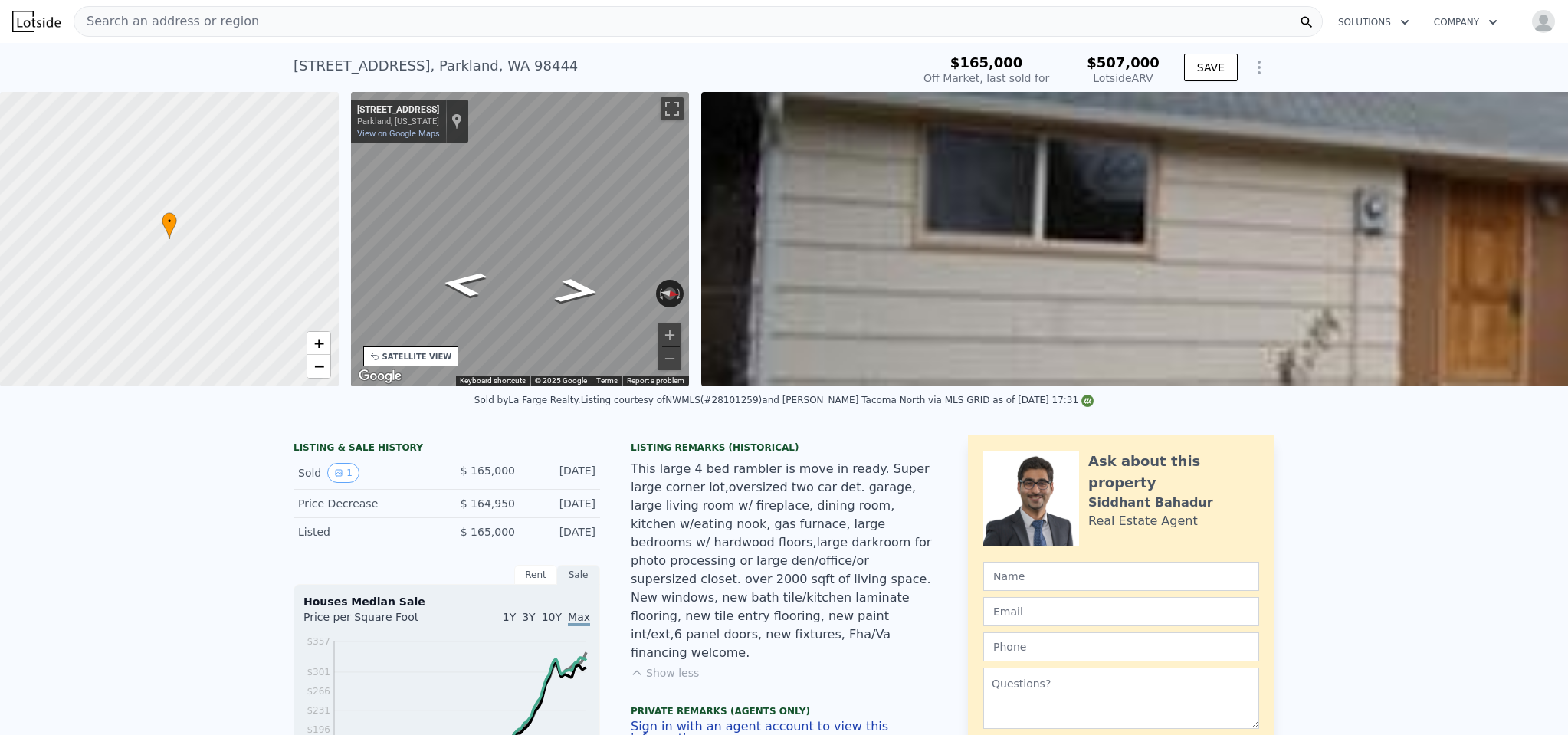
click at [723, 205] on div "• + − • + − STREET VIEW ← Move left → Move right ↑ Move up ↓ Move down + Zoom i…" at bounding box center [784, 238] width 1568 height 294
click at [286, 210] on div "• + − • + − STREET VIEW ← Move left → Move right ↑ Move up ↓ Move down + Zoom i…" at bounding box center [784, 238] width 1568 height 294
click at [666, 337] on button "Zoom in" at bounding box center [670, 335] width 23 height 23
click at [274, 333] on div "• + − • + − STREET VIEW ← Move left → Move right ↑ Move up ↓ Move down + Zoom i…" at bounding box center [784, 238] width 1568 height 294
click at [759, 261] on div "• + − • + − STREET VIEW ← Move left → Move right ↑ Move up ↓ Move down + Zoom i…" at bounding box center [784, 238] width 1568 height 294
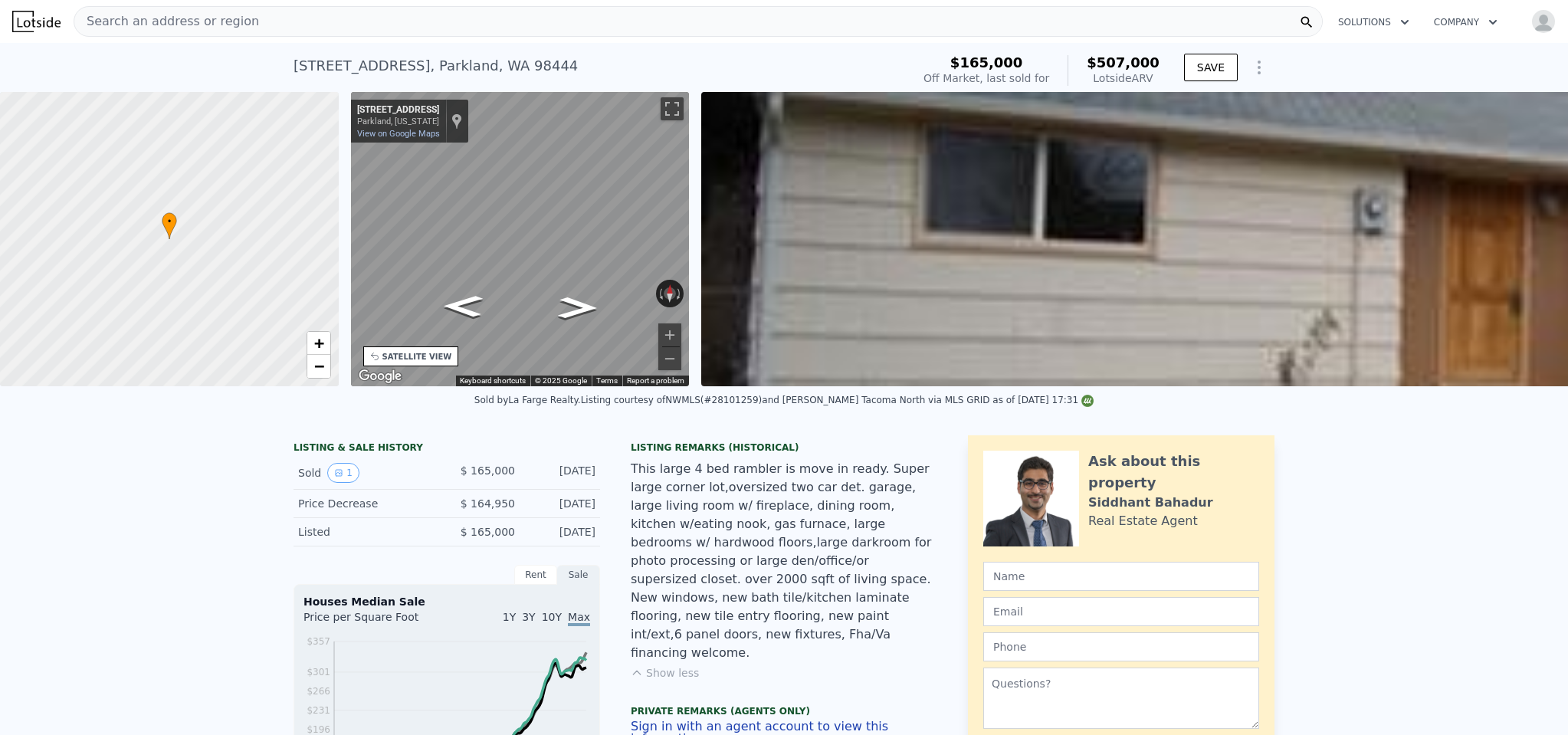
click at [698, 249] on div "• + − • + − STREET VIEW ← Move left → Move right ↑ Move up ↓ Move down + Zoom i…" at bounding box center [784, 238] width 1568 height 294
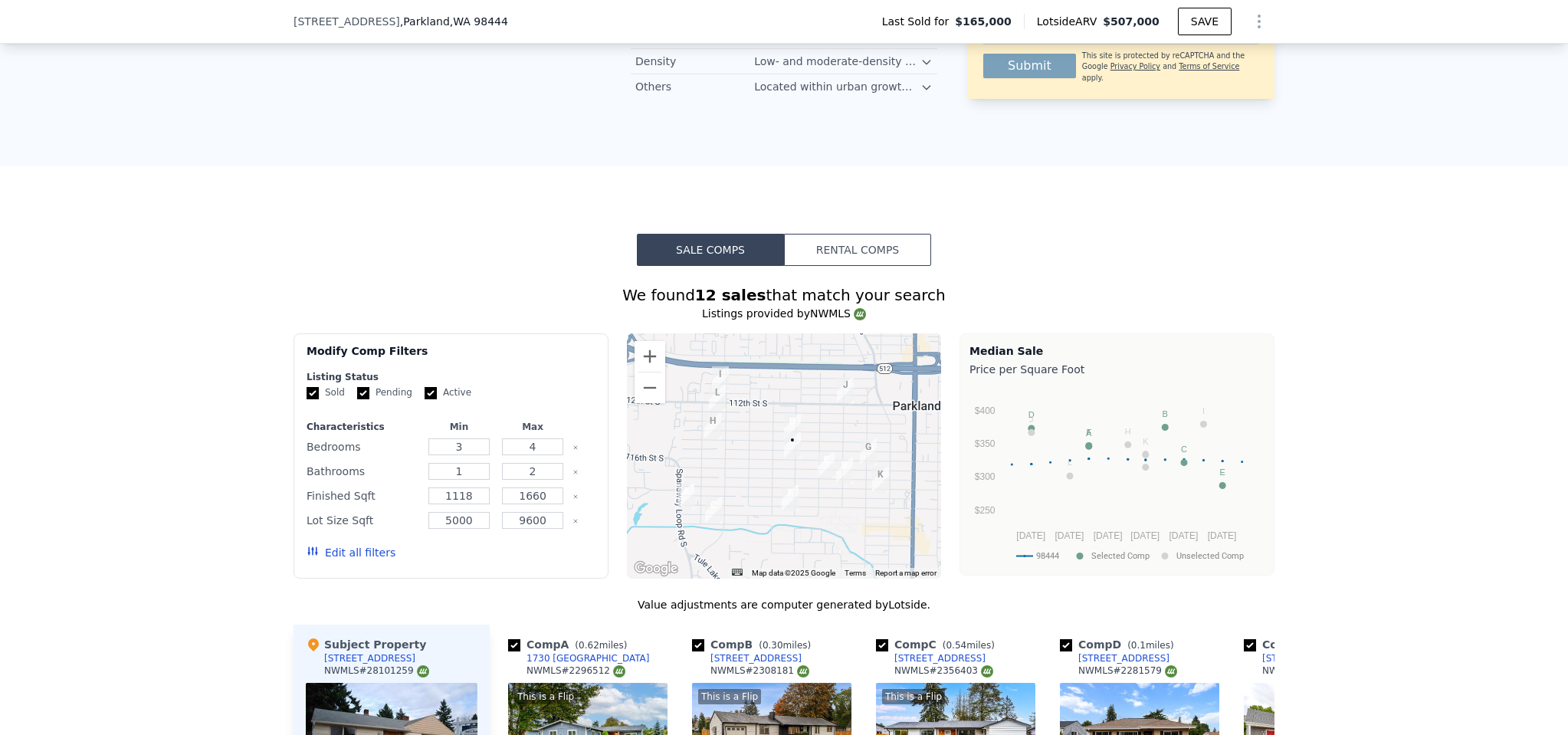
scroll to position [1426, 0]
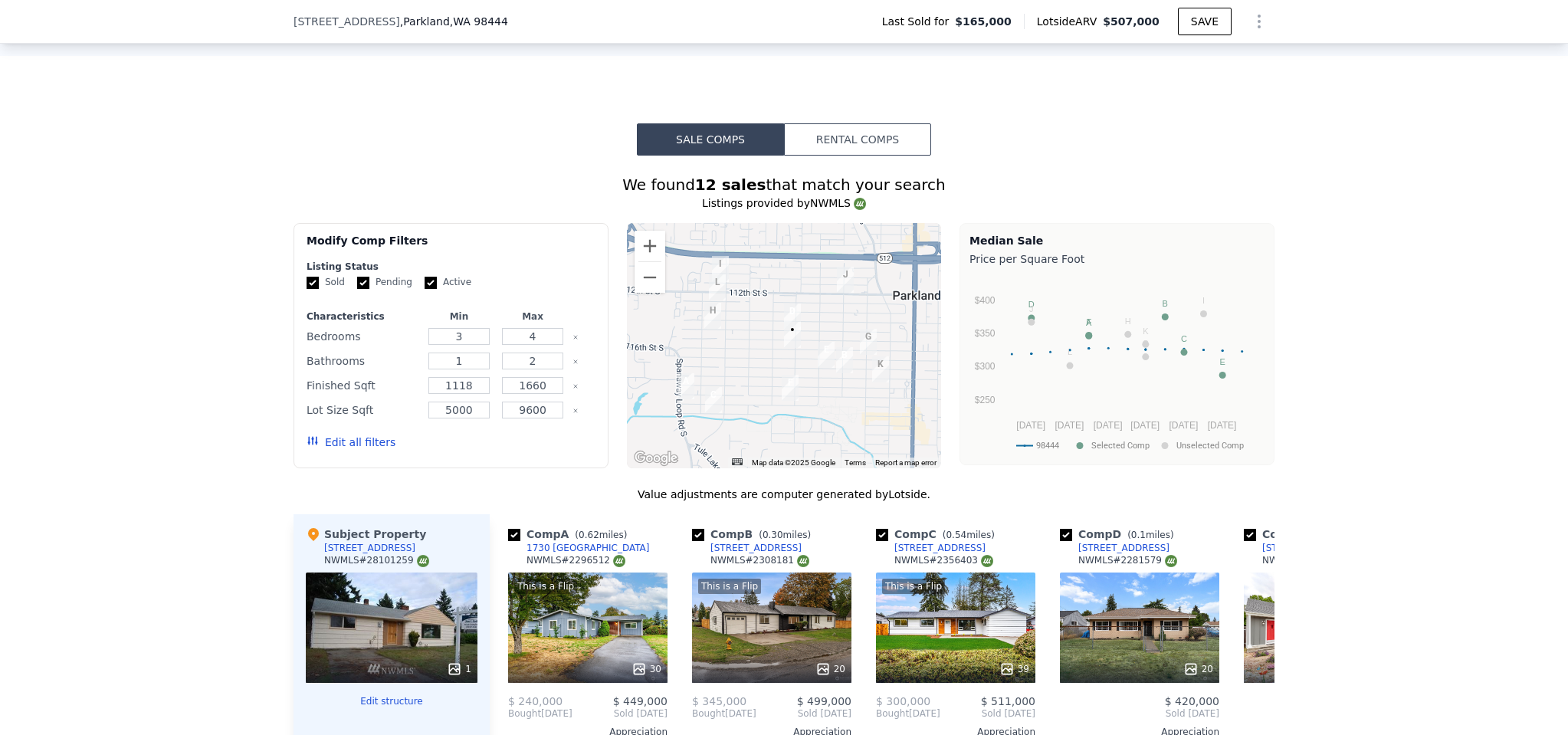
click at [359, 435] on button "Edit all filters" at bounding box center [351, 442] width 89 height 16
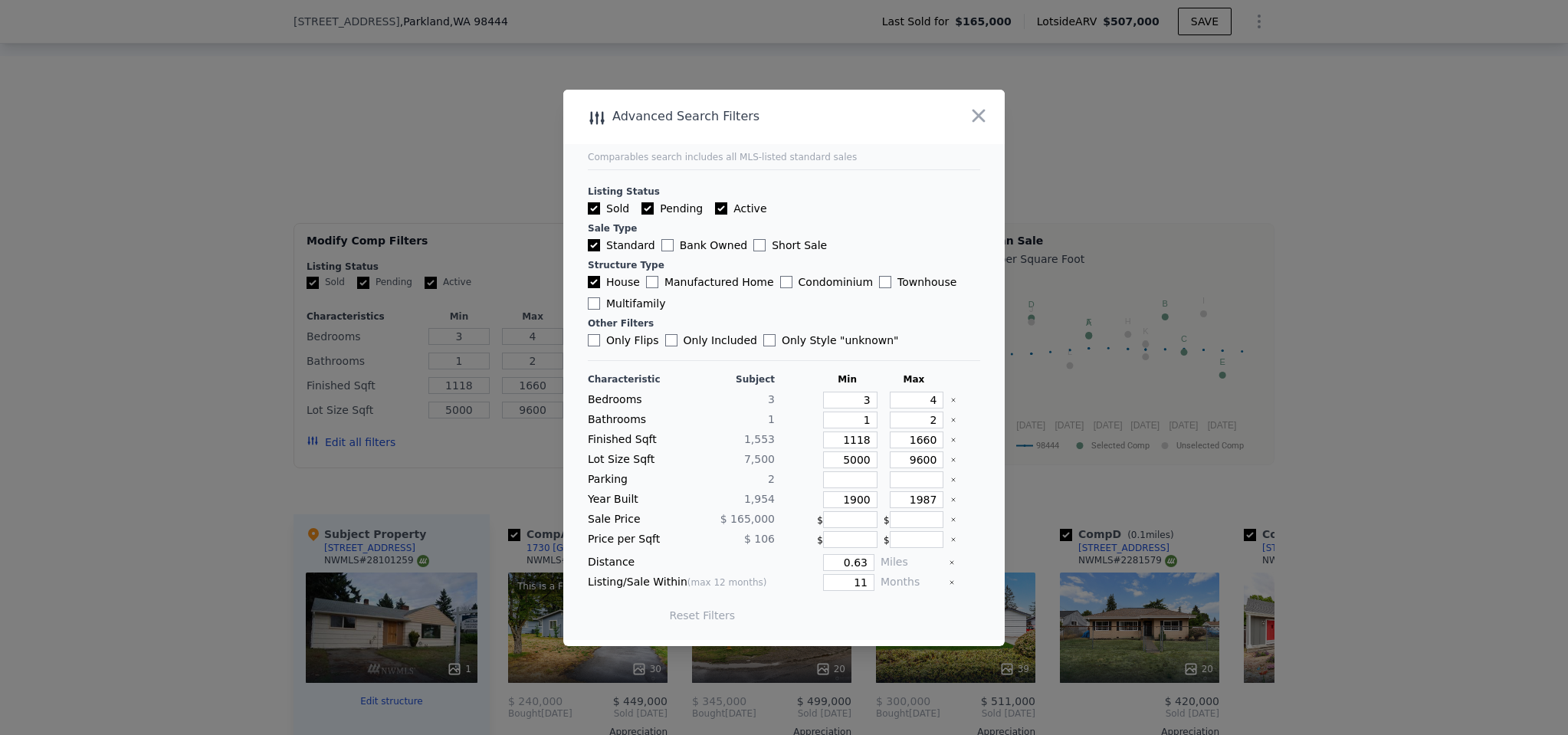
click at [716, 206] on input "Active" at bounding box center [721, 209] width 12 height 12
checkbox input "false"
drag, startPoint x: 863, startPoint y: 438, endPoint x: 829, endPoint y: 437, distance: 34.0
click at [829, 437] on input "1118" at bounding box center [850, 440] width 54 height 17
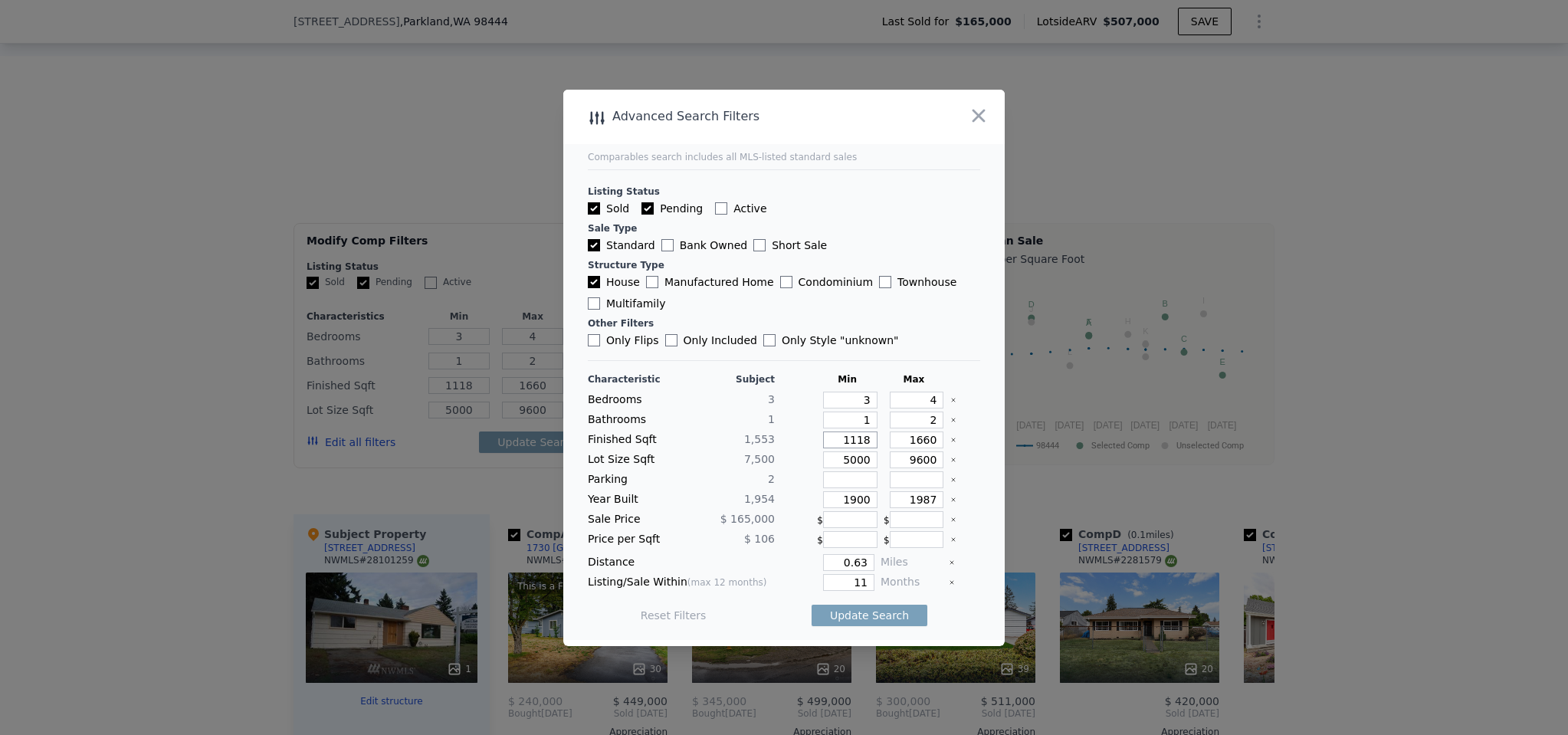
type input "1"
type input "150"
type input "15"
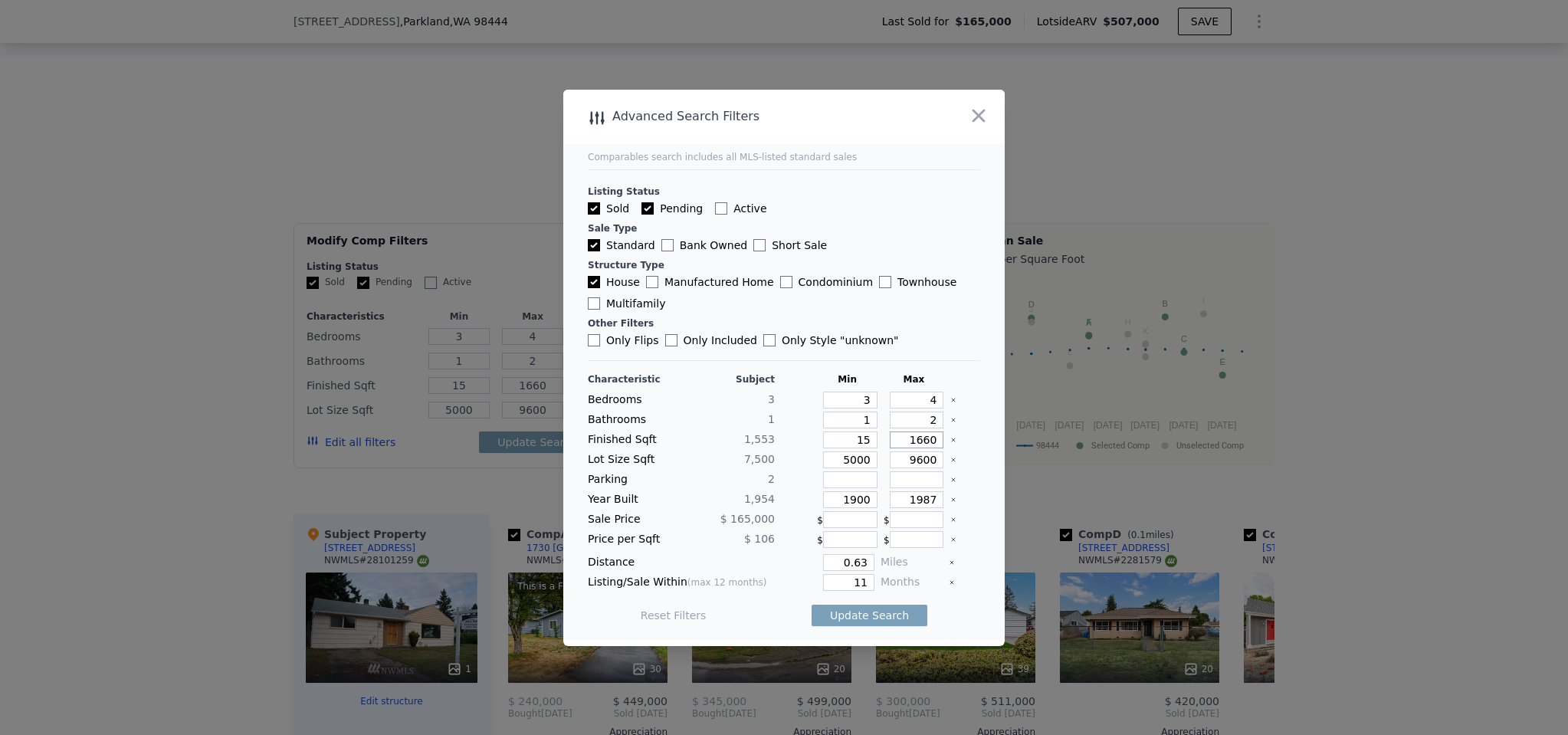
type input "2"
type input "22"
type input "220"
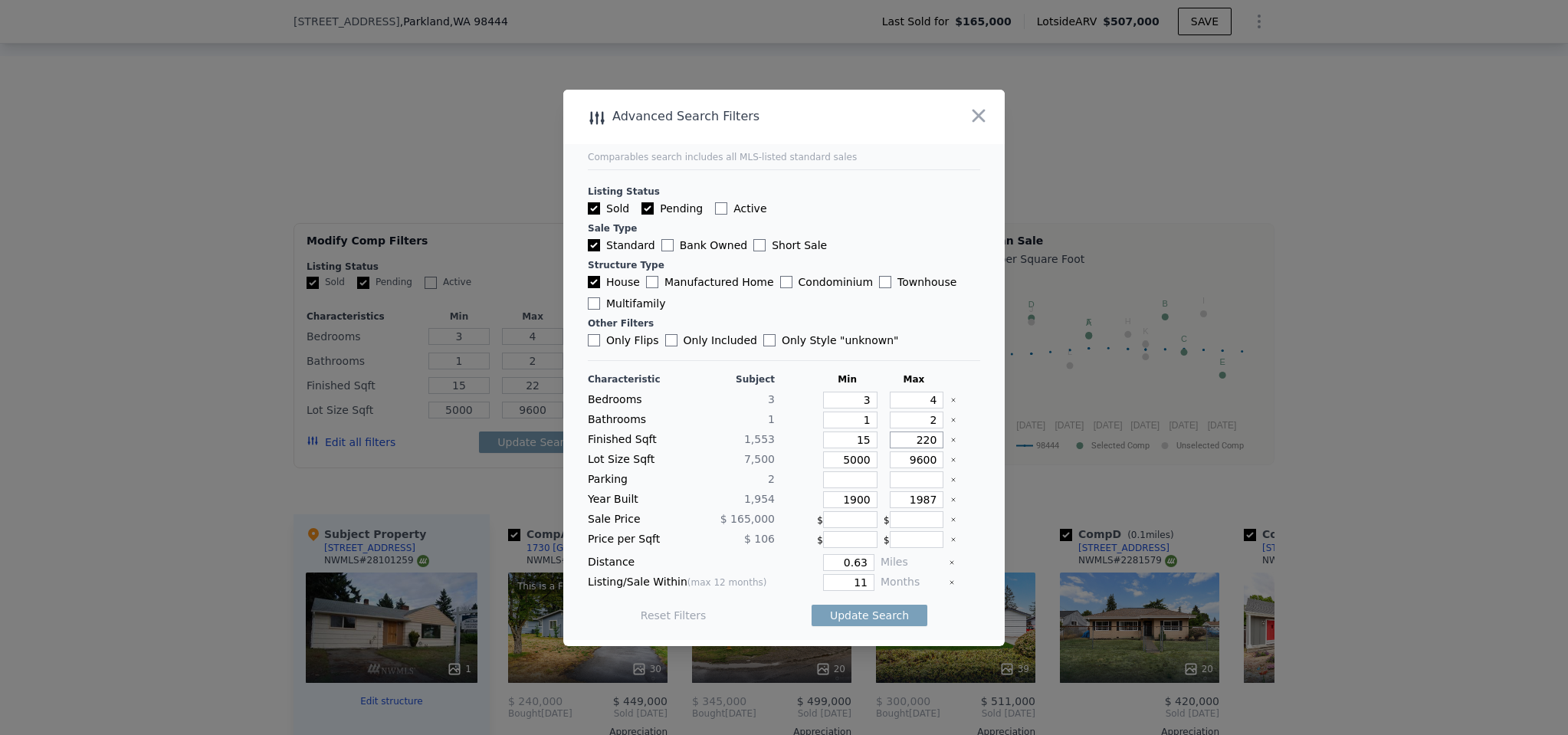
type input "220"
type input "2200"
click at [862, 438] on input "15" at bounding box center [850, 440] width 54 height 17
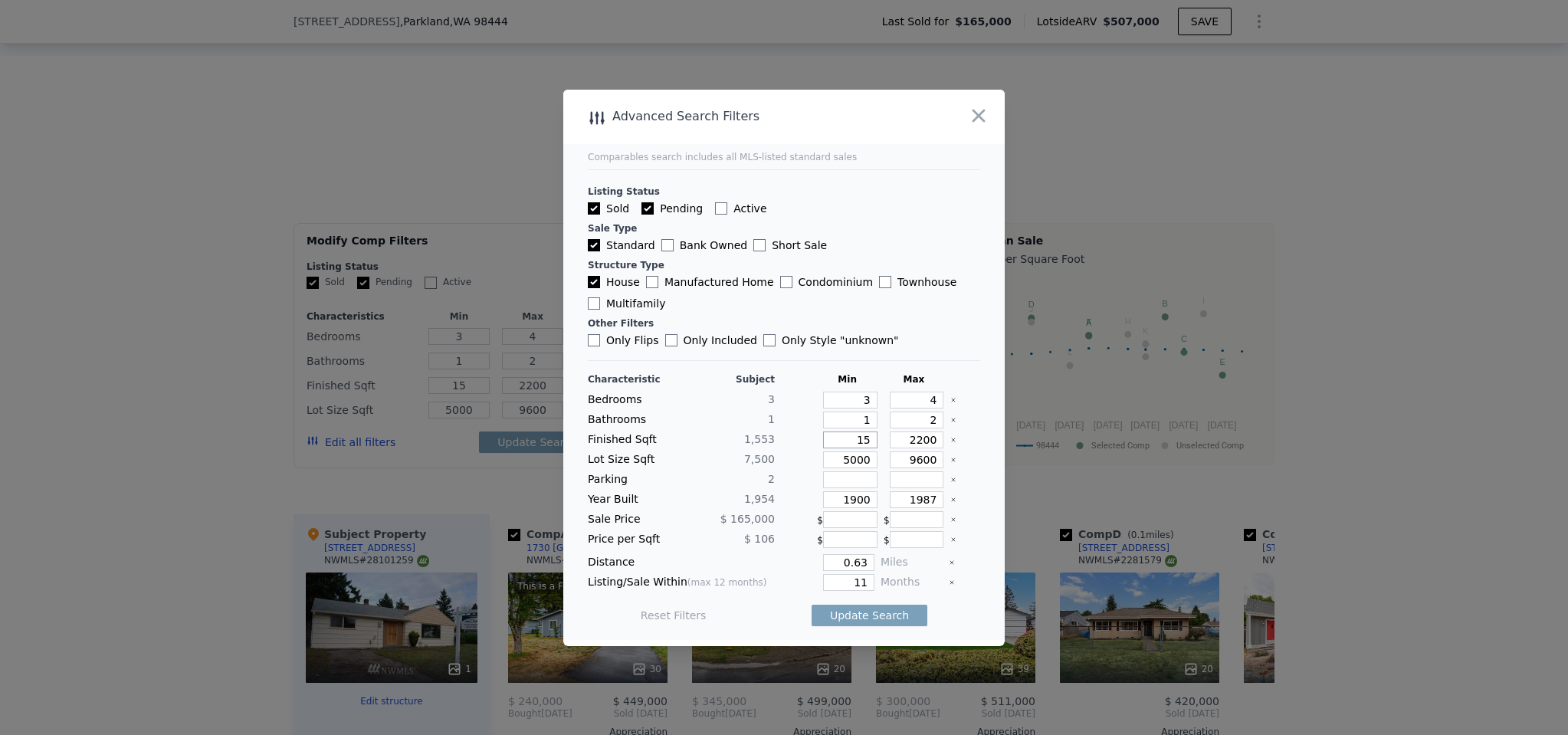
type input "1"
type input "17"
type input "175"
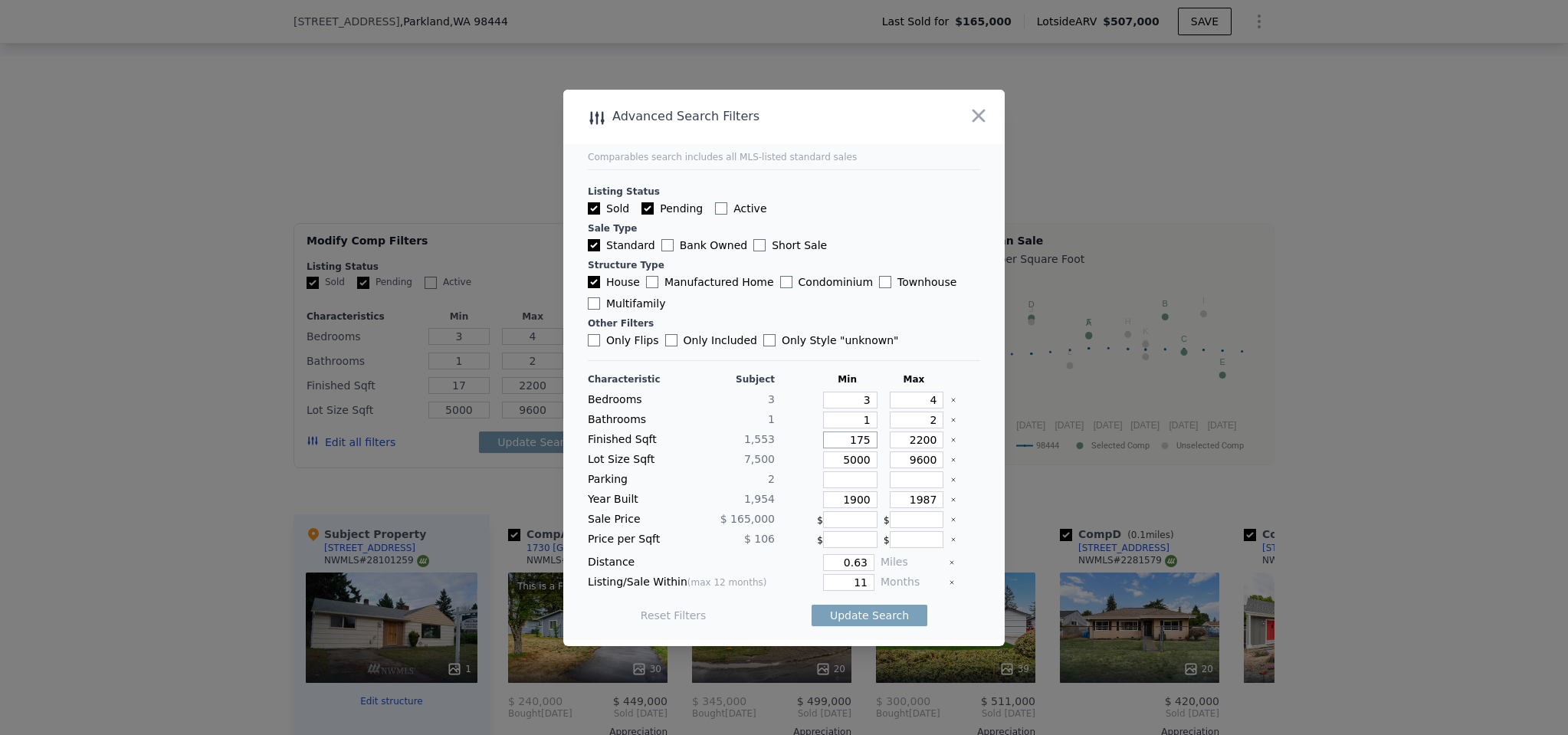
type input "175"
type input "1750"
drag, startPoint x: 862, startPoint y: 586, endPoint x: 848, endPoint y: 581, distance: 14.9
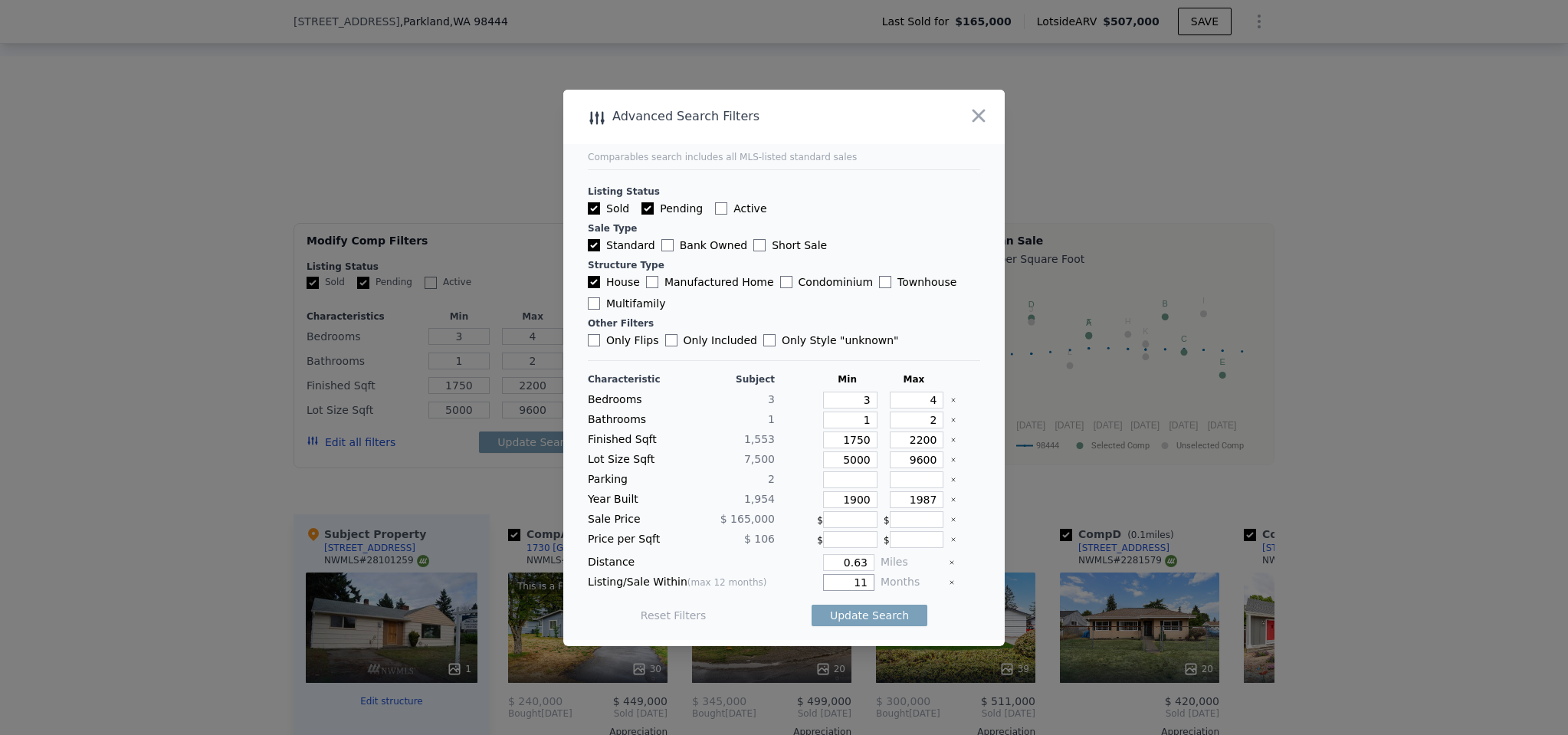
click at [848, 583] on input "11" at bounding box center [848, 582] width 51 height 17
type input "5"
click at [859, 565] on input "0.63" at bounding box center [848, 563] width 51 height 17
type input "4"
type input "0.4"
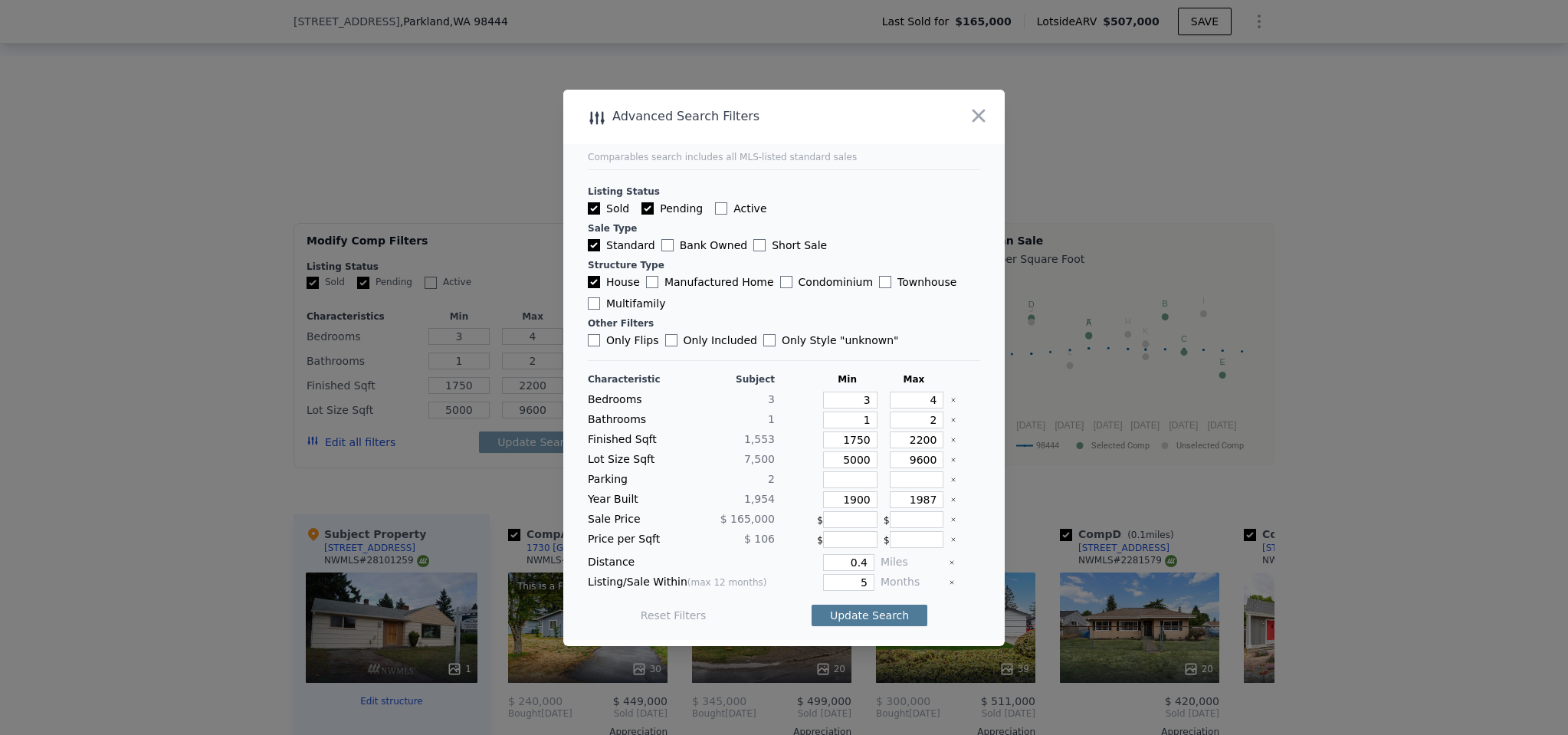
click at [856, 617] on button "Update Search" at bounding box center [869, 615] width 116 height 22
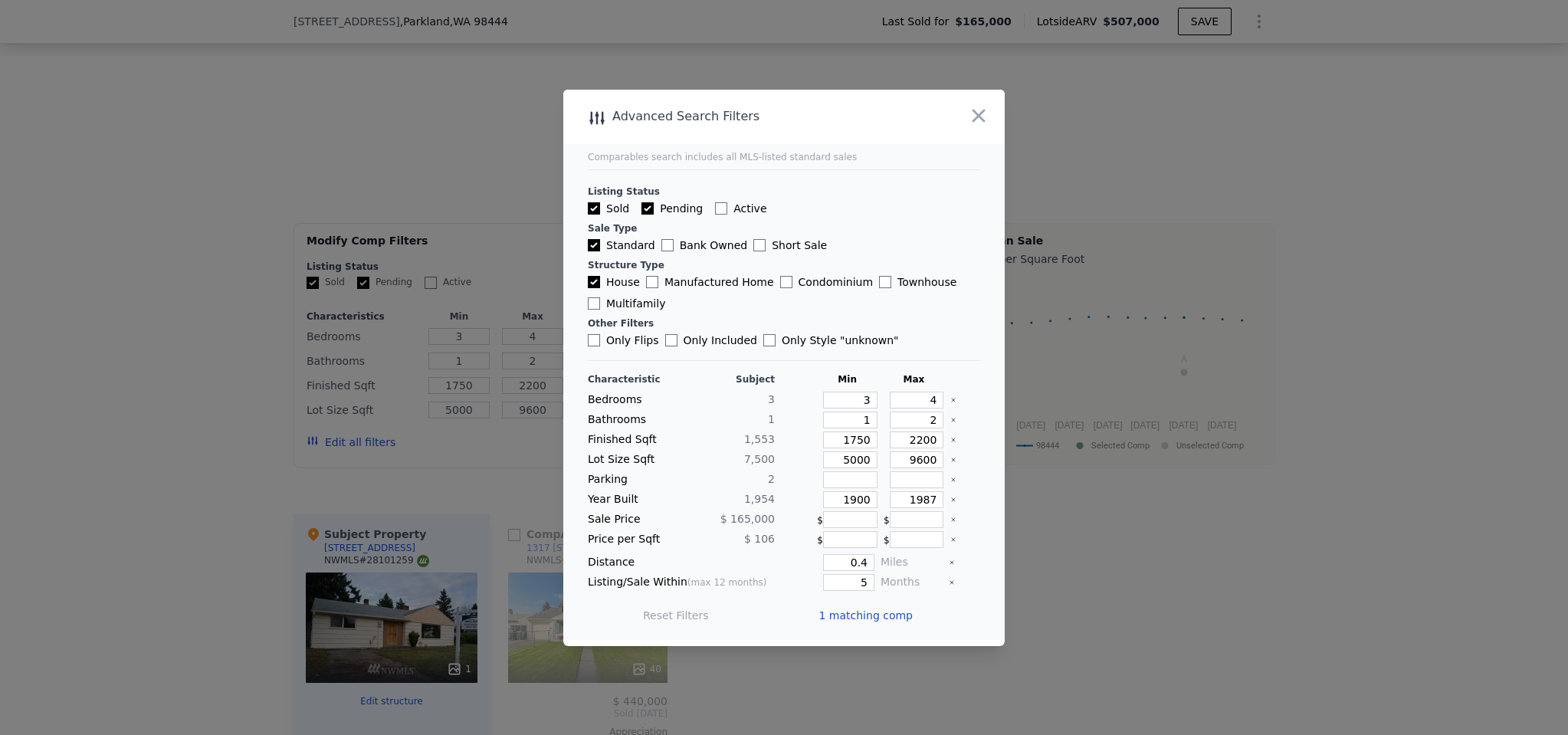
click at [856, 617] on span "1 matching comp" at bounding box center [865, 615] width 94 height 16
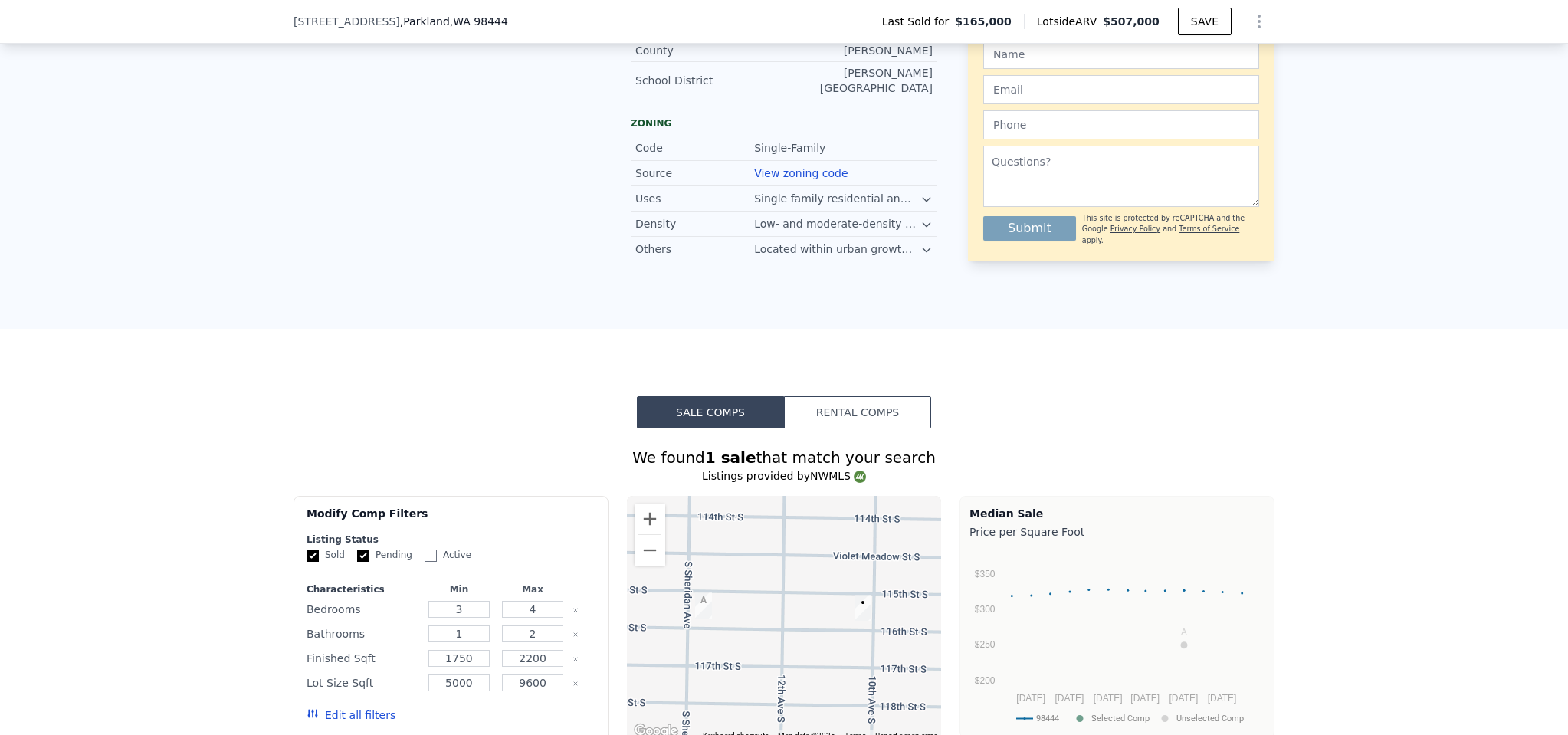
scroll to position [1316, 0]
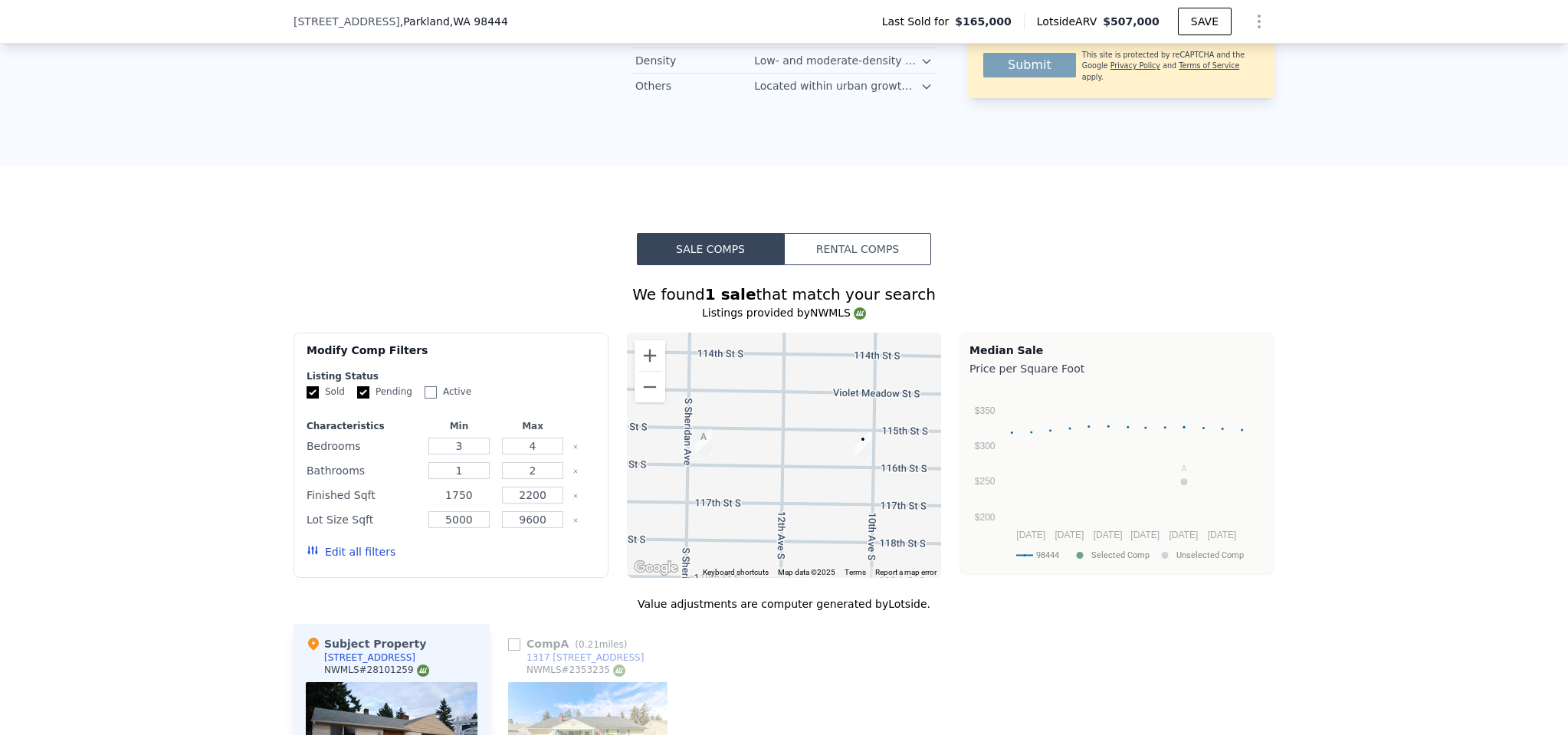
drag, startPoint x: 451, startPoint y: 446, endPoint x: 483, endPoint y: 444, distance: 32.1
click at [451, 487] on input "1750" at bounding box center [459, 495] width 61 height 17
type input "1550"
type input "2400"
click at [511, 541] on button "Update Search" at bounding box center [536, 552] width 116 height 22
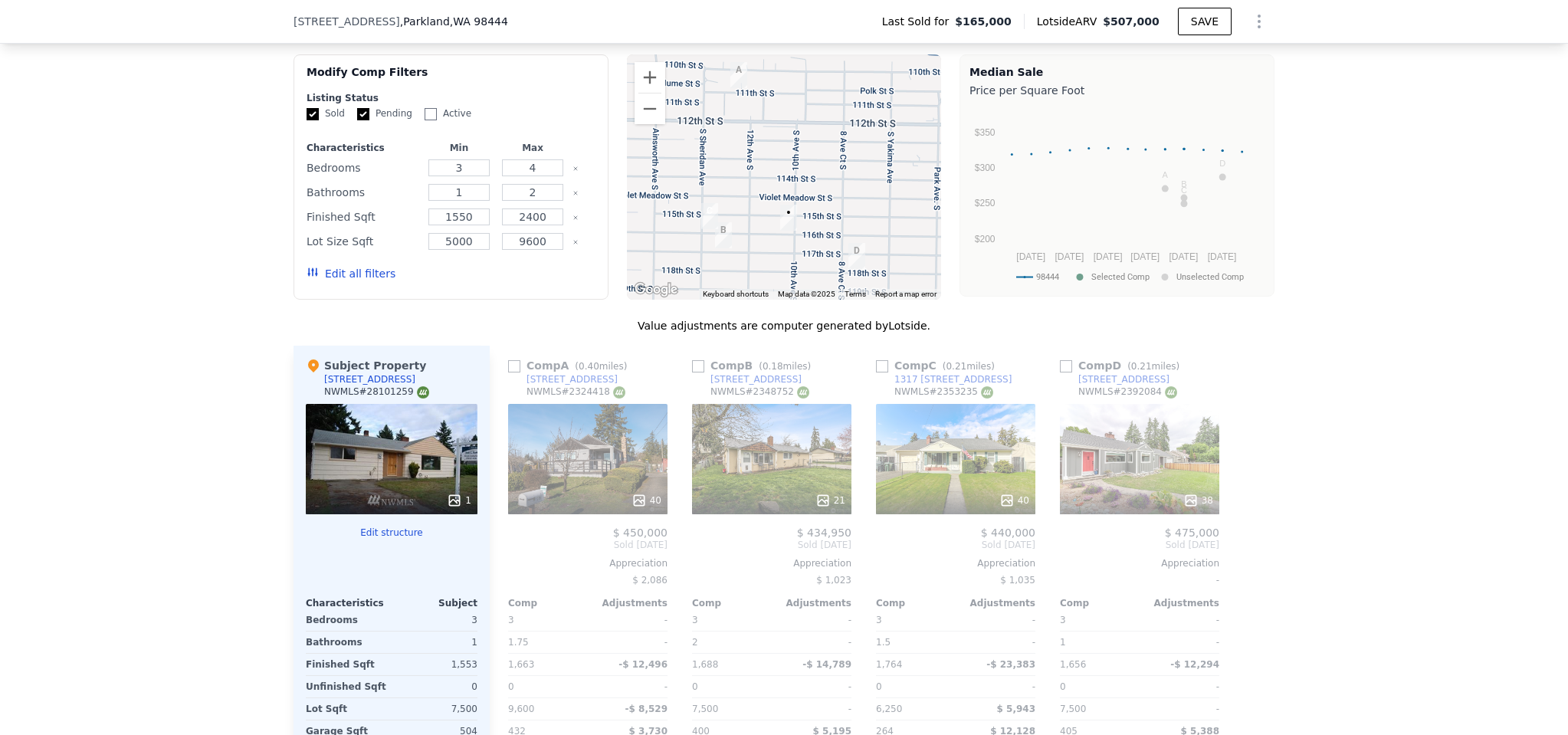
scroll to position [1729, 0]
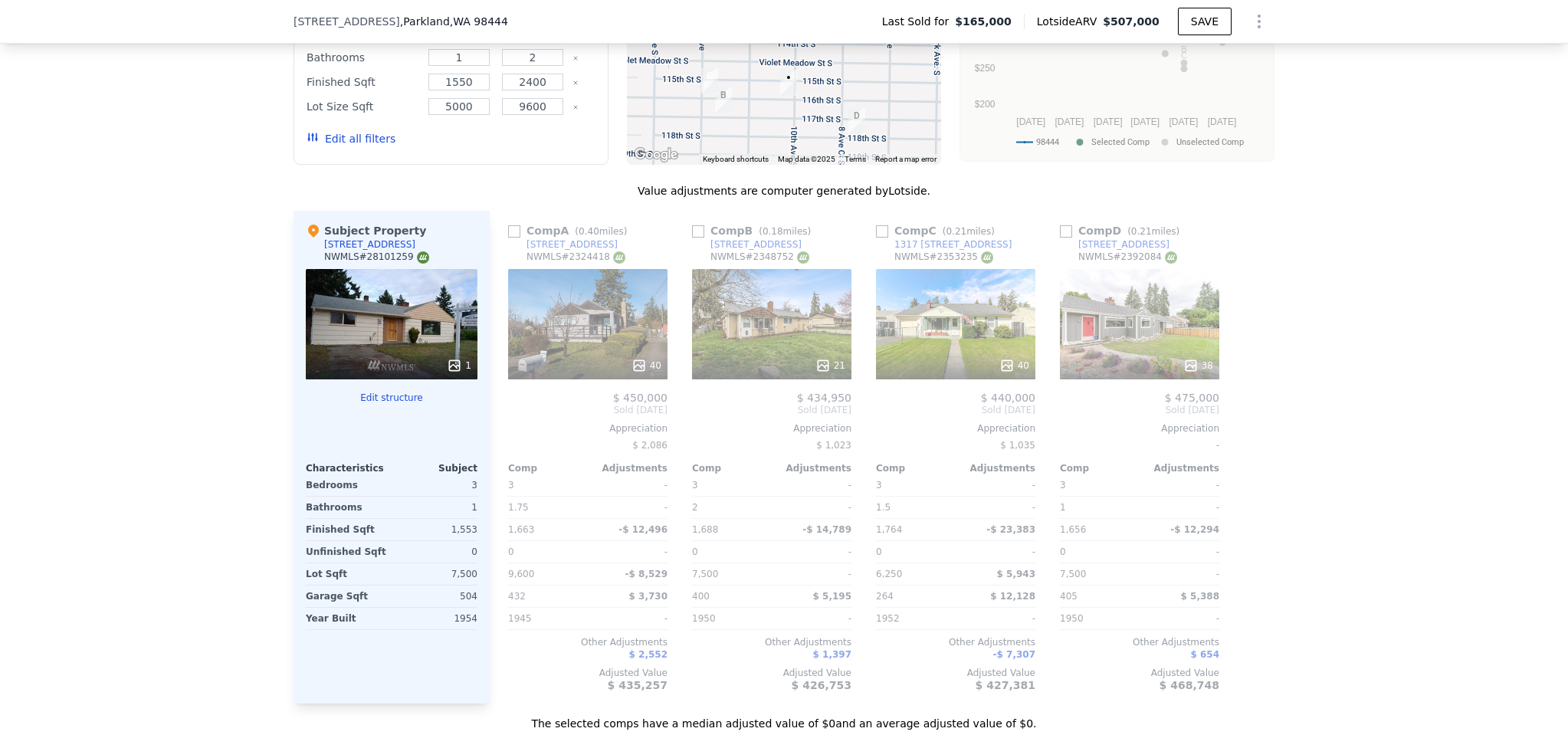
click at [877, 225] on input "checkbox" at bounding box center [882, 231] width 12 height 12
checkbox input "true"
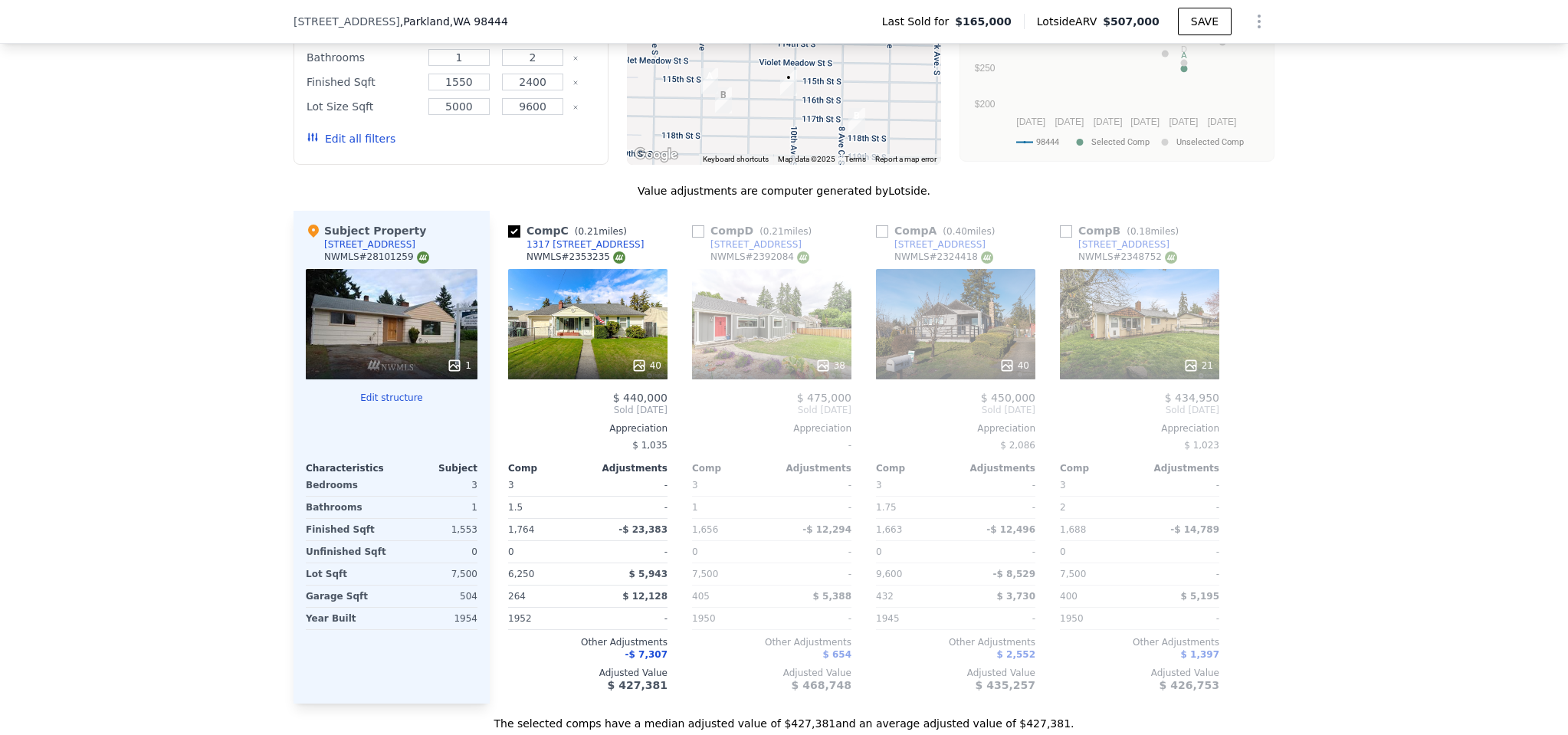
click at [1060, 225] on input "checkbox" at bounding box center [1066, 231] width 12 height 12
checkbox input "true"
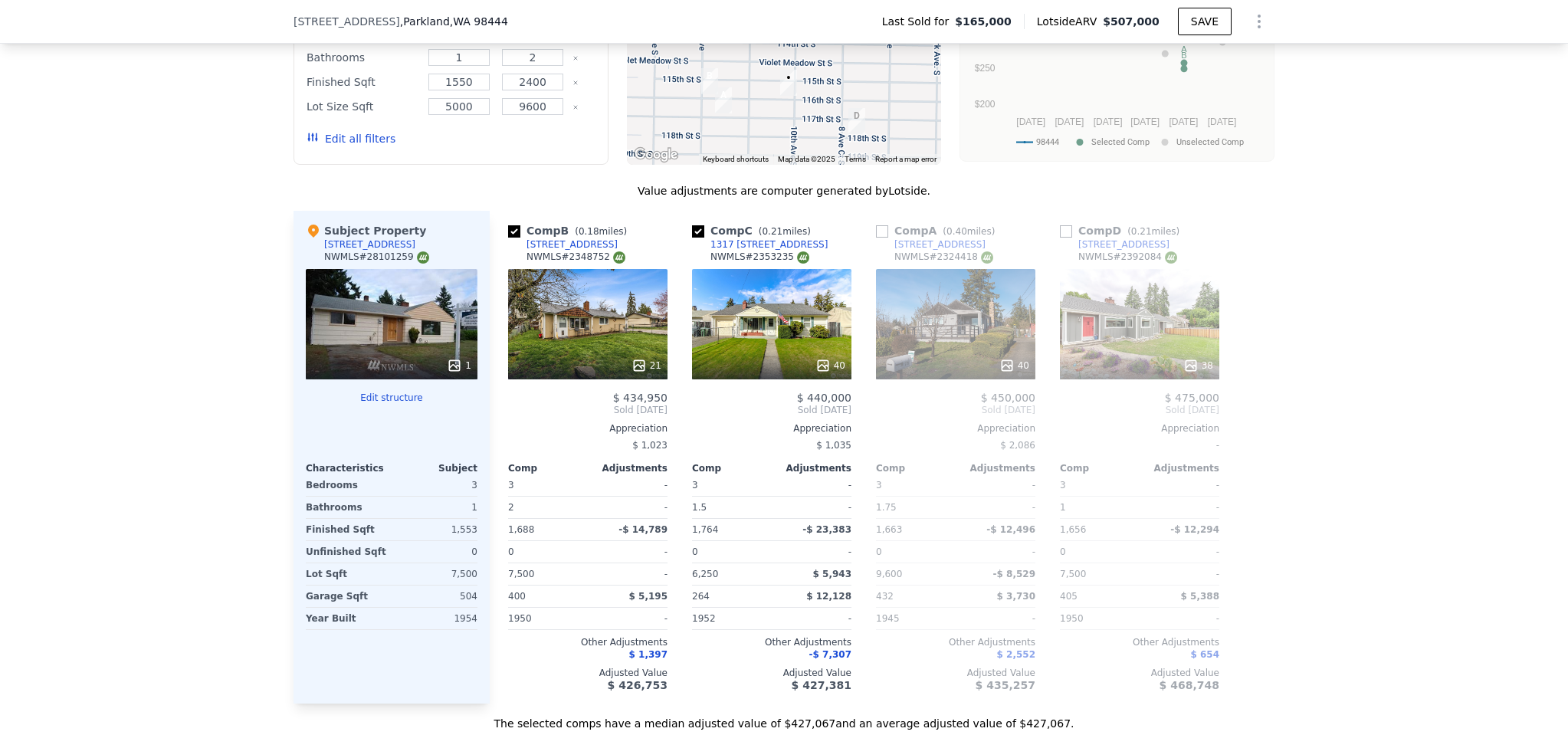
click at [879, 225] on input "checkbox" at bounding box center [882, 231] width 12 height 12
checkbox input "true"
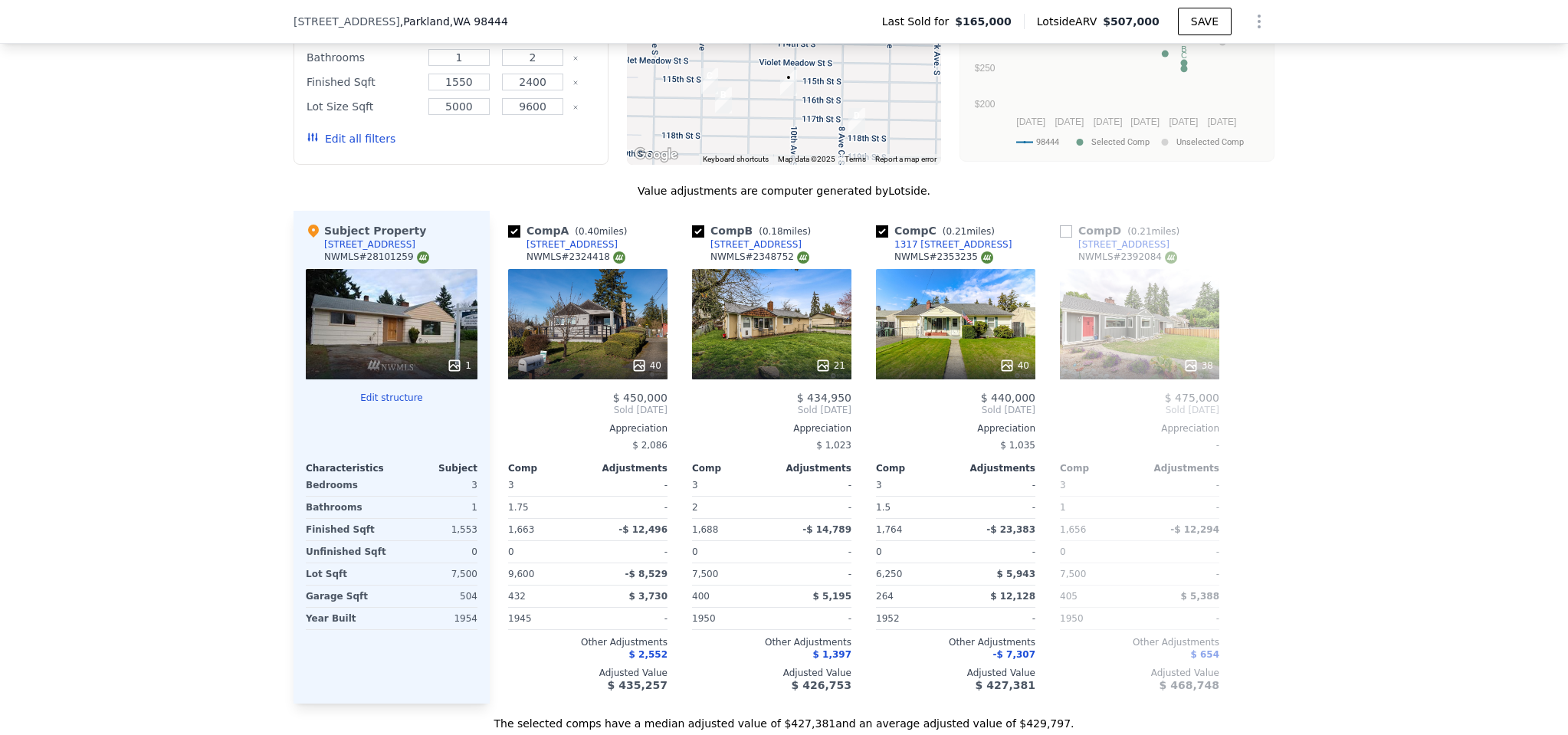
click at [1060, 225] on input "checkbox" at bounding box center [1066, 231] width 12 height 12
checkbox input "true"
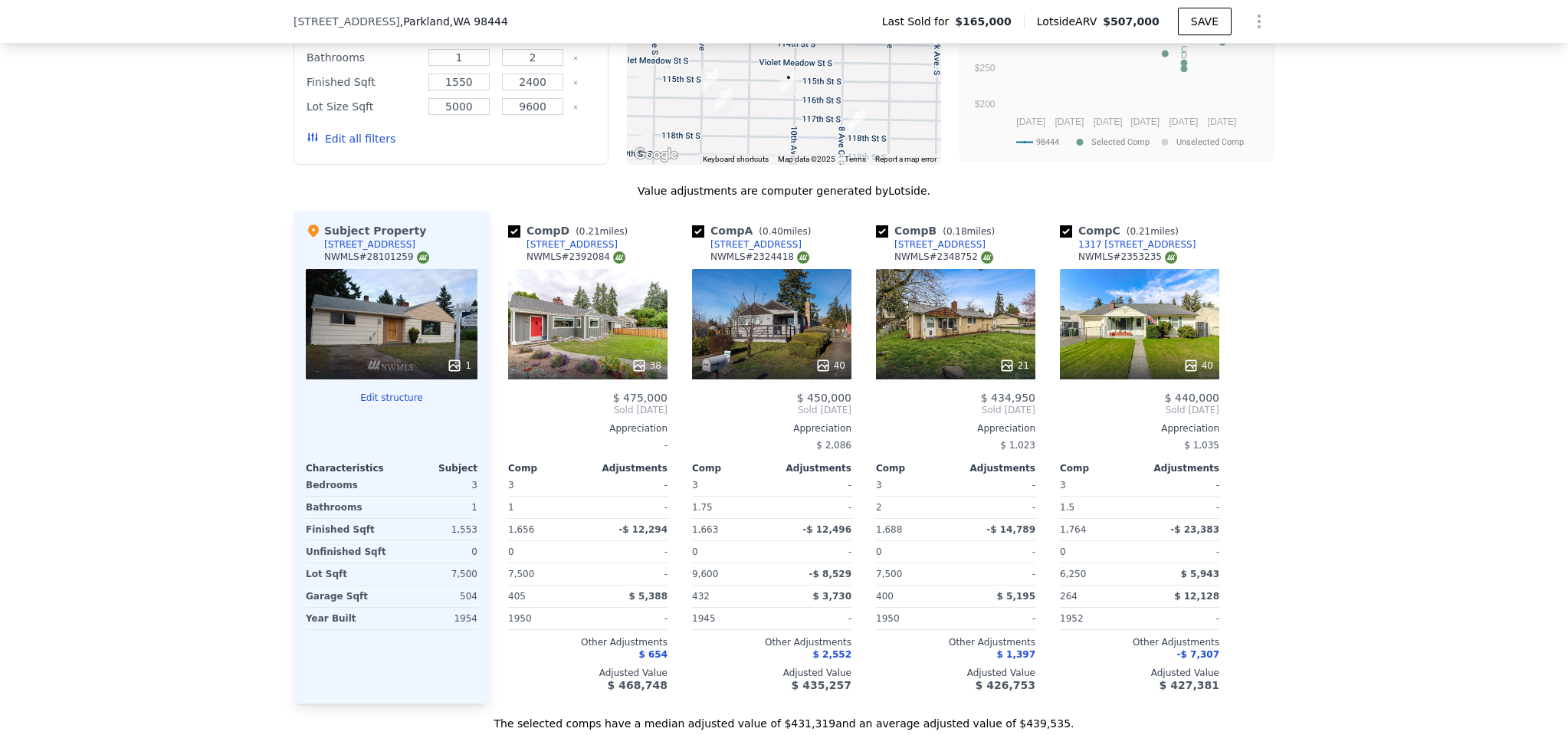
click at [385, 391] on button "Edit structure" at bounding box center [391, 397] width 172 height 12
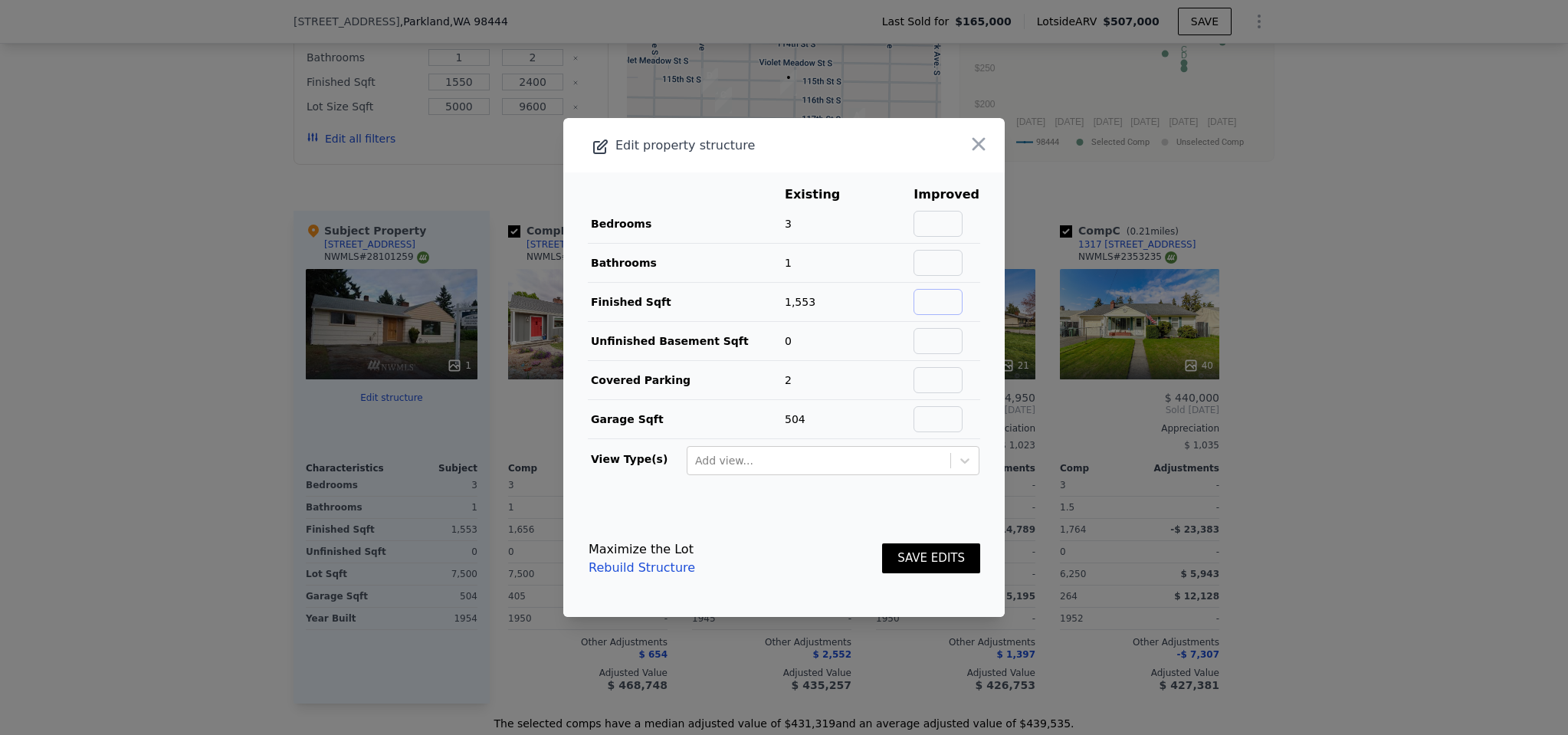
click at [932, 304] on input "text" at bounding box center [938, 302] width 49 height 26
type input "2050"
click at [917, 556] on button "SAVE EDITS" at bounding box center [931, 558] width 98 height 30
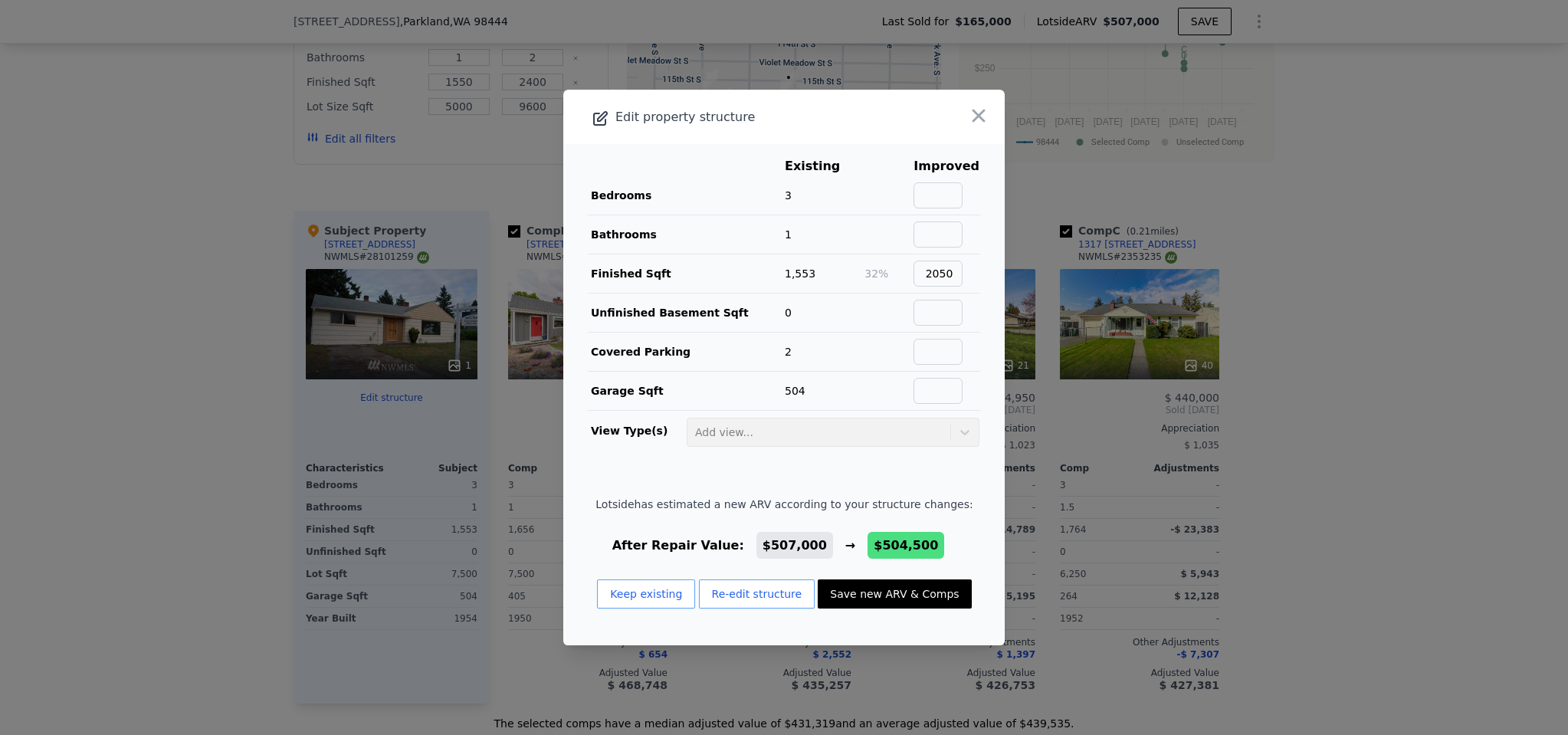
click at [861, 595] on button "Save new ARV & Comps" at bounding box center [893, 594] width 153 height 29
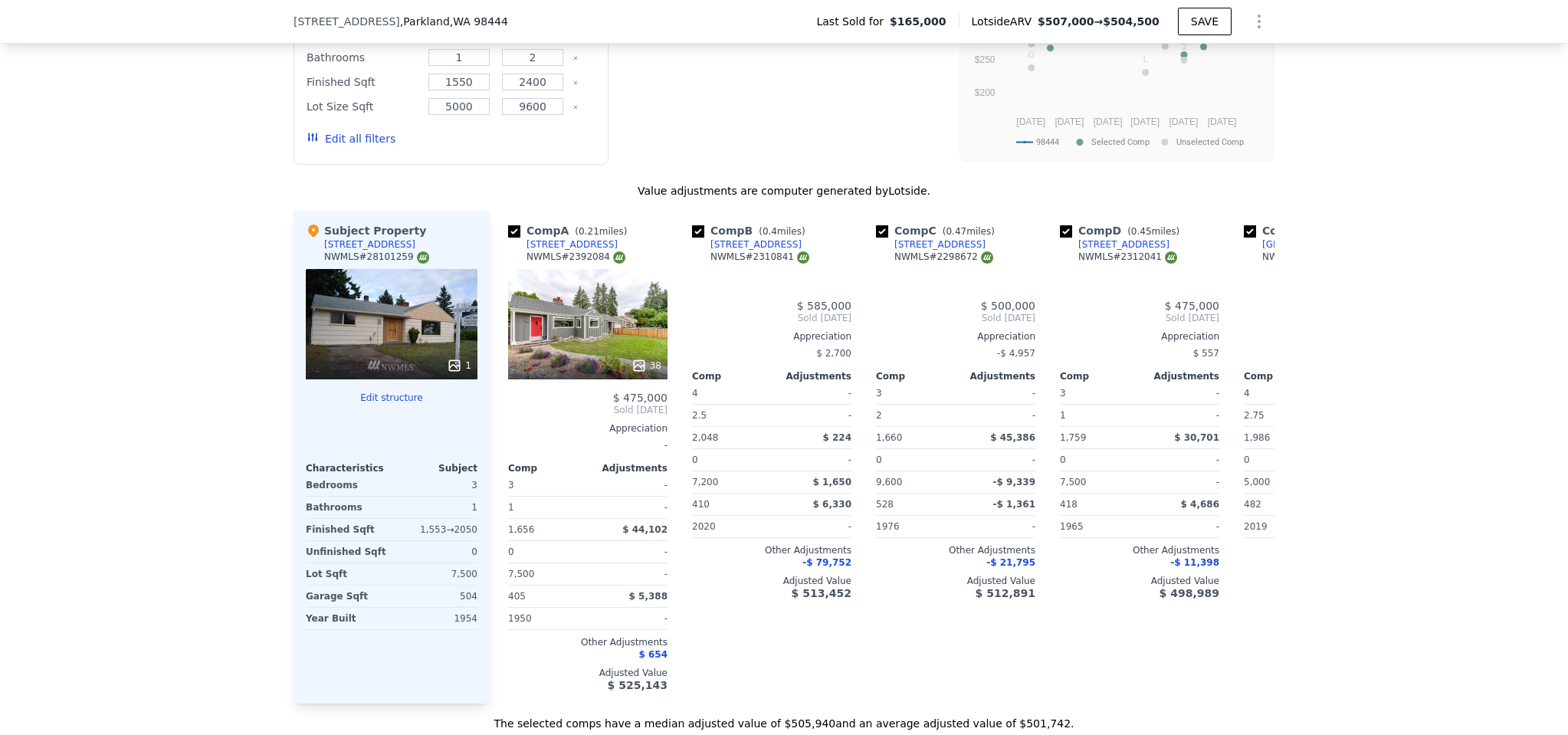
type input "$ 504,500"
checkbox input "false"
checkbox input "true"
type input "2.75"
type input "1656"
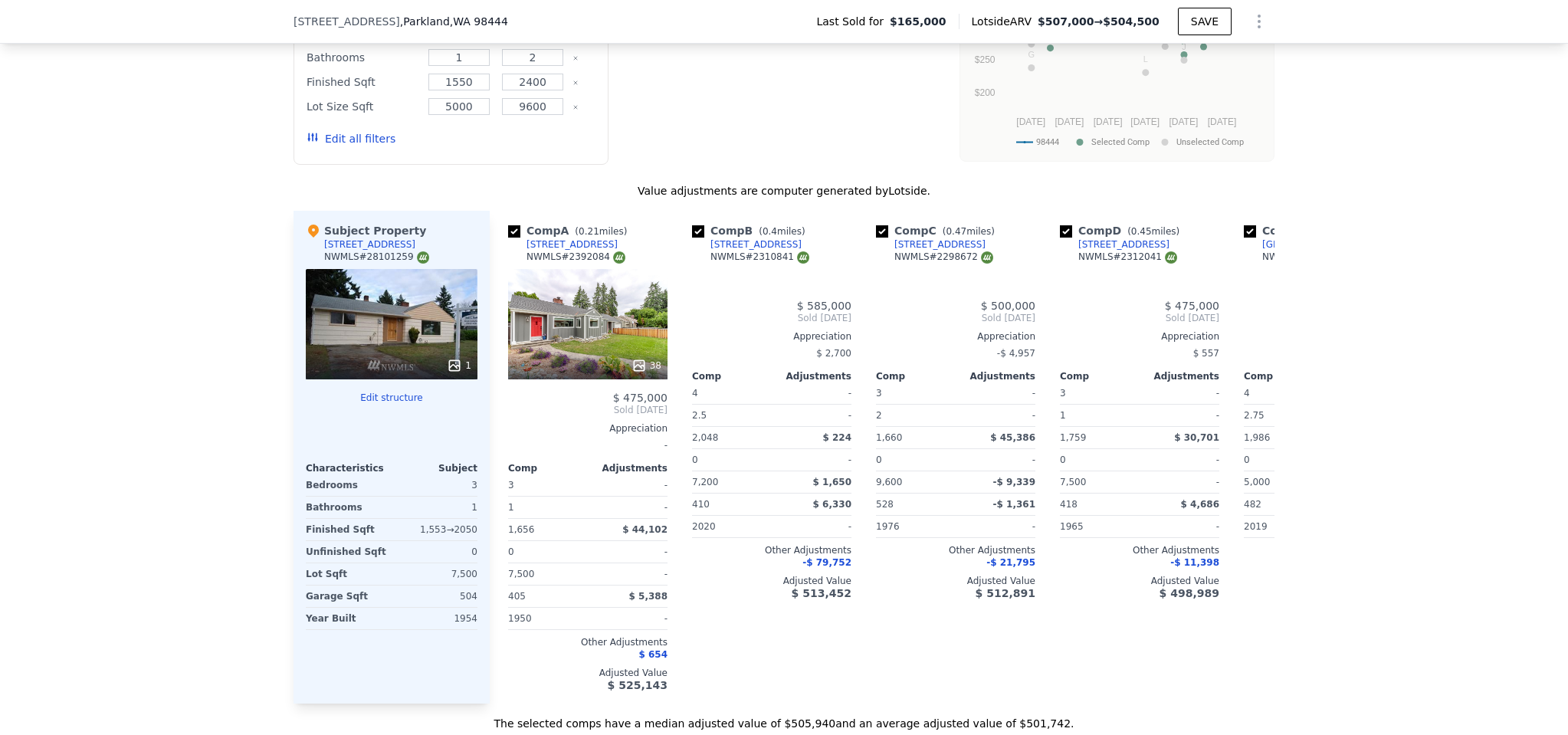
type input "2209"
type input "11960"
type input "$ 289,416"
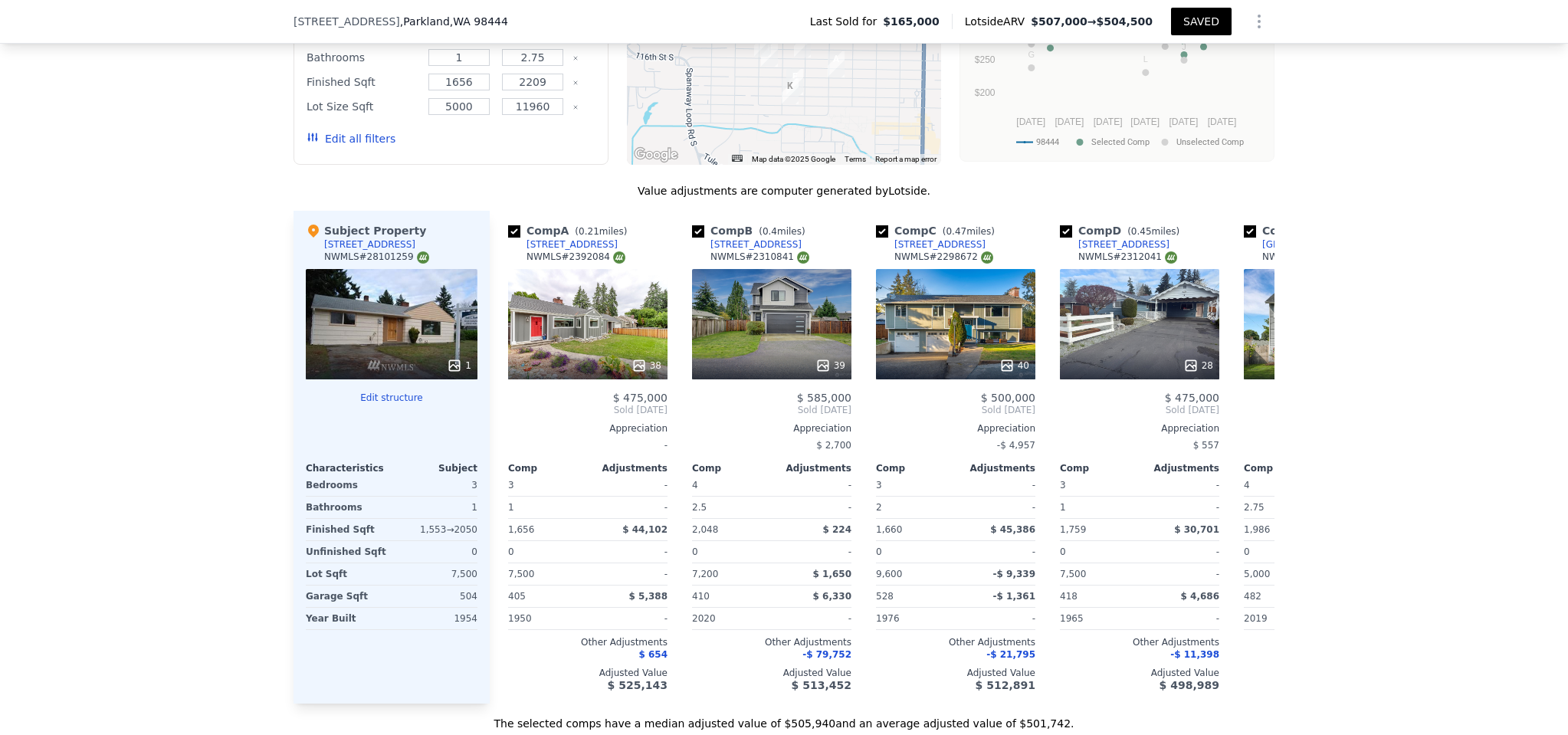
click at [398, 391] on button "Edit structure" at bounding box center [391, 397] width 172 height 12
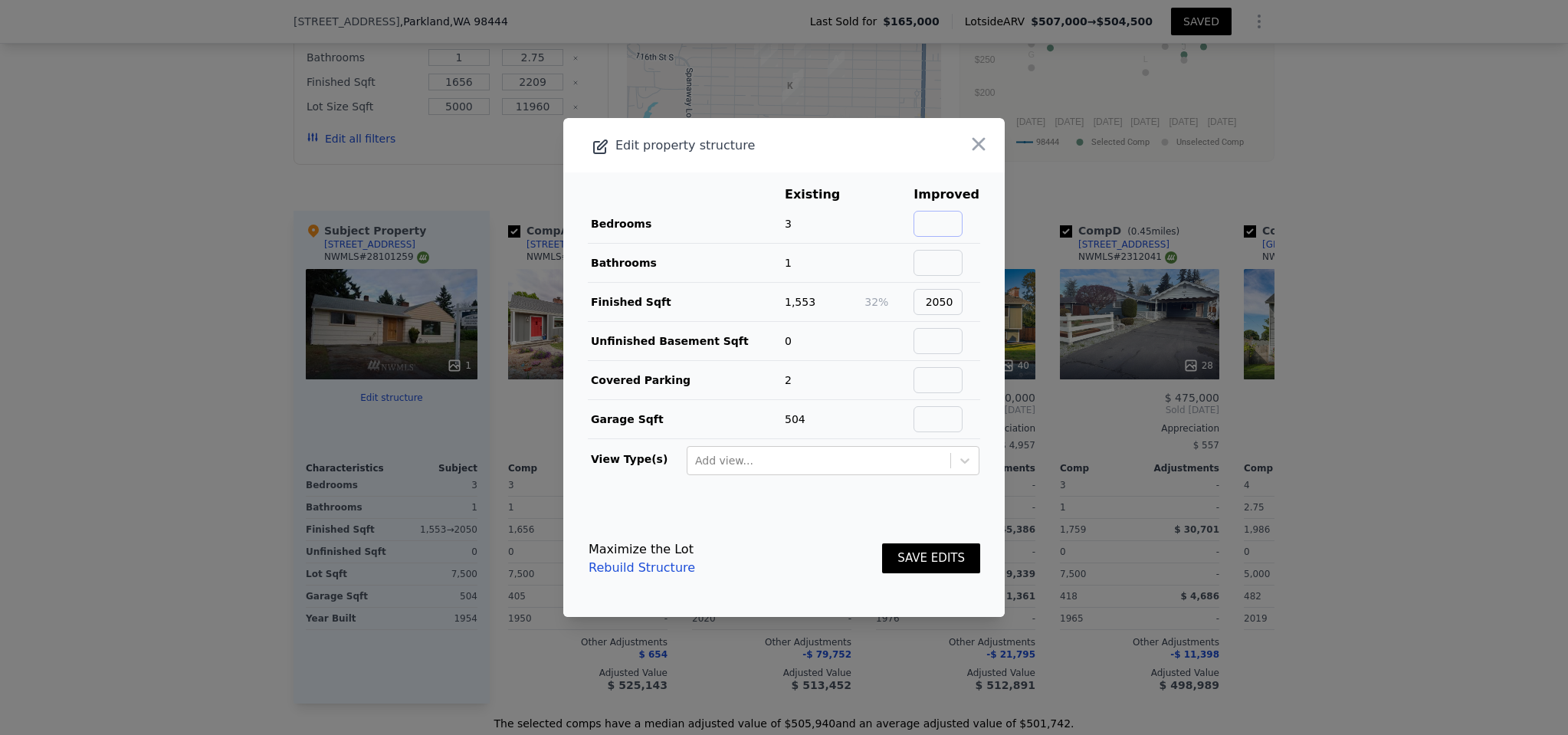
click at [952, 220] on input "text" at bounding box center [938, 224] width 49 height 26
type input "4"
click at [911, 560] on button "SAVE EDITS" at bounding box center [931, 558] width 98 height 30
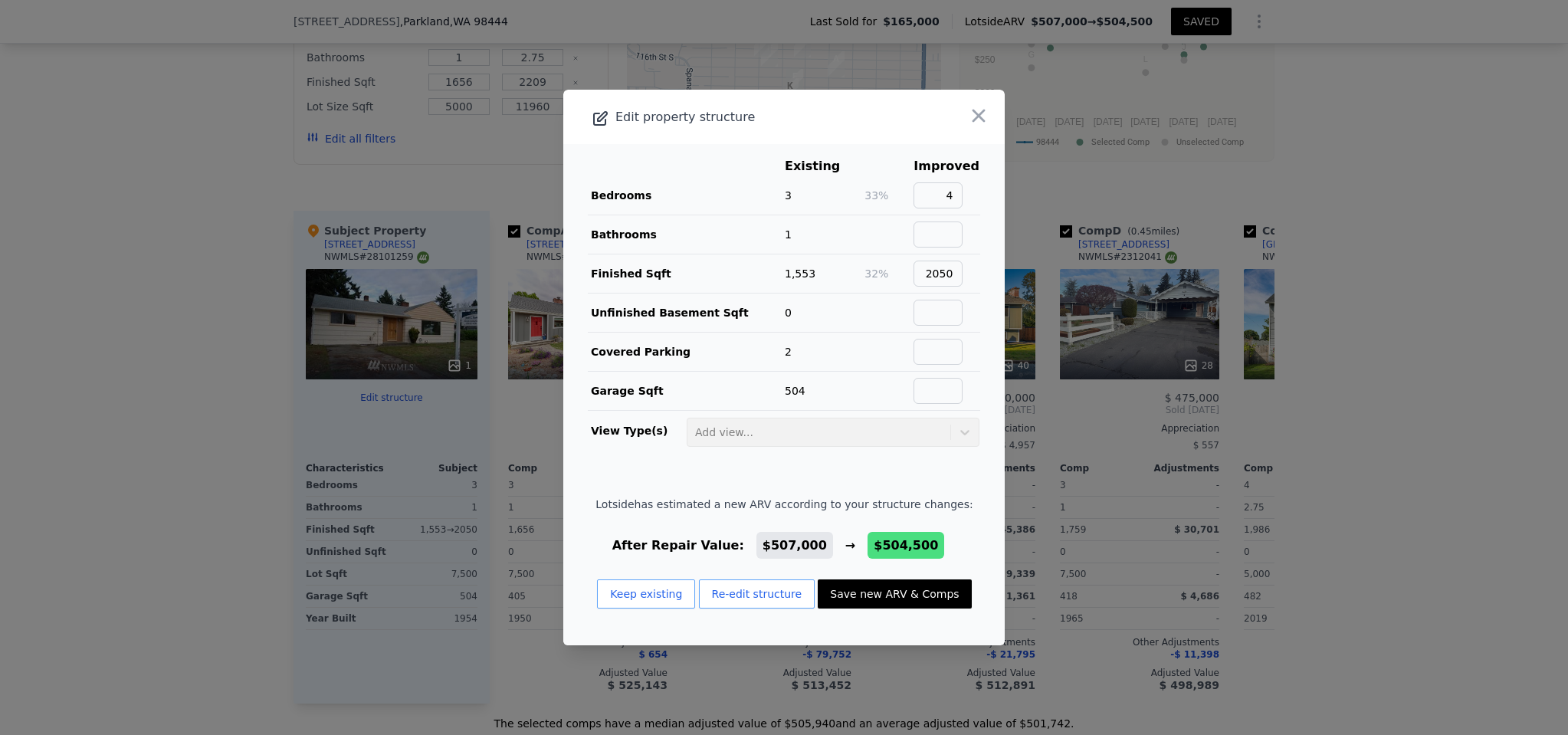
click at [901, 590] on button "Save new ARV & Comps" at bounding box center [893, 594] width 153 height 29
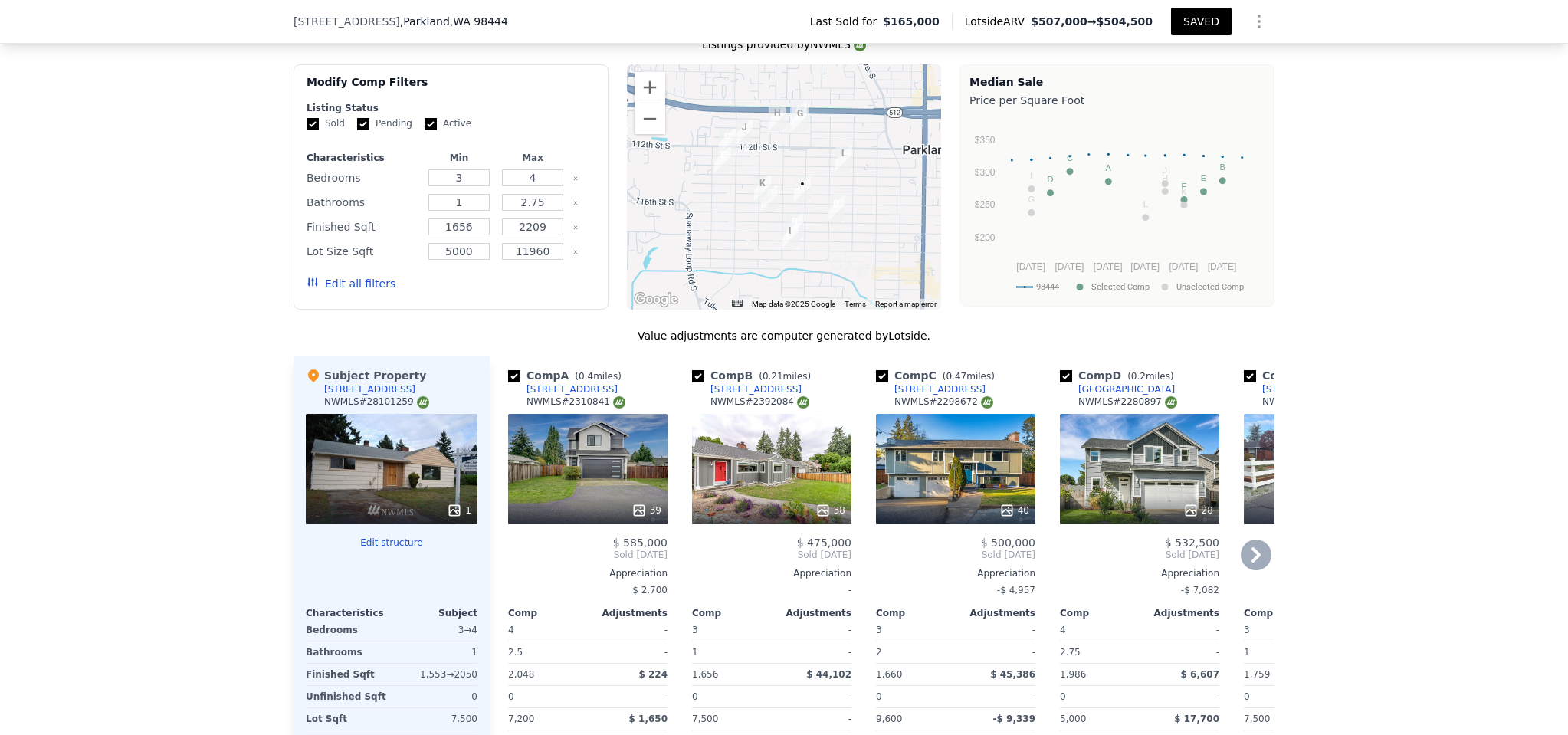
scroll to position [1742, 0]
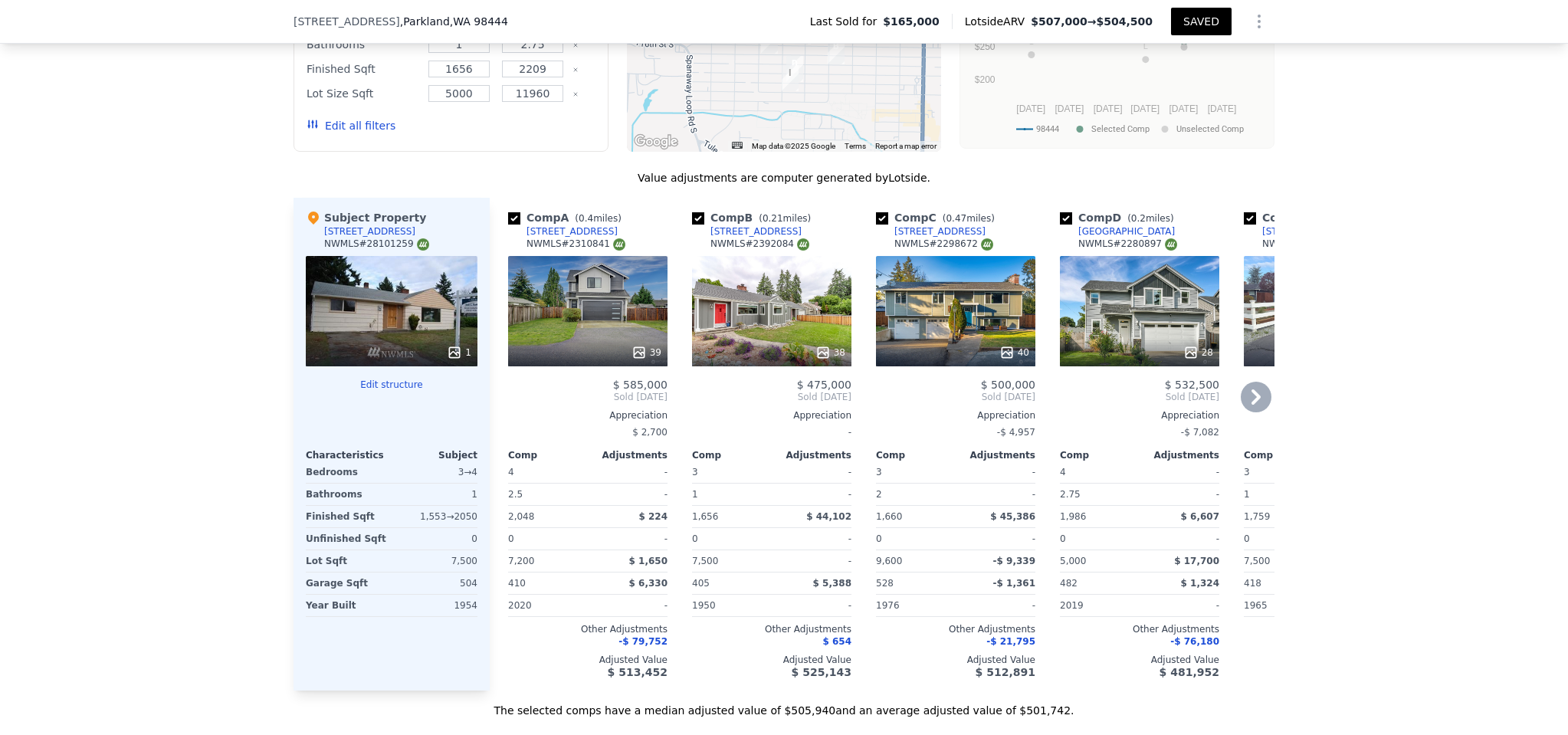
click at [509, 212] on input "checkbox" at bounding box center [515, 218] width 12 height 12
checkbox input "false"
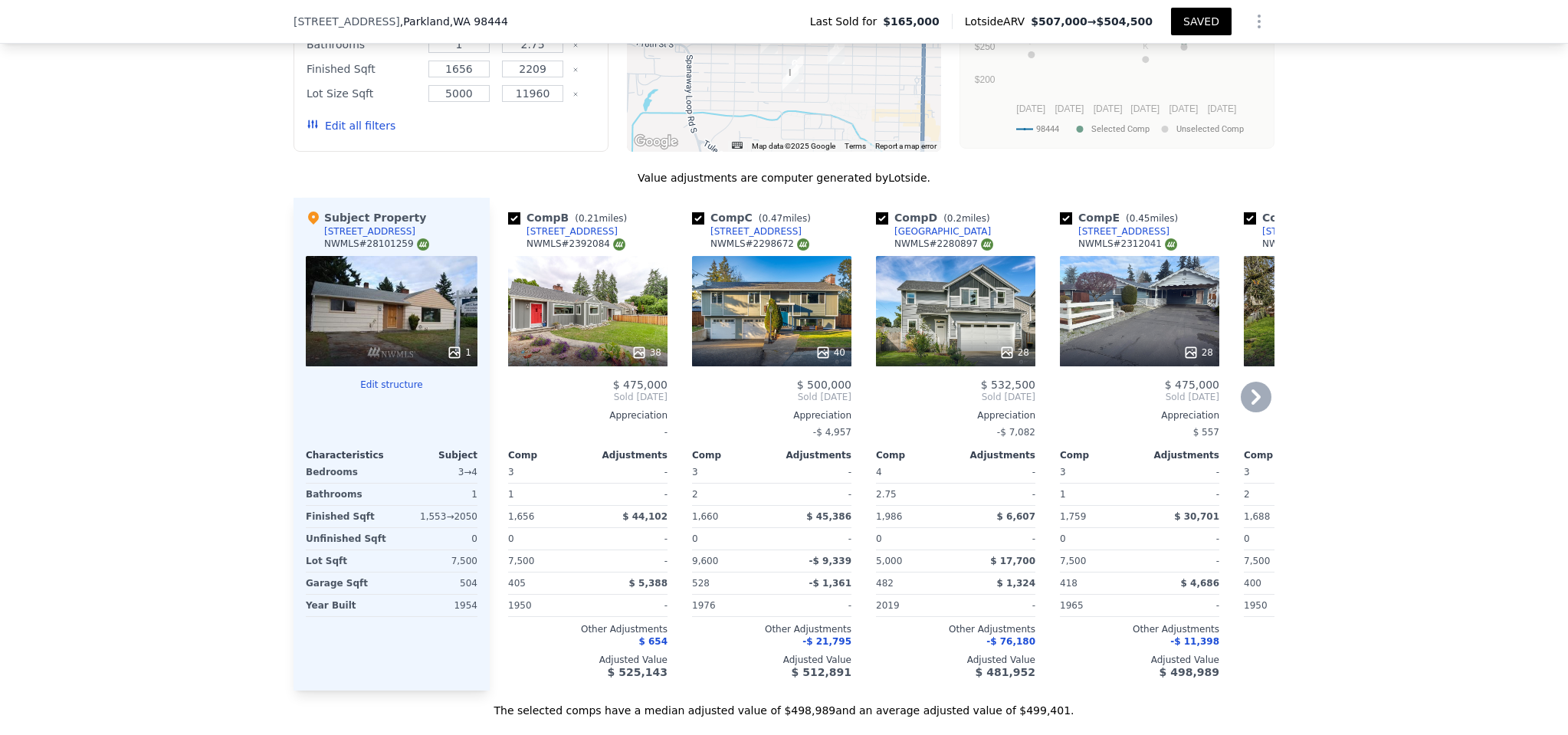
click at [885, 210] on div "Comp D ( 0.2 miles)" at bounding box center [935, 218] width 120 height 16
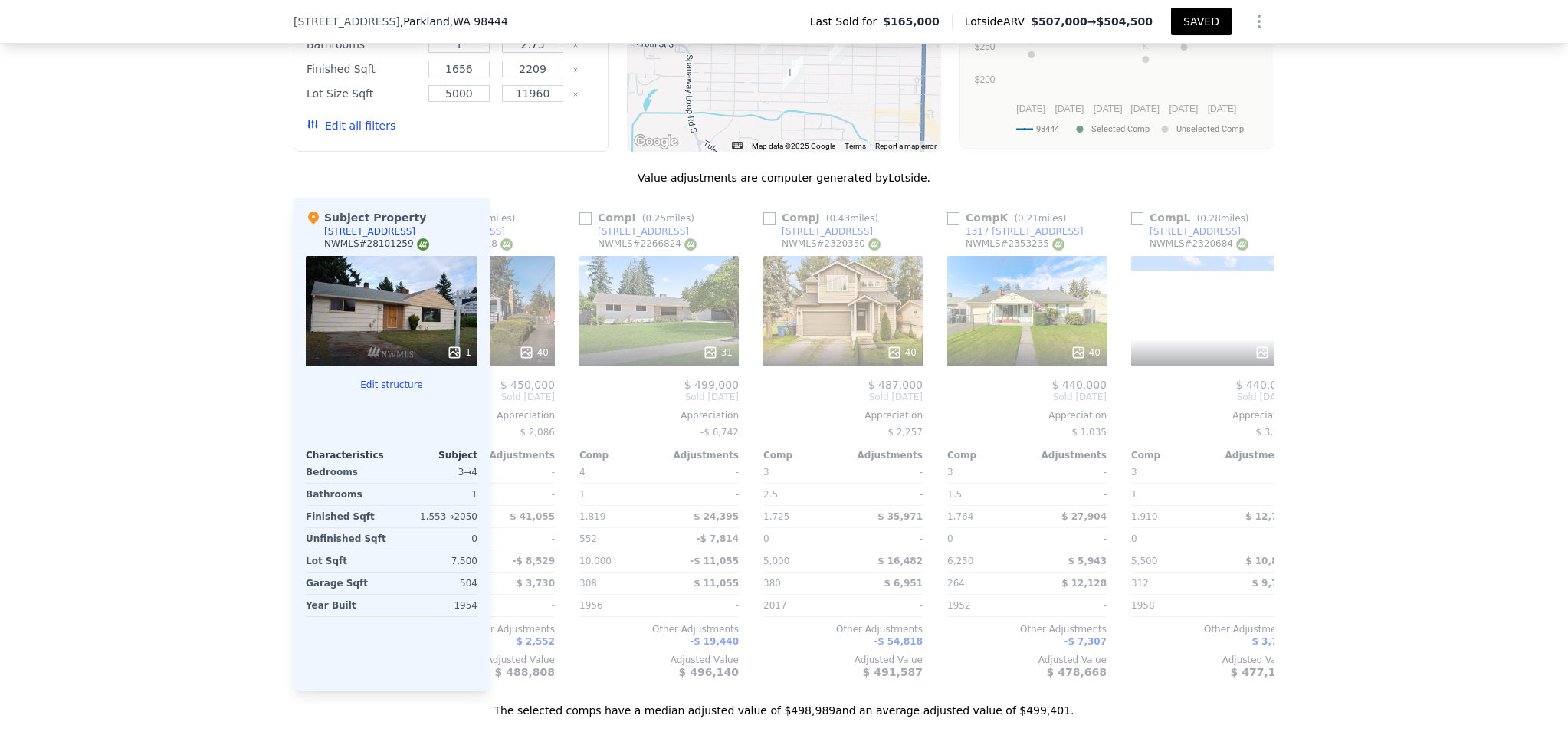
scroll to position [0, 1220]
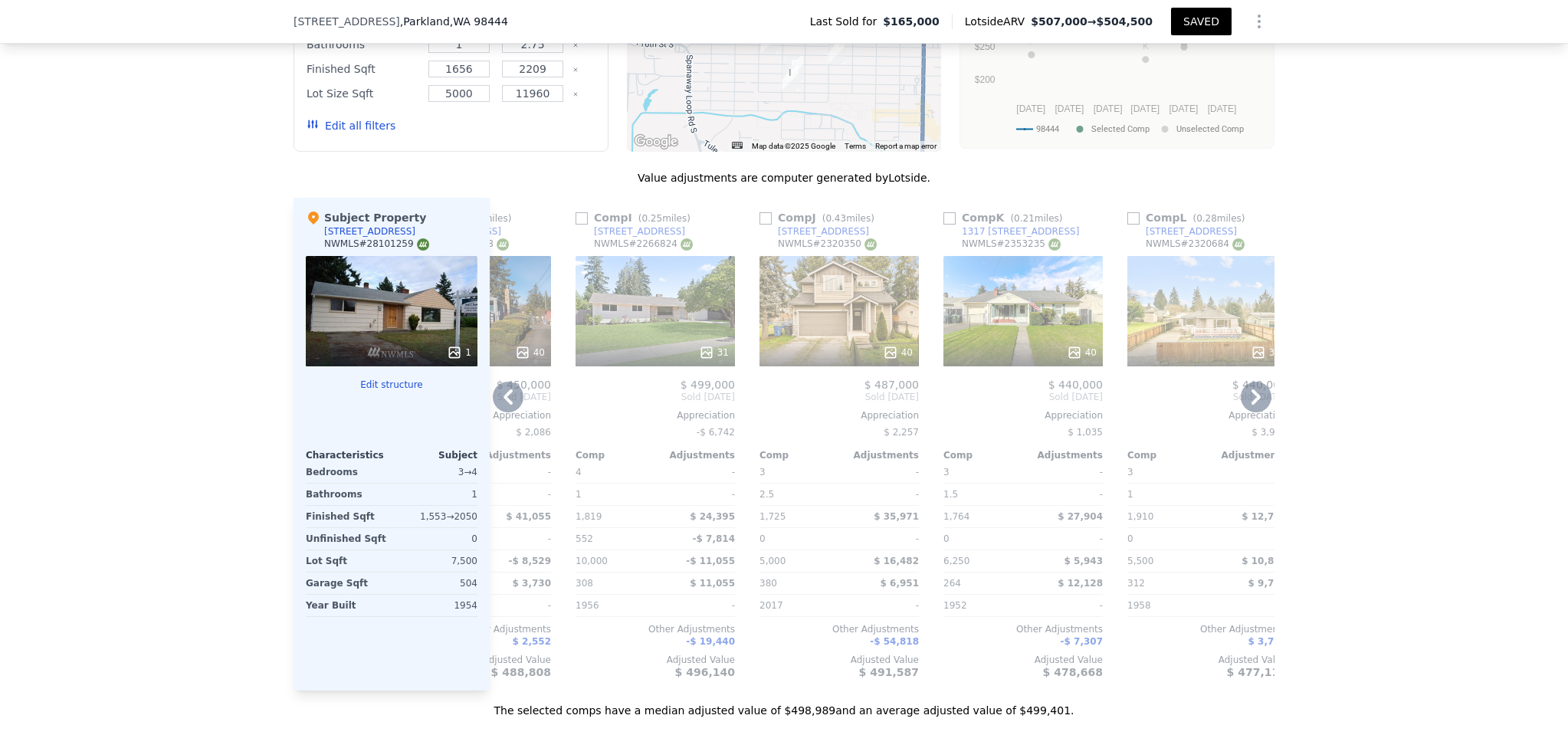
click at [576, 212] on input "checkbox" at bounding box center [581, 218] width 12 height 12
checkbox input "true"
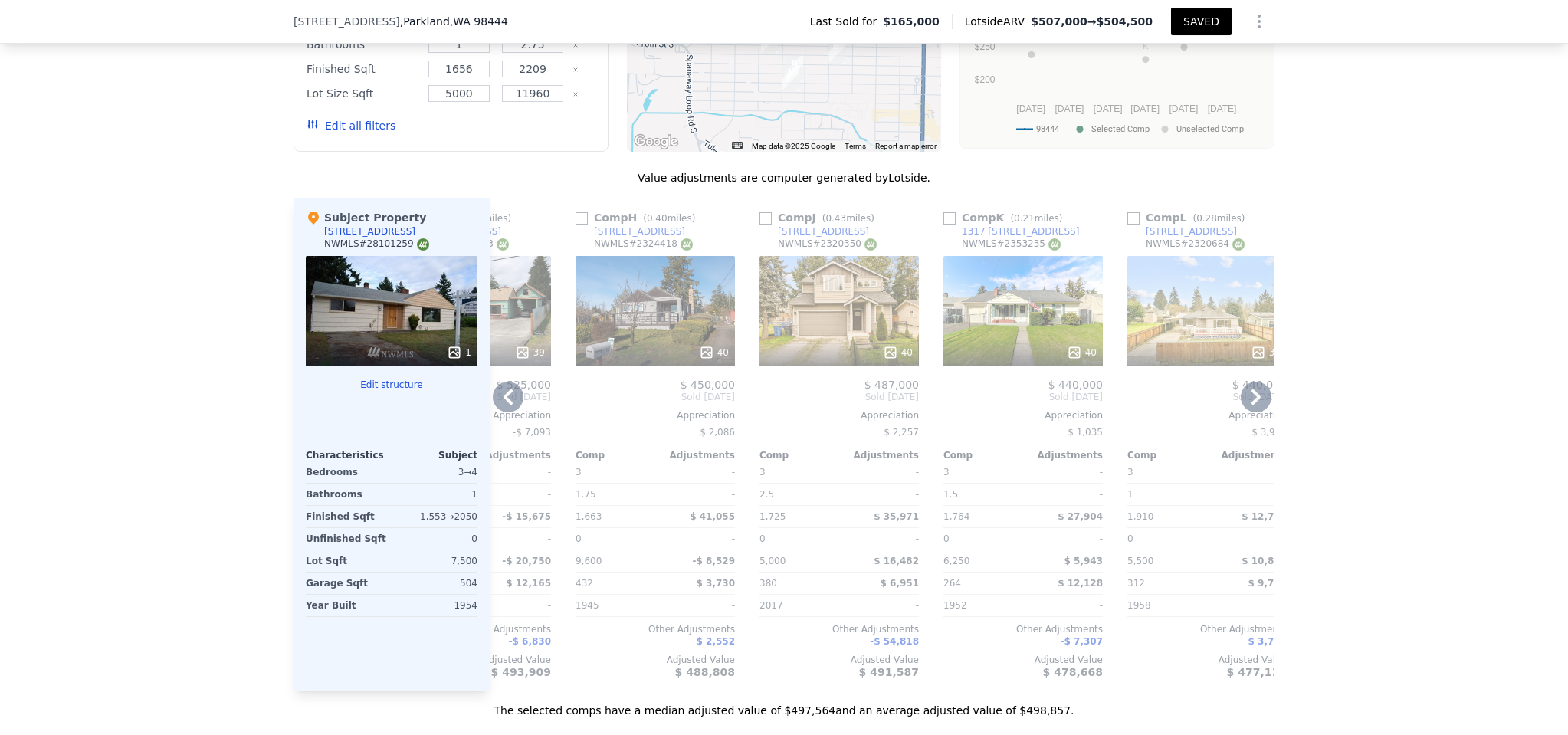
click at [944, 212] on input "checkbox" at bounding box center [949, 218] width 12 height 12
checkbox input "true"
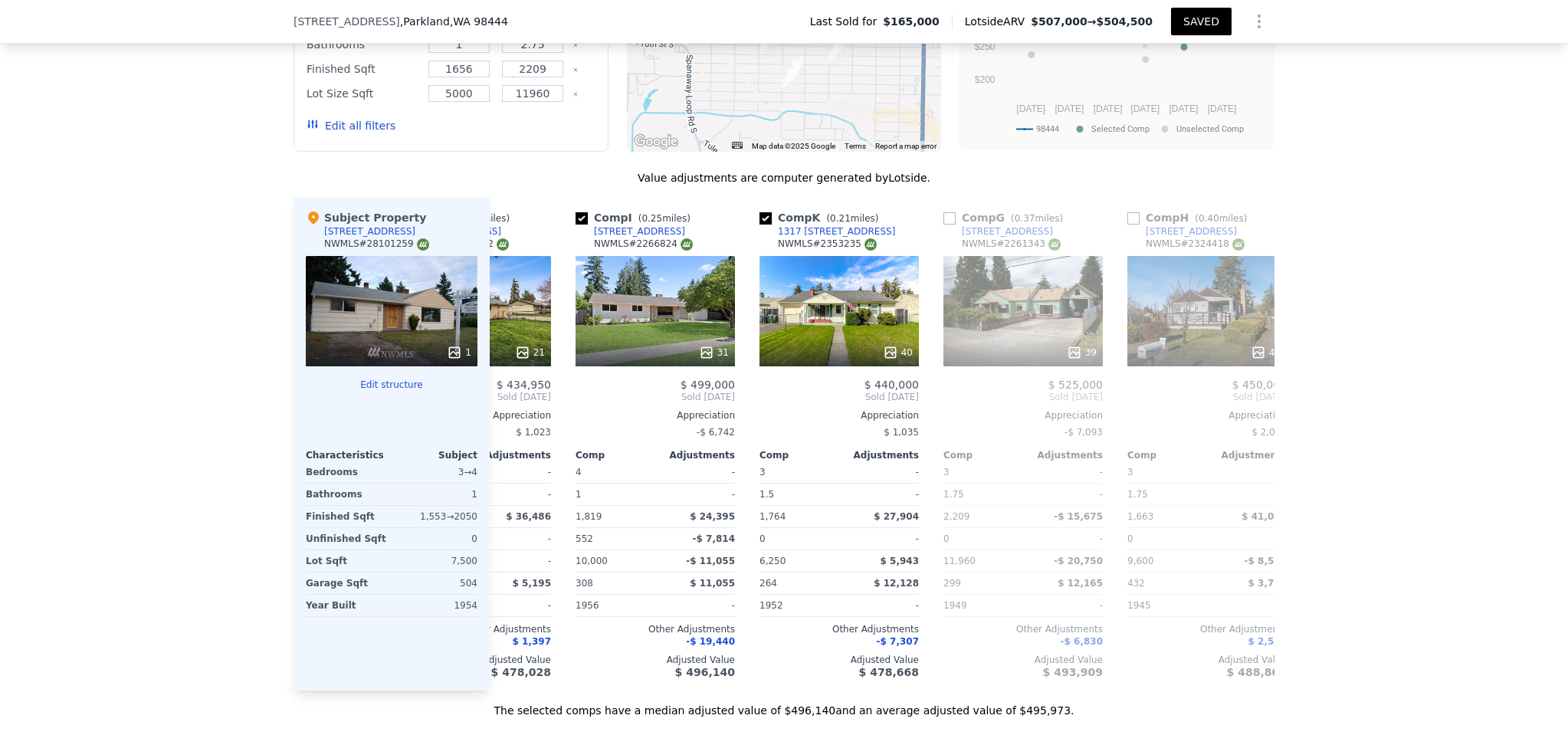
scroll to position [0, 0]
